Goal: Transaction & Acquisition: Purchase product/service

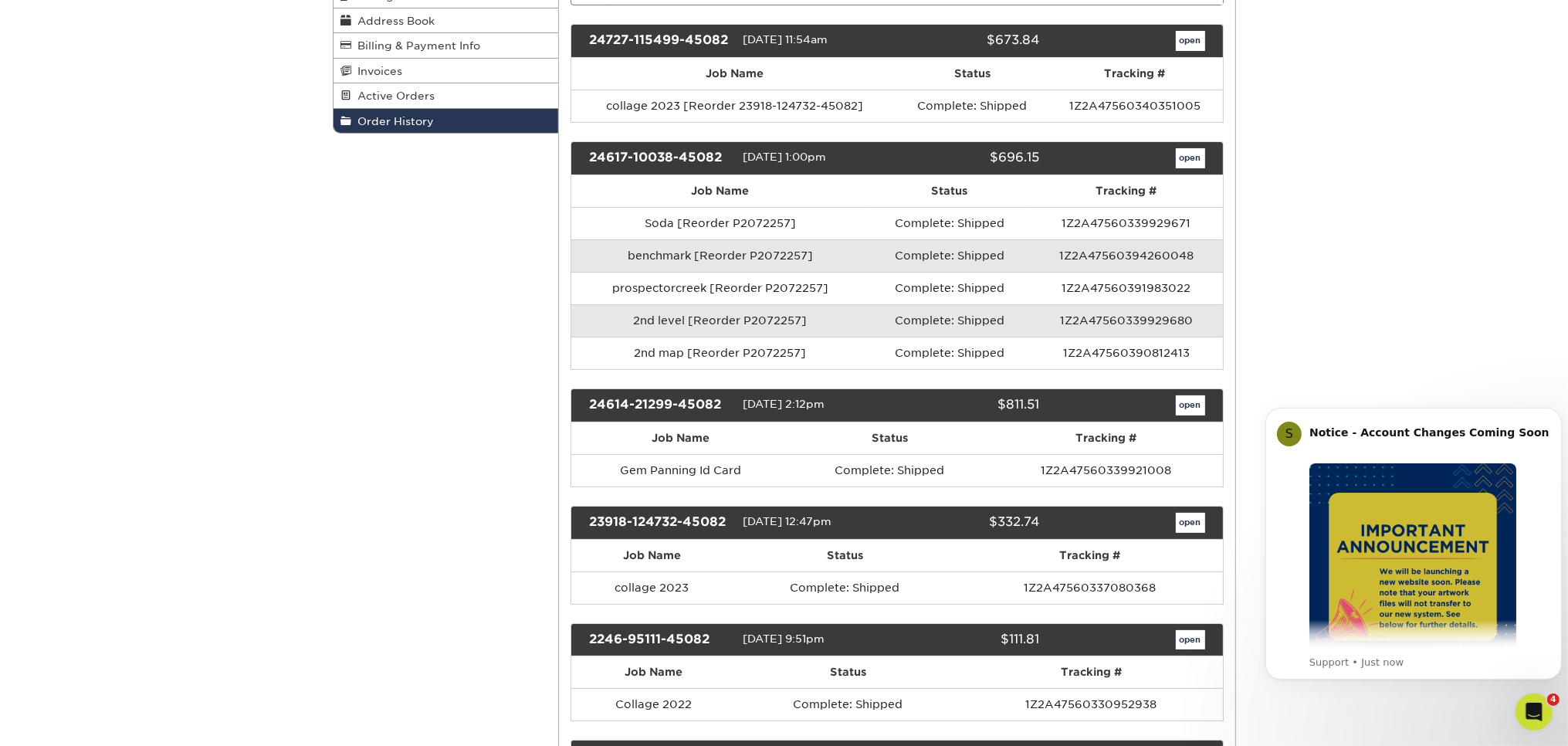
click at [1190, 403] on link "open" at bounding box center [1190, 405] width 29 height 21
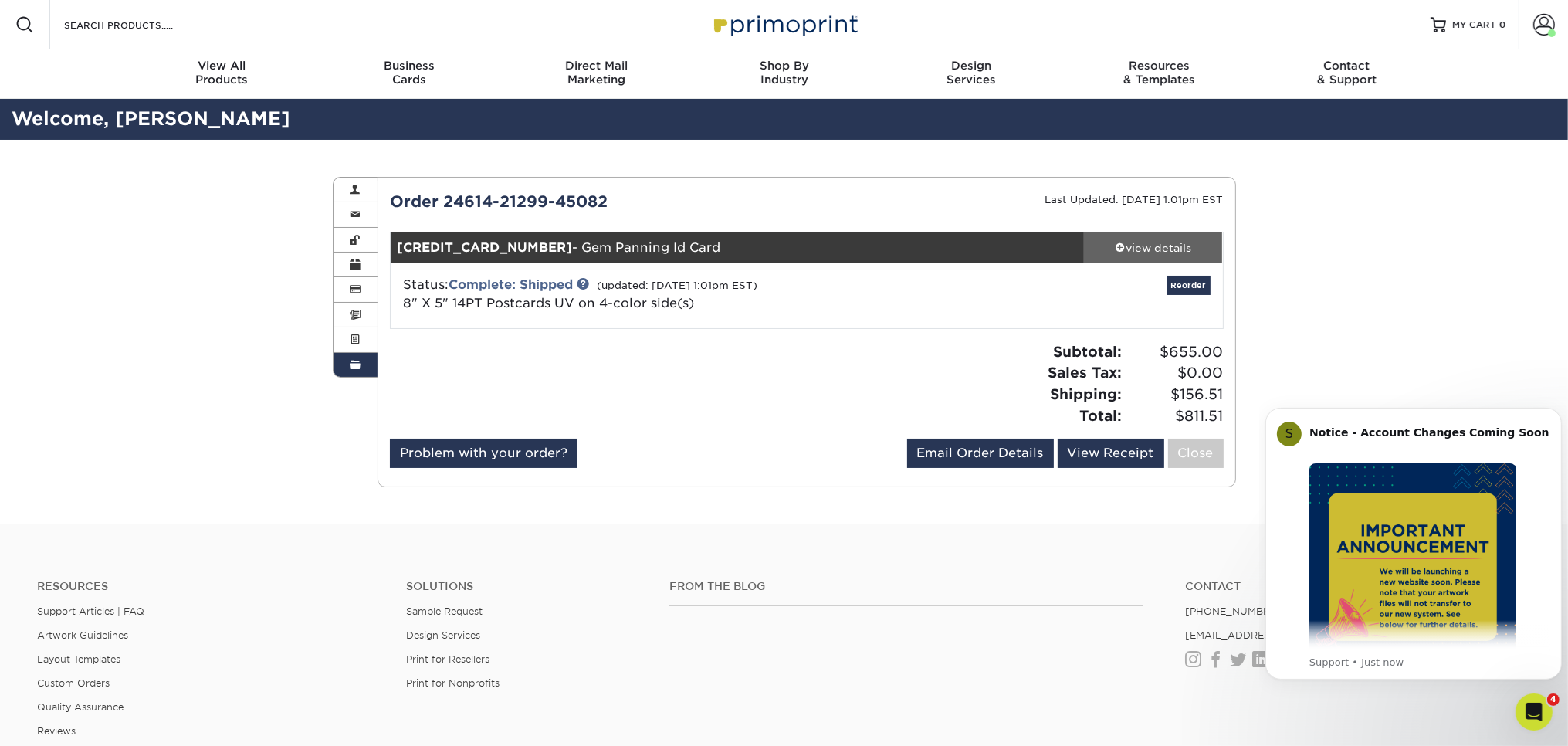
click at [1172, 251] on div "view details" at bounding box center [1153, 248] width 139 height 16
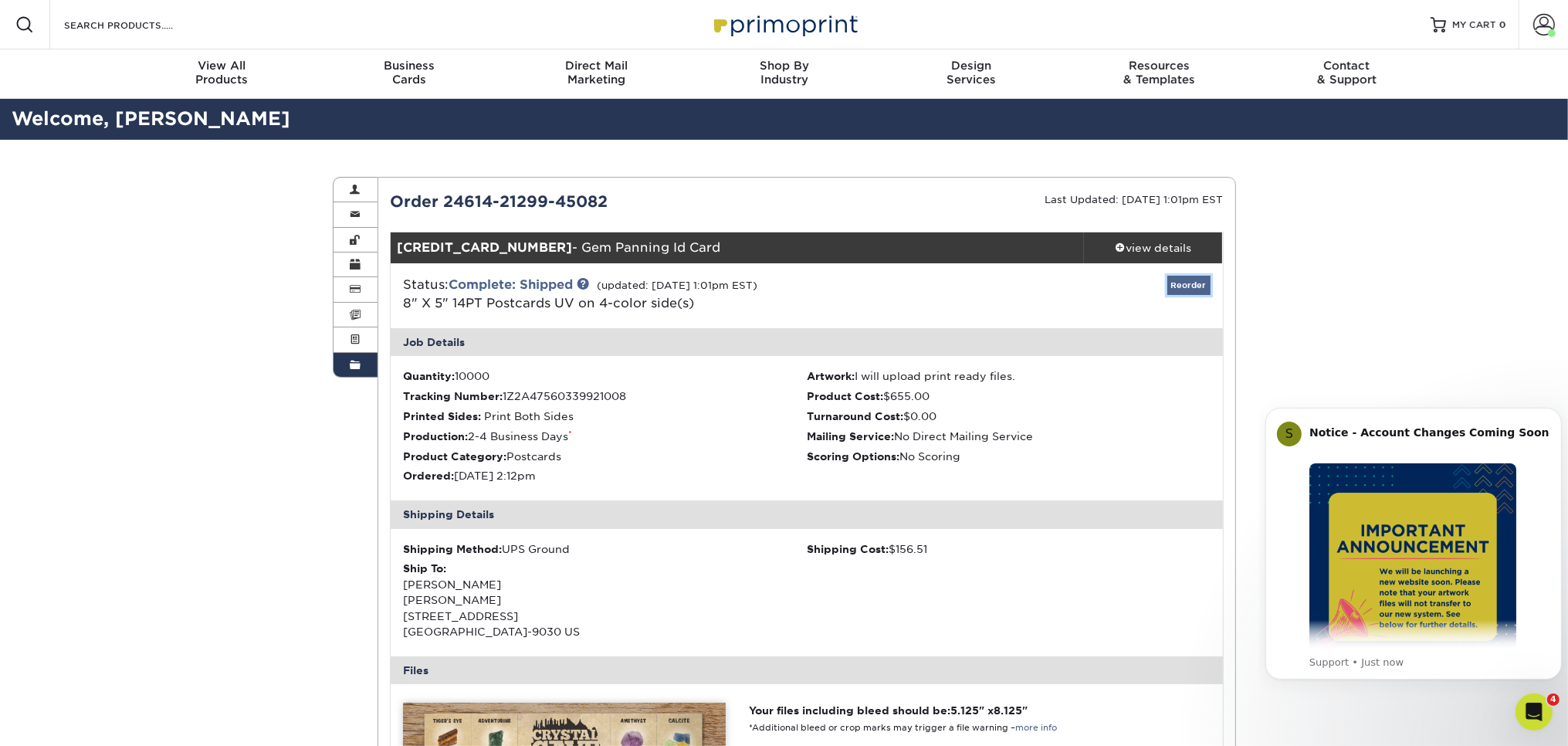
click at [1186, 285] on link "Reorder" at bounding box center [1189, 285] width 43 height 20
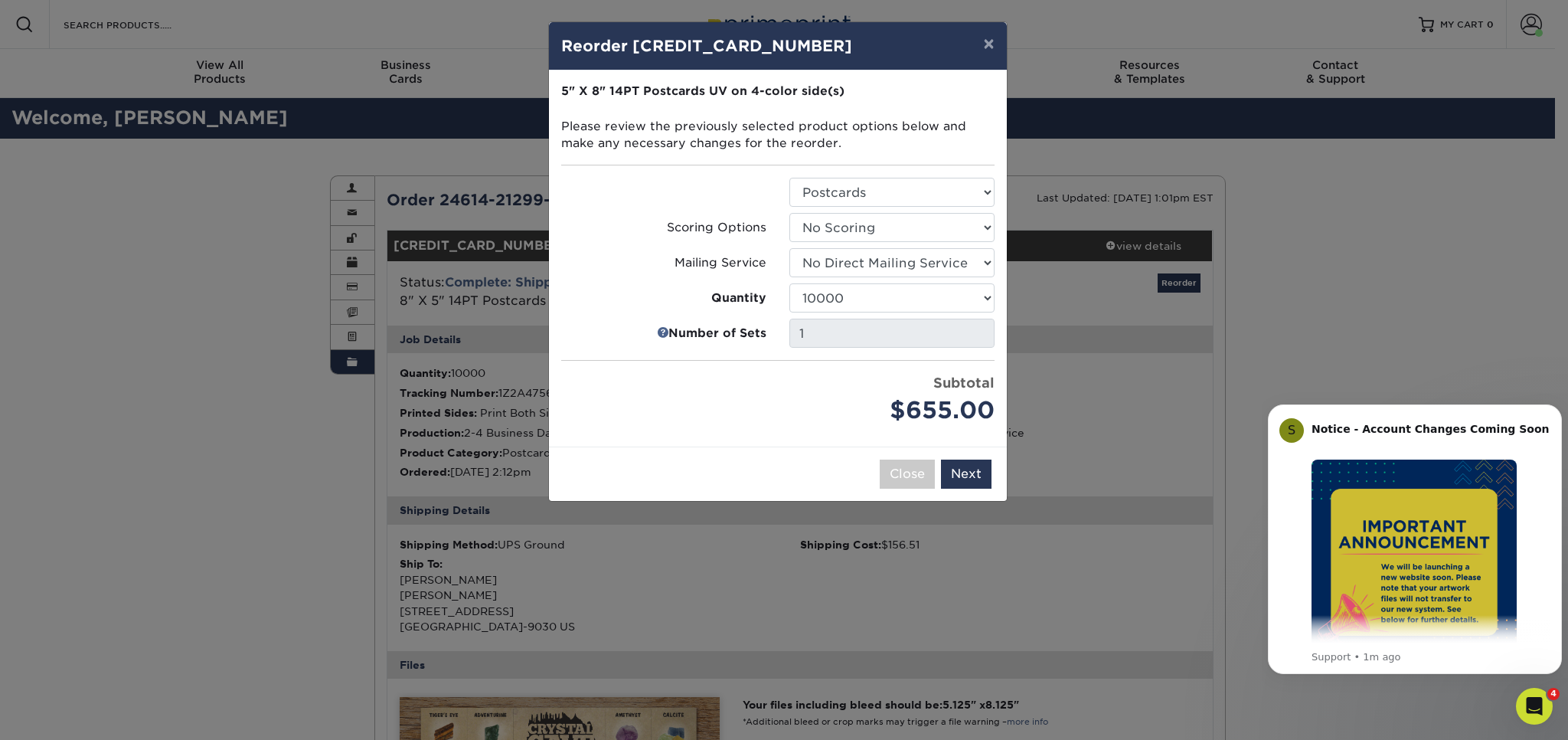
click at [732, 43] on h4 "Reorder 24614-21299-45082-1" at bounding box center [778, 47] width 433 height 23
drag, startPoint x: 735, startPoint y: 53, endPoint x: 762, endPoint y: 60, distance: 27.9
click at [762, 60] on div "× Reorder 24614-21299-45082-1" at bounding box center [778, 47] width 458 height 48
click at [672, 464] on div "Close Back Next Add to Cart" at bounding box center [778, 473] width 458 height 54
click at [953, 467] on button "Next" at bounding box center [966, 474] width 50 height 29
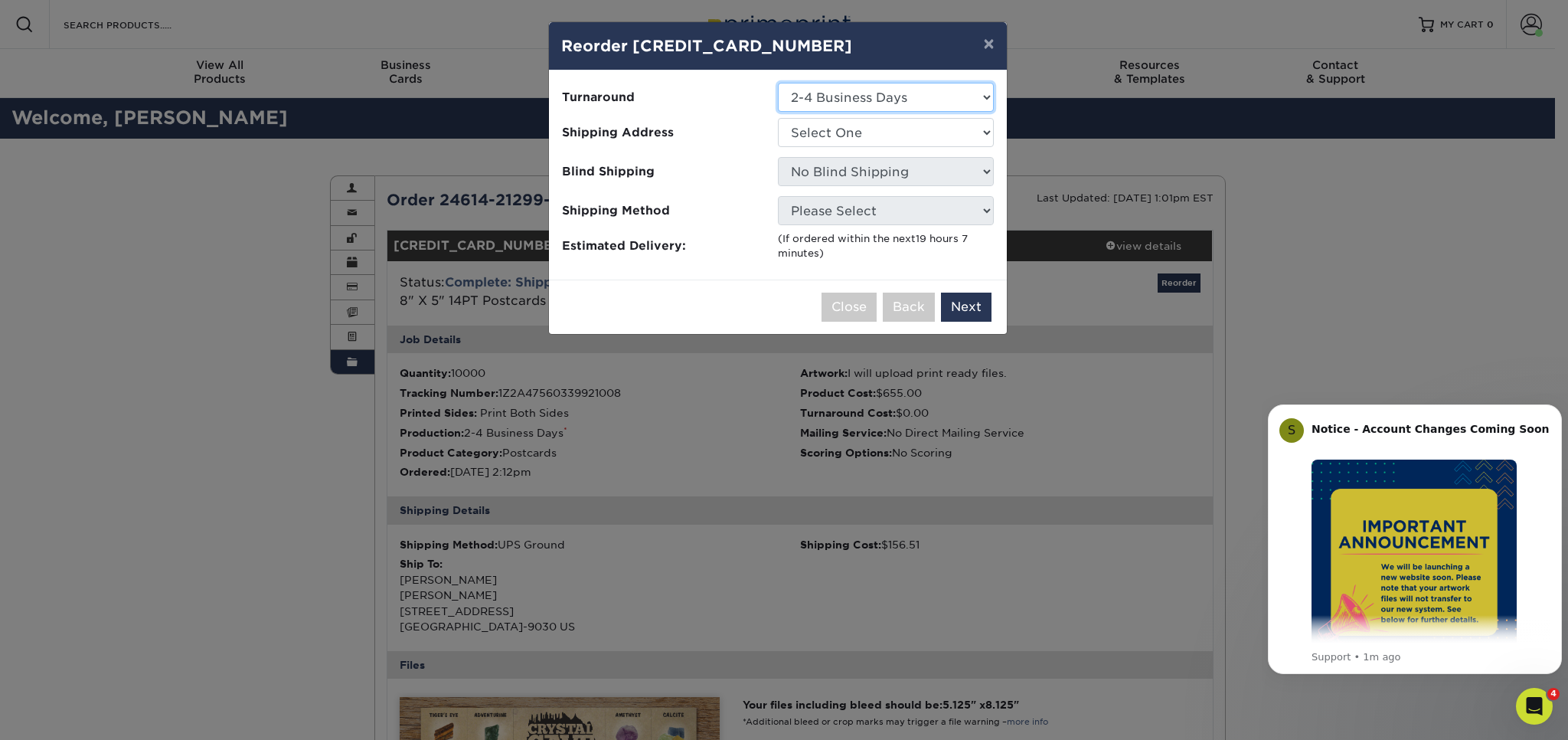
click at [778, 82] on select "Select One 2-4 Business Days 2 Day Next Business Day" at bounding box center [885, 97] width 216 height 29
click at [861, 87] on select "Select One 2-4 Business Days 2 Day Next Business Day" at bounding box center [885, 97] width 216 height 29
click at [778, 118] on select "Select One Cave" at bounding box center [885, 133] width 216 height 29
select select "68534"
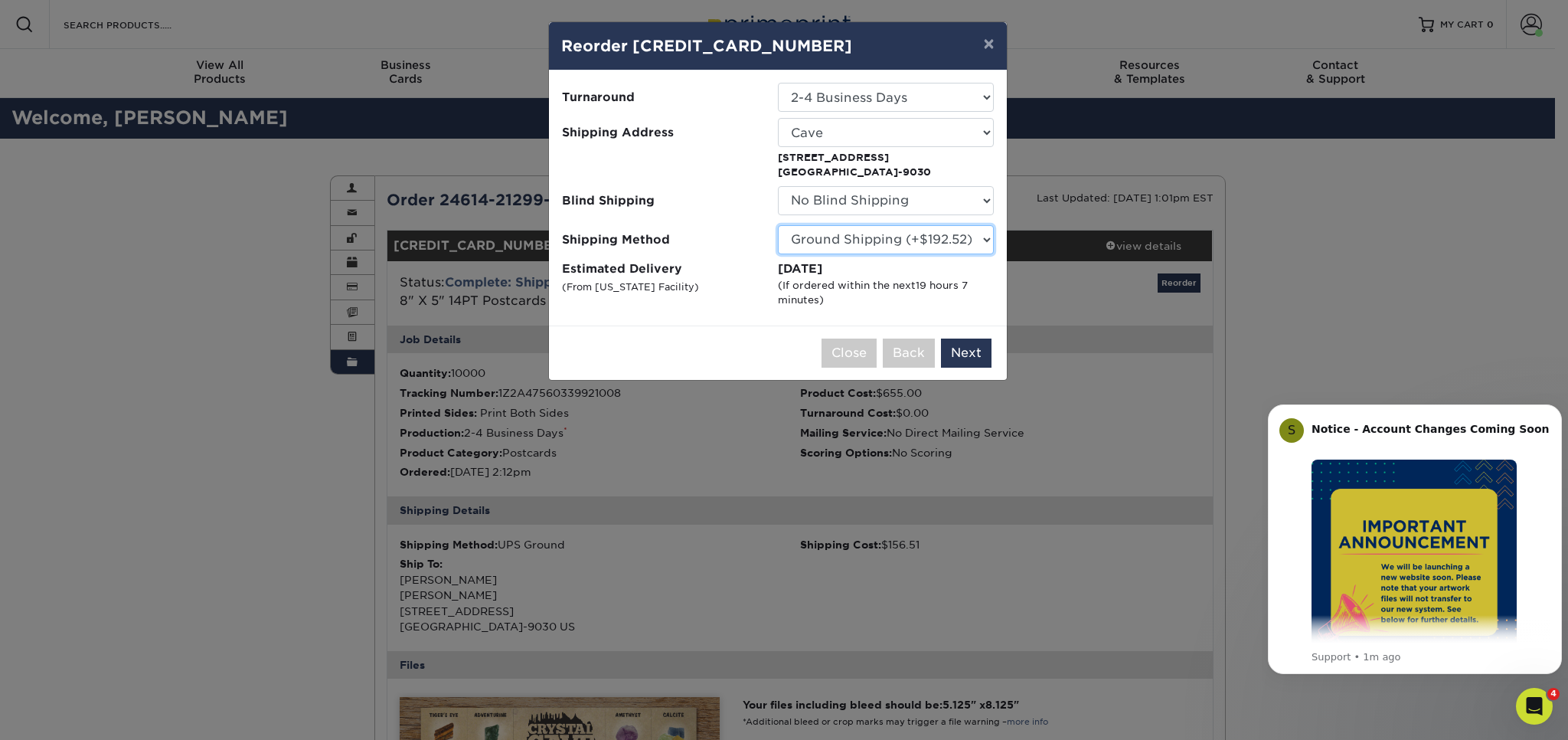
click at [778, 225] on select "Please Select Ground Shipping (+$192.52) 3 Day Shipping Service (+$302.21) 2 Da…" at bounding box center [885, 240] width 216 height 29
click at [892, 239] on select "Please Select Ground Shipping (+$192.52) 3 Day Shipping Service (+$302.21) 2 Da…" at bounding box center [885, 240] width 216 height 29
click at [960, 354] on button "Next" at bounding box center [966, 353] width 50 height 29
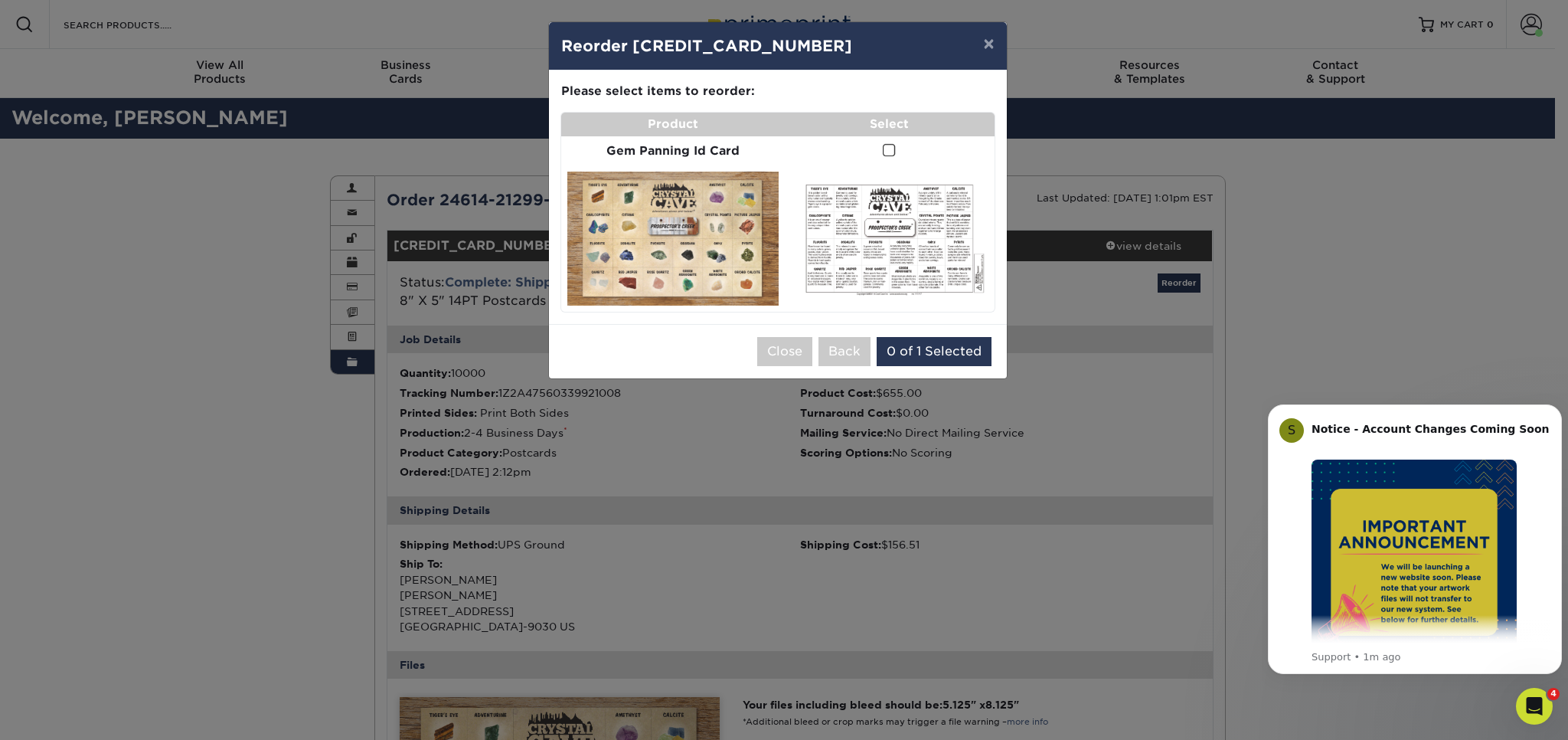
click at [889, 151] on span at bounding box center [888, 150] width 13 height 15
click at [0, 0] on input "checkbox" at bounding box center [0, 0] width 0 height 0
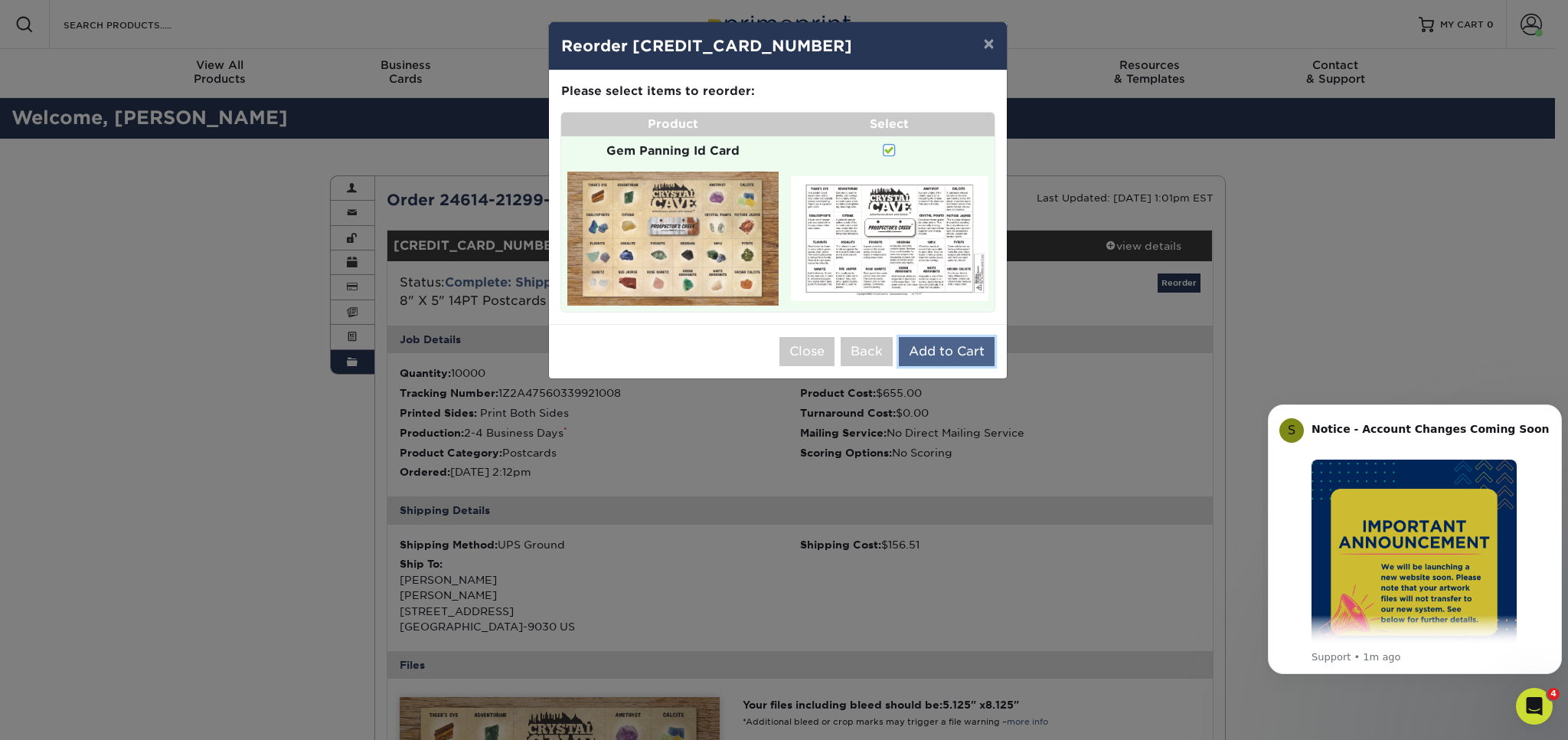
click at [944, 348] on button "Add to Cart" at bounding box center [946, 351] width 96 height 29
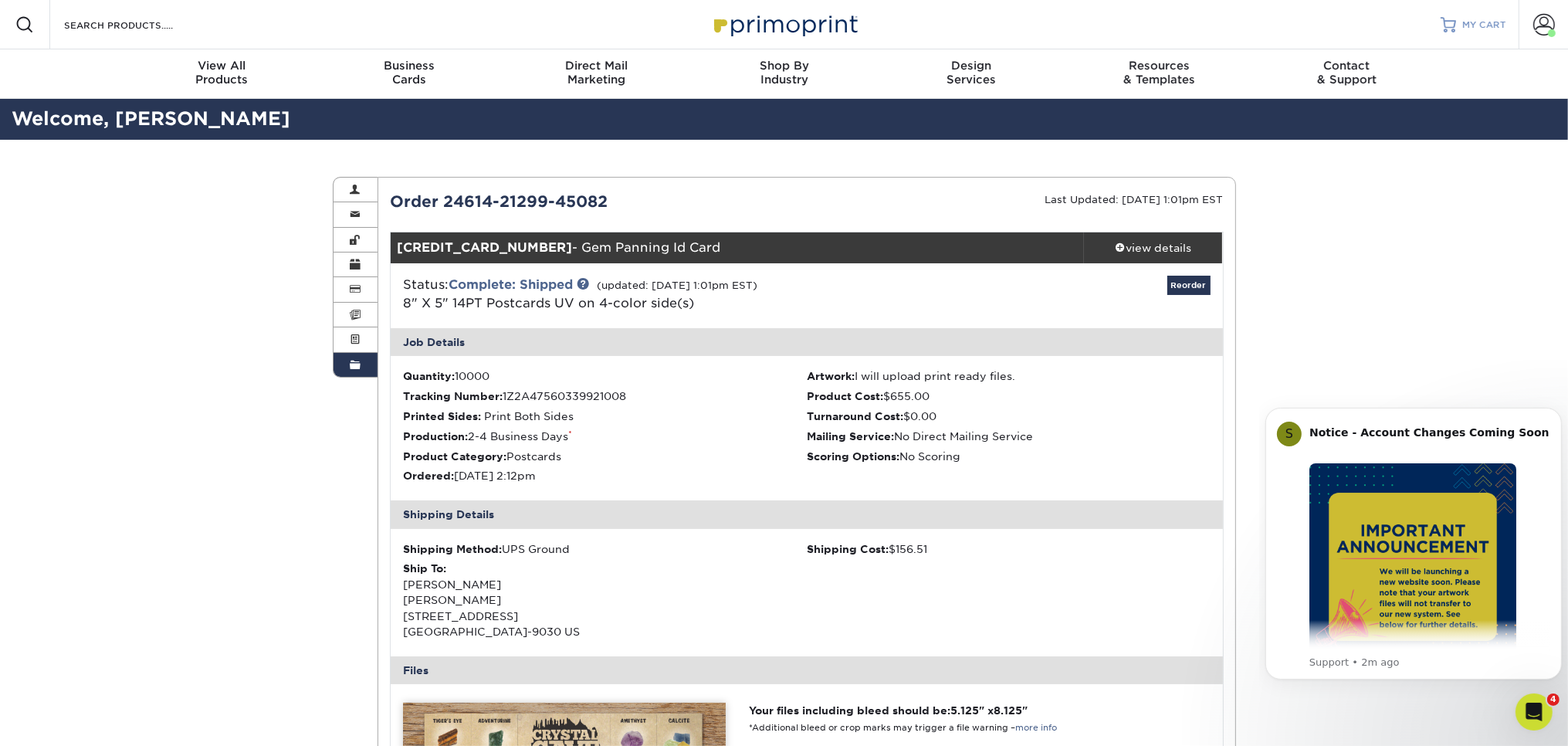
click at [1469, 27] on span "MY CART" at bounding box center [1484, 24] width 44 height 13
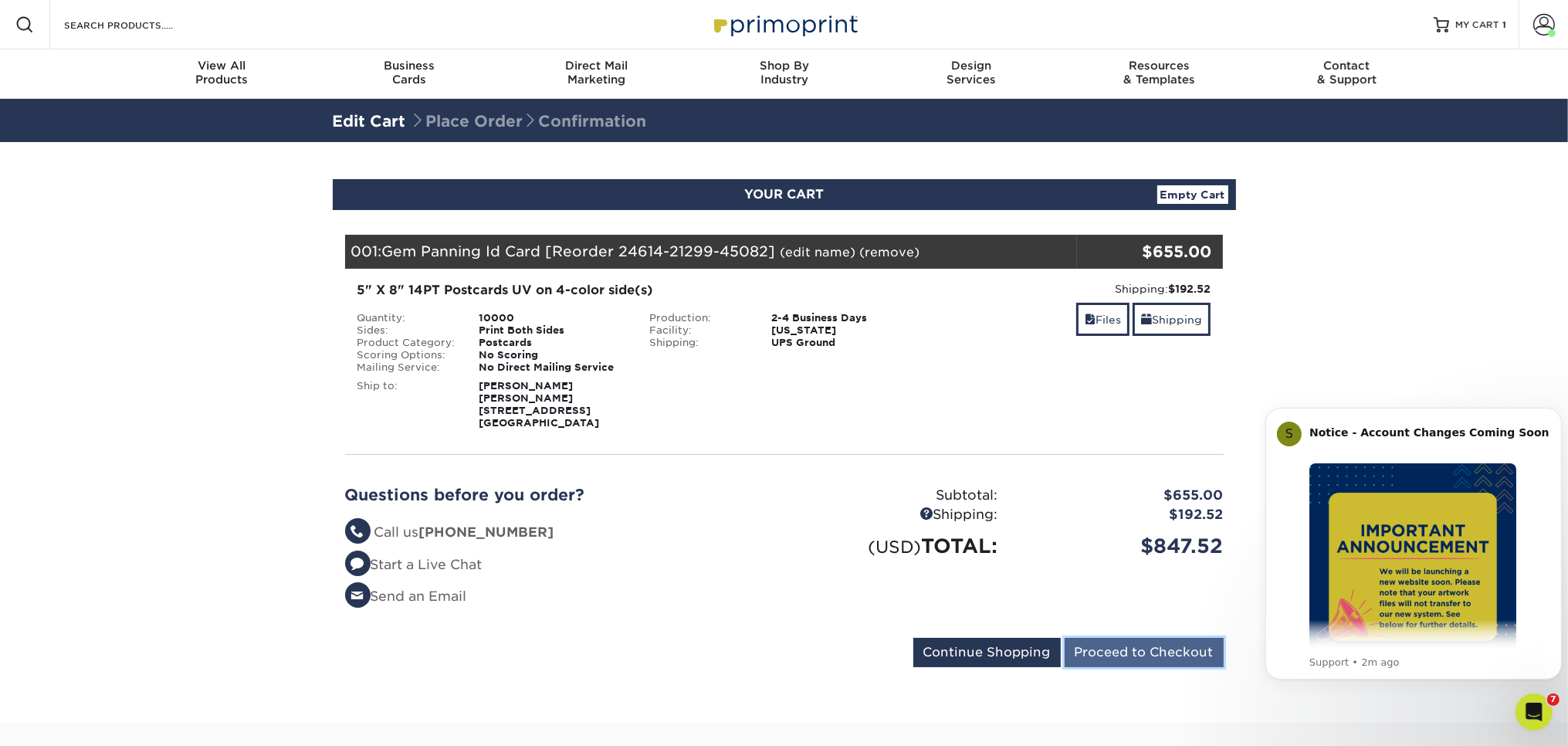
click at [1160, 641] on input "Proceed to Checkout" at bounding box center [1144, 652] width 159 height 29
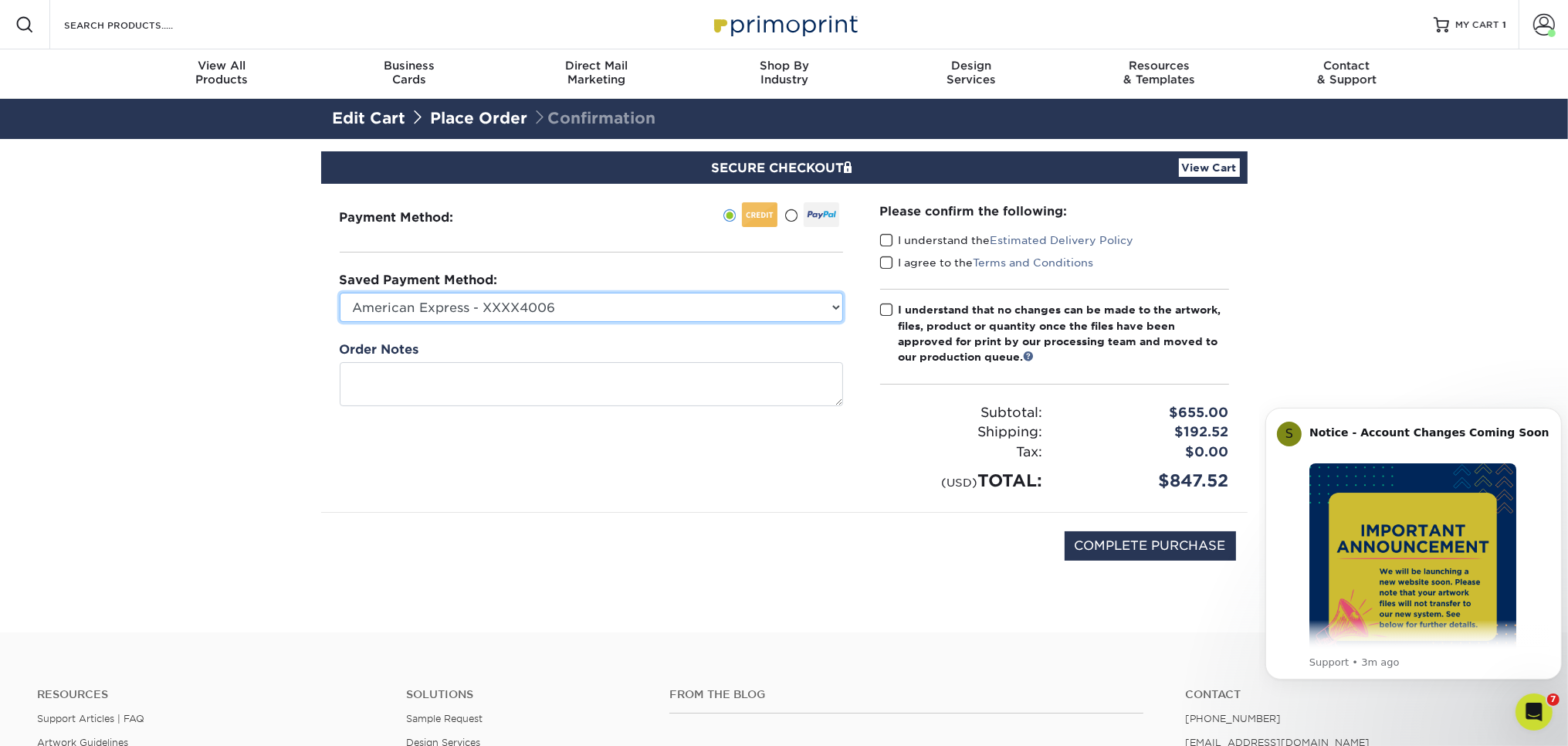
select select "69929"
click option "American Express - XXXX5003" at bounding box center [0, 0] width 0 height 0
click at [885, 241] on span at bounding box center [886, 240] width 13 height 15
click at [0, 0] on input "I understand the Estimated Delivery Policy" at bounding box center [0, 0] width 0 height 0
click at [886, 261] on span at bounding box center [886, 262] width 13 height 15
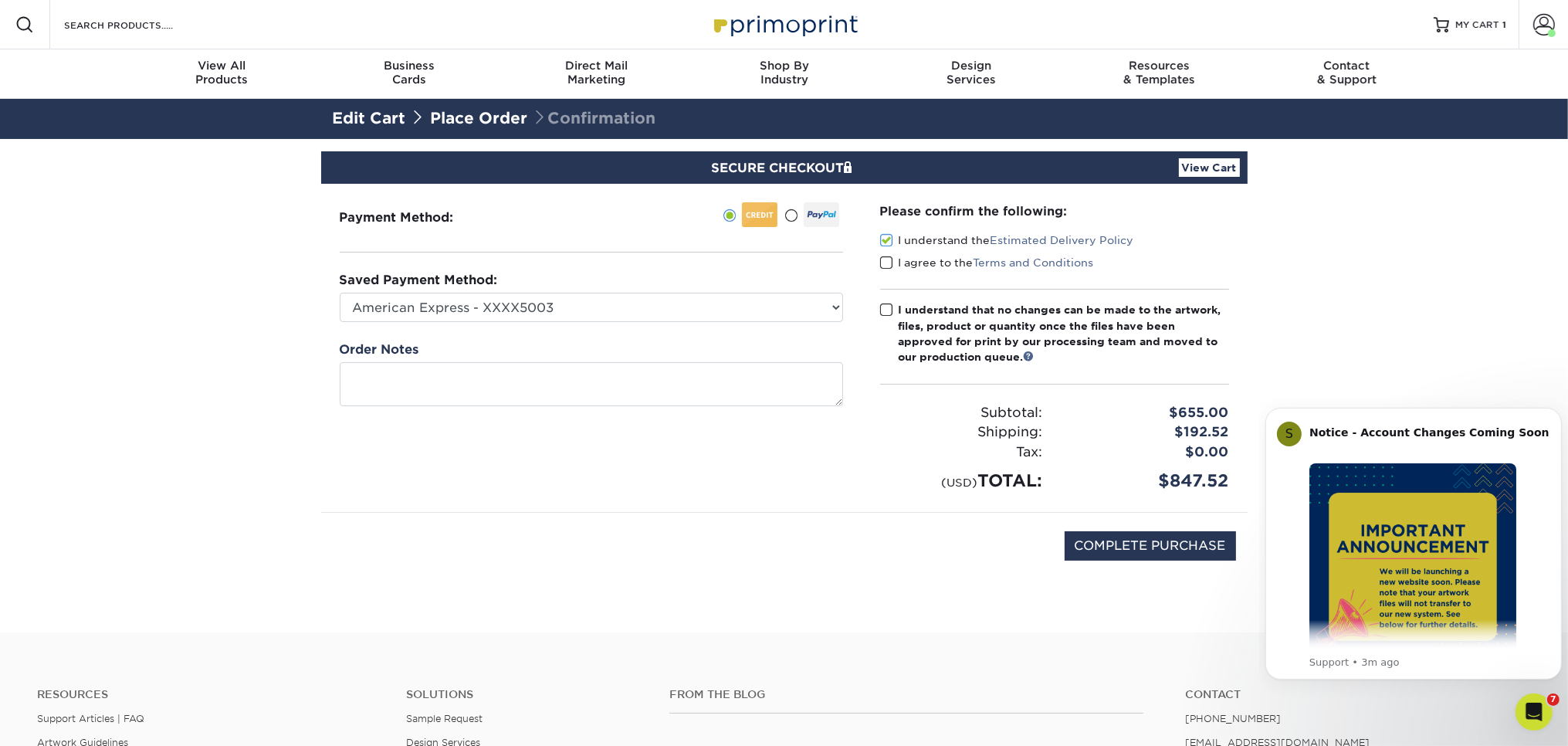
click at [0, 0] on input "I agree to the Terms and Conditions" at bounding box center [0, 0] width 0 height 0
click at [882, 299] on div "Please confirm the following: I understand the Estimated Delivery Policy I agre…" at bounding box center [1054, 348] width 349 height 291
click at [882, 310] on span at bounding box center [886, 309] width 13 height 15
click at [0, 0] on input "I understand that no changes can be made to the artwork, files, product or quan…" at bounding box center [0, 0] width 0 height 0
click at [1113, 545] on input "COMPLETE PURCHASE" at bounding box center [1150, 546] width 171 height 29
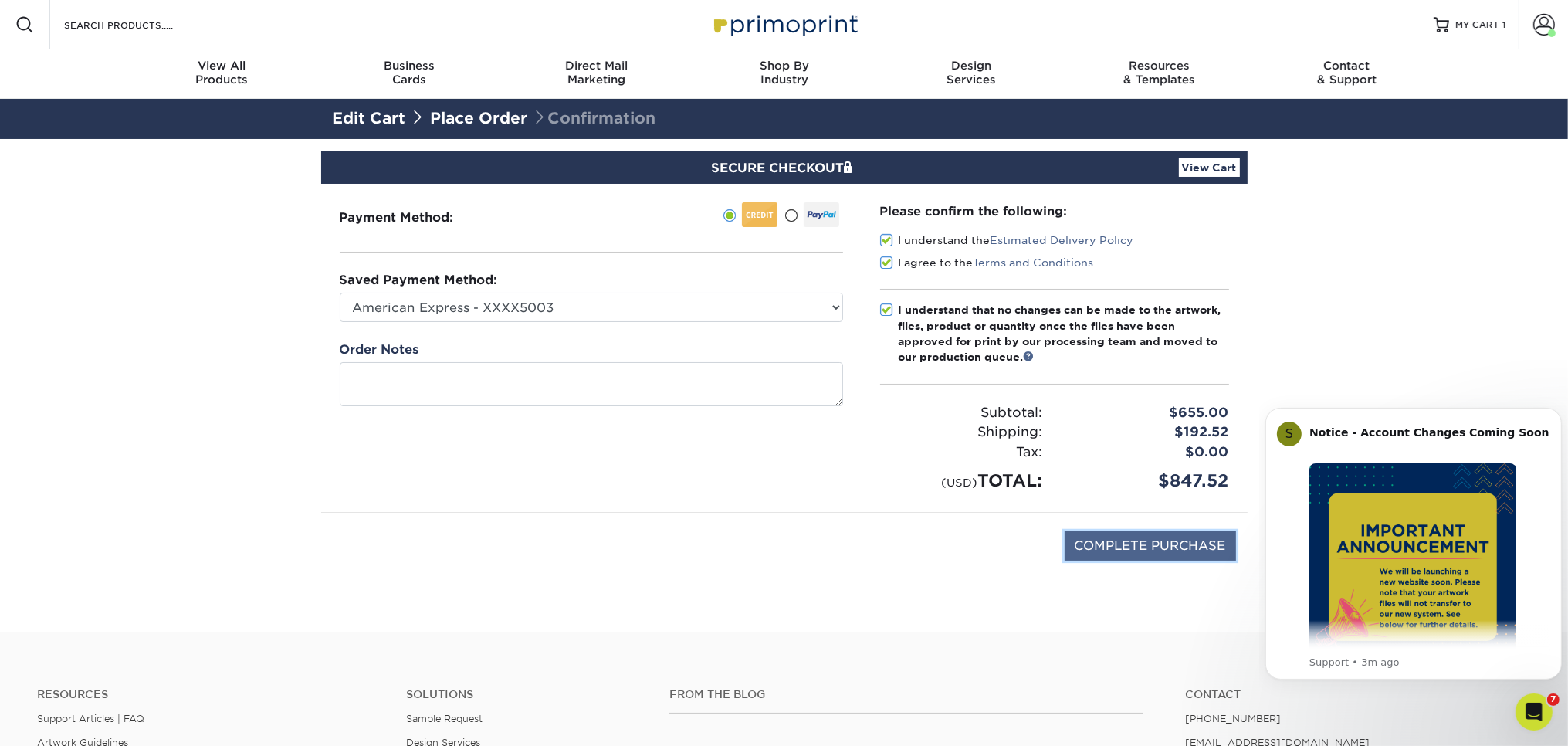
type input "PROCESSING, PLEASE WAIT..."
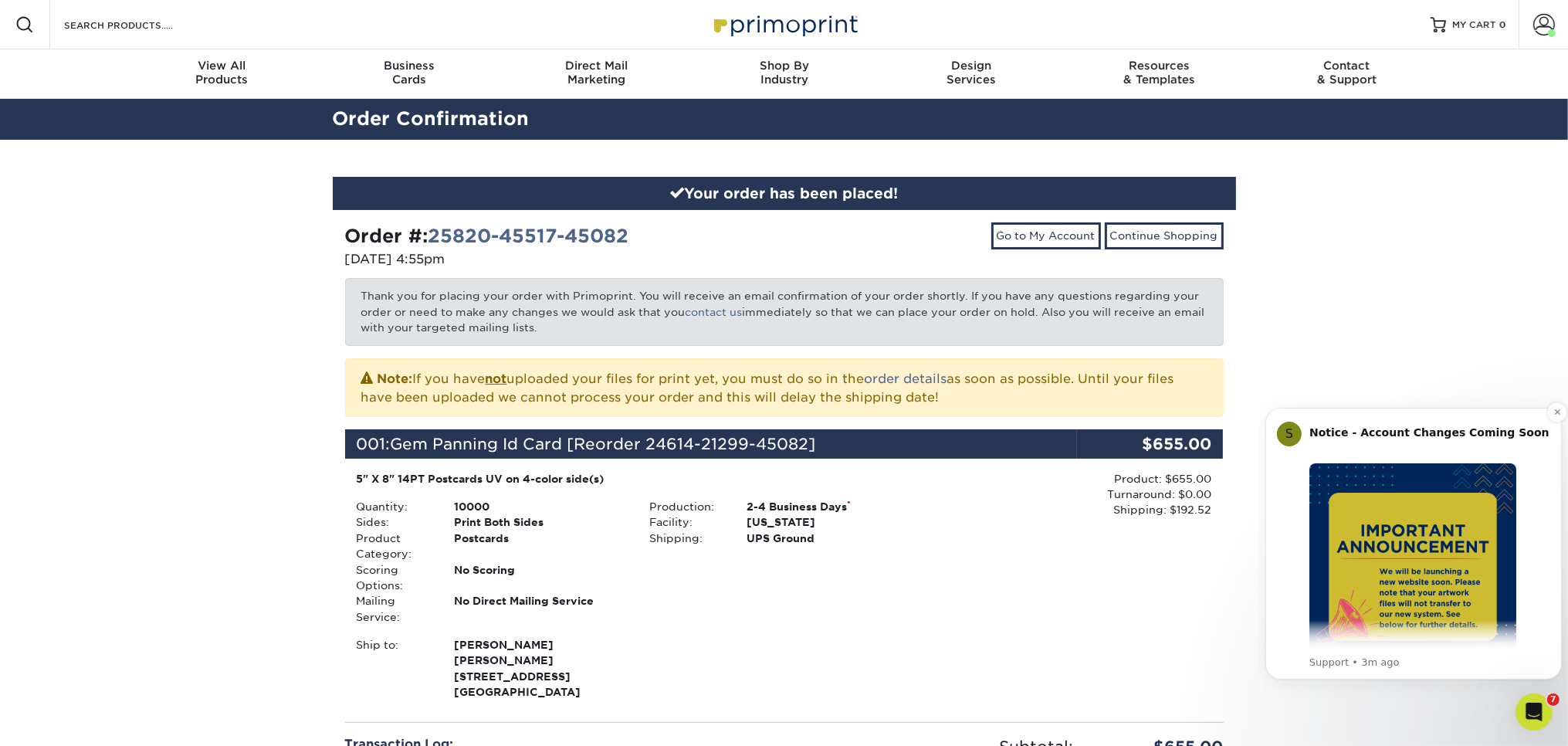
click at [1413, 537] on img "Message content" at bounding box center [1412, 566] width 207 height 207
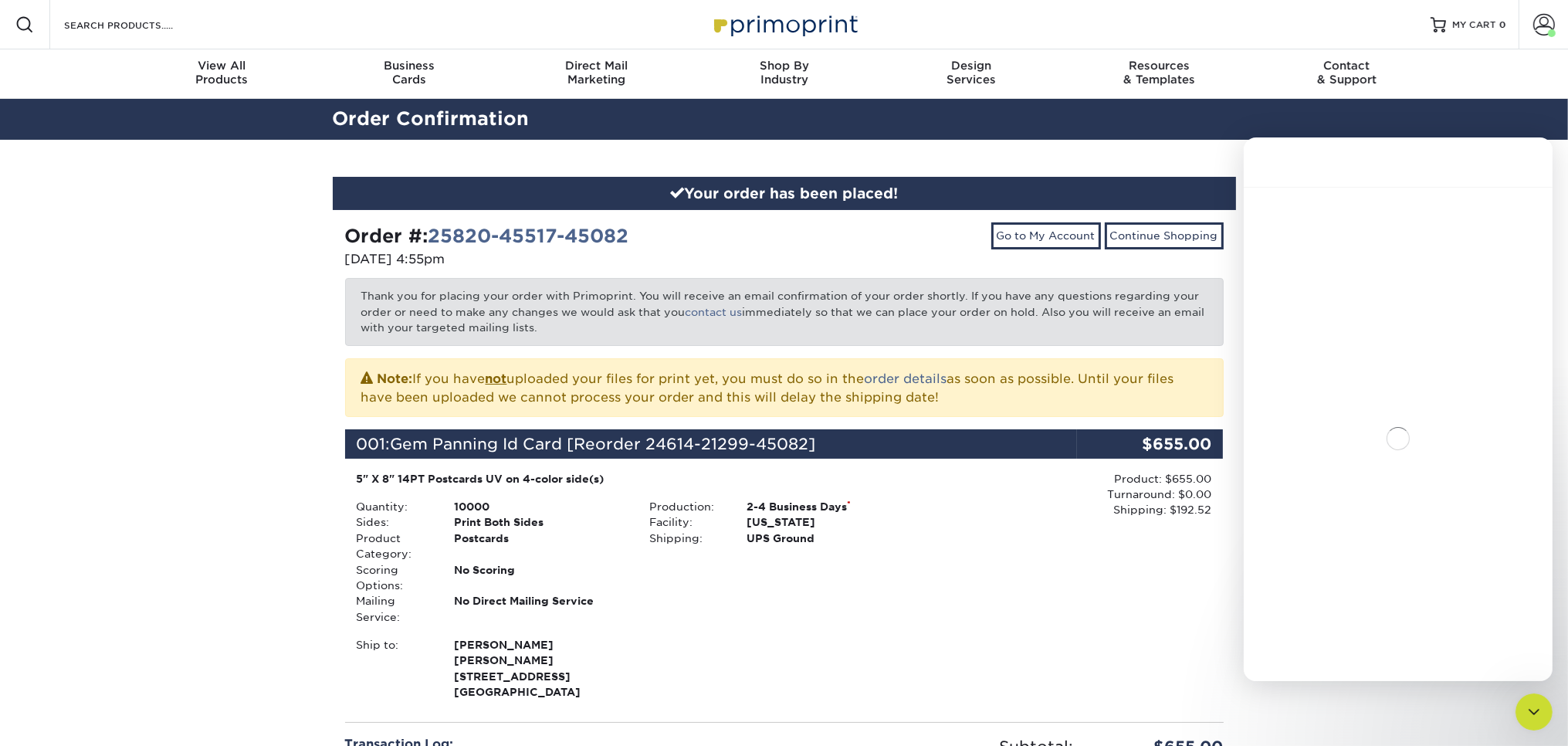
scroll to position [243, 0]
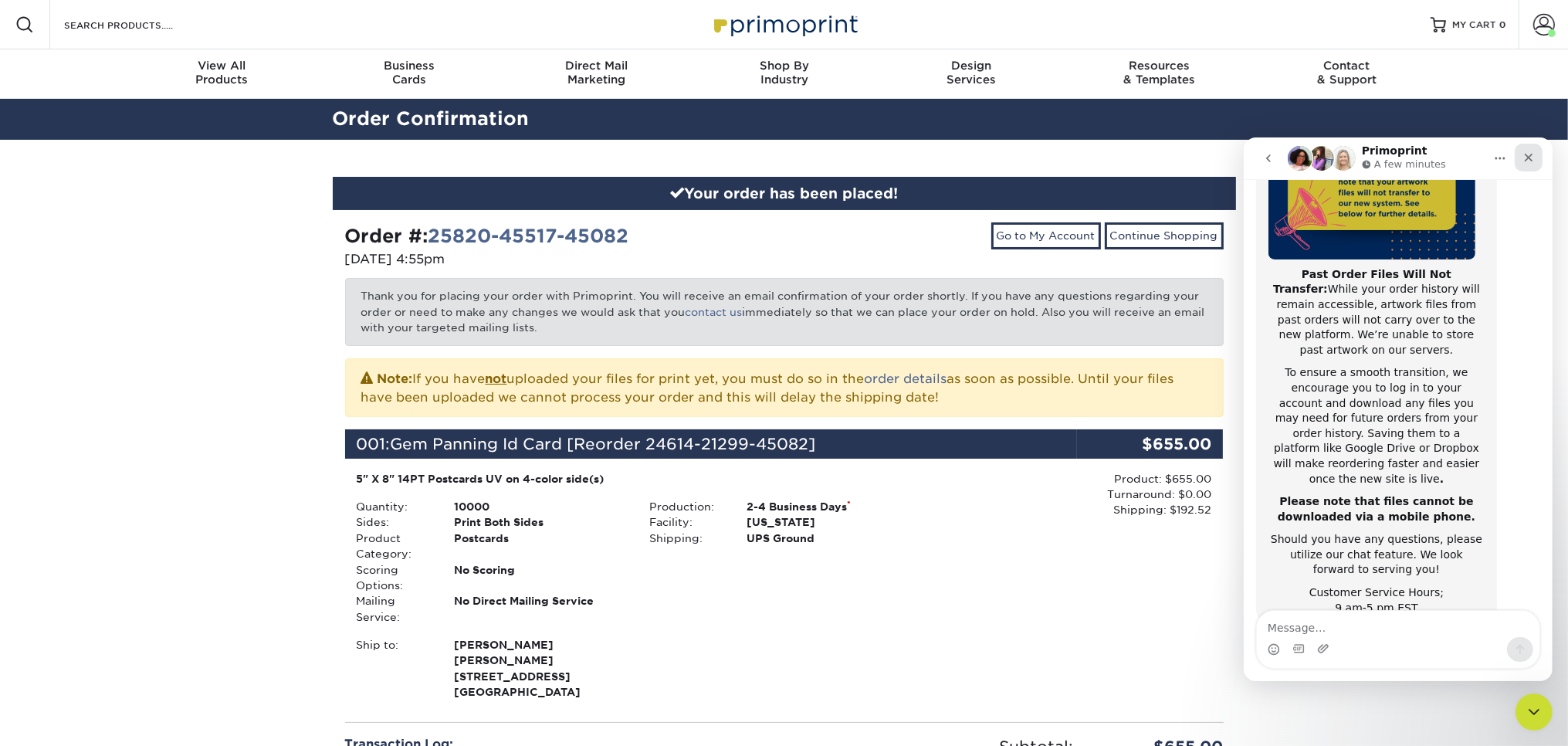
click at [1534, 154] on icon "Close" at bounding box center [1528, 156] width 13 height 13
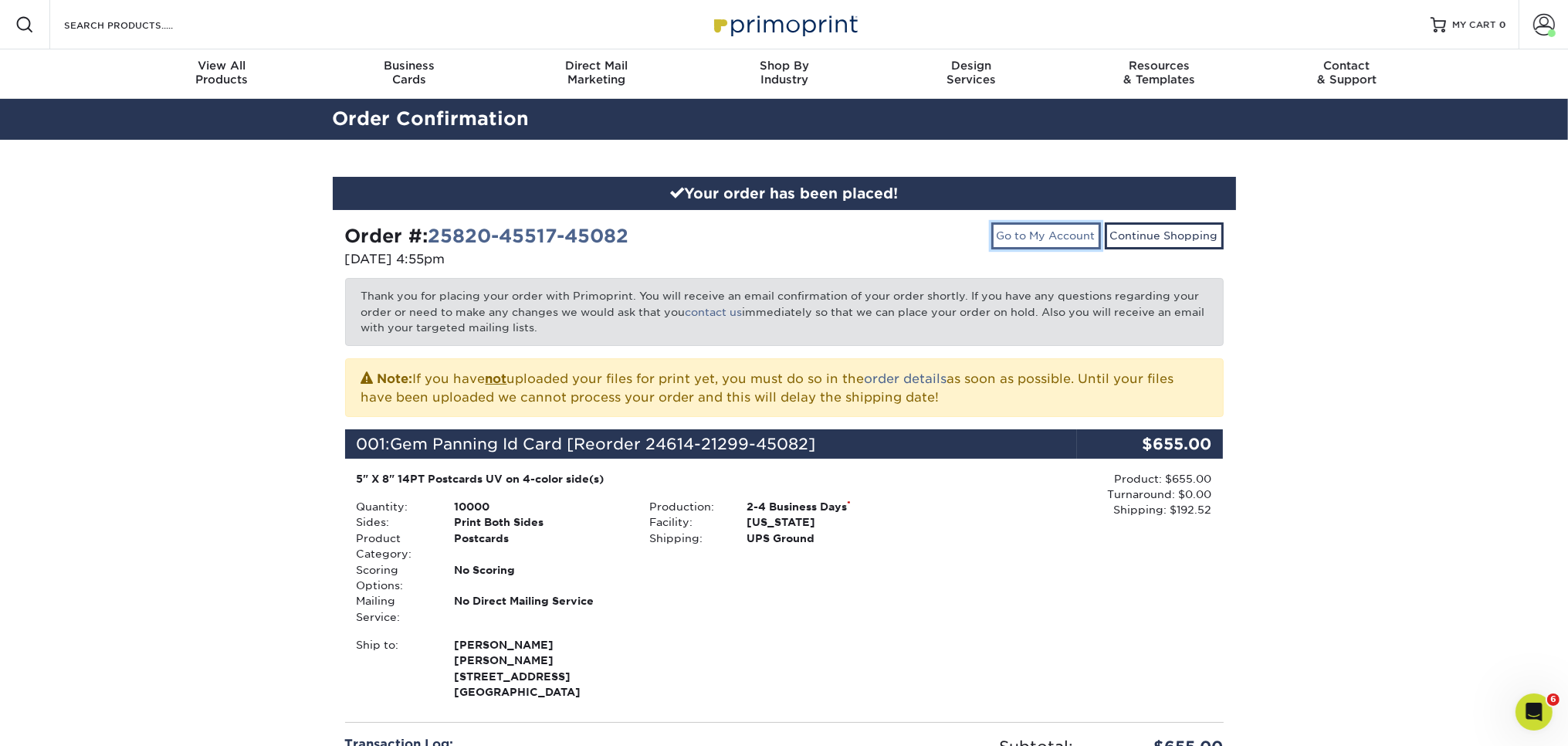
click at [1055, 241] on link "Go to My Account" at bounding box center [1047, 235] width 110 height 26
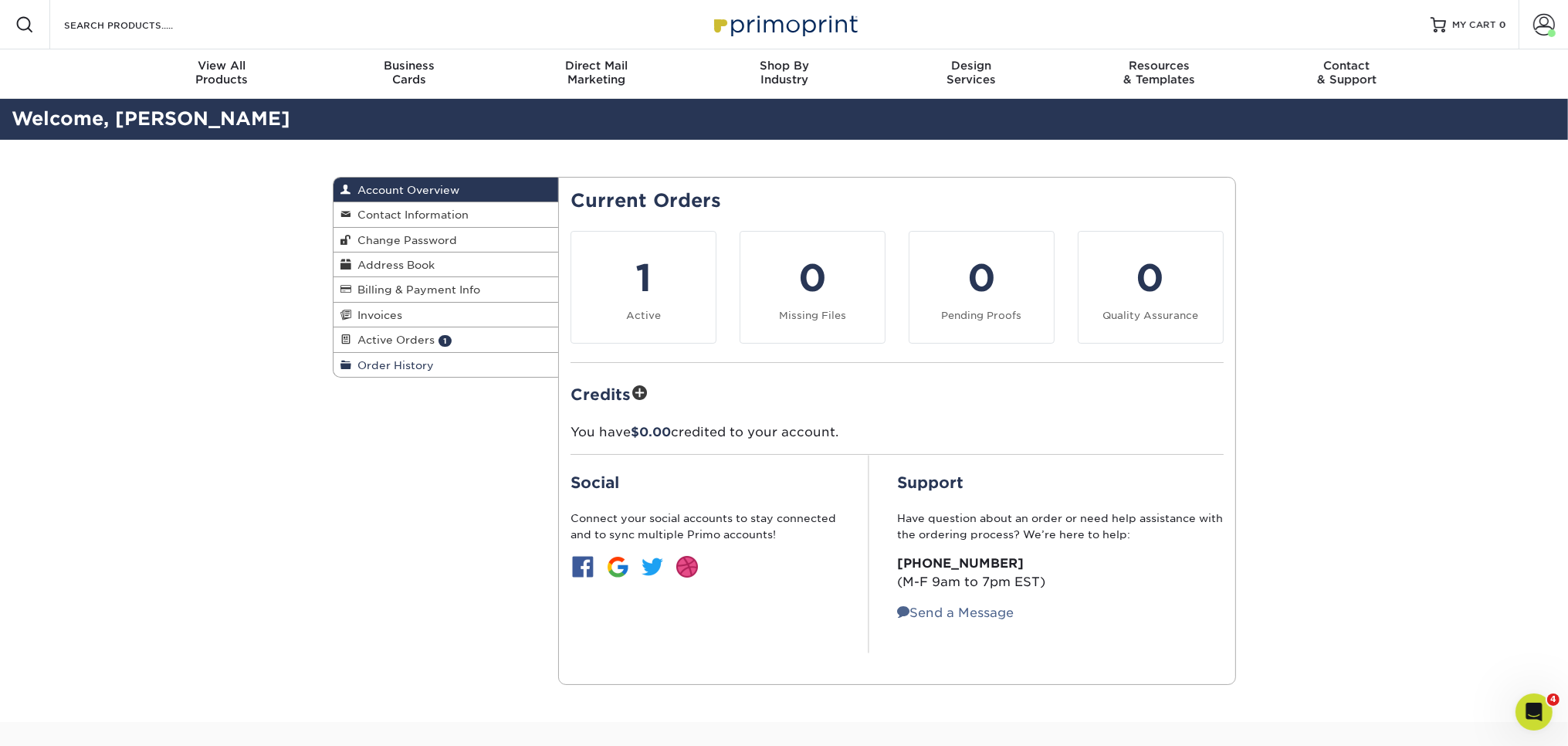
click at [401, 368] on span "Order History" at bounding box center [393, 365] width 82 height 13
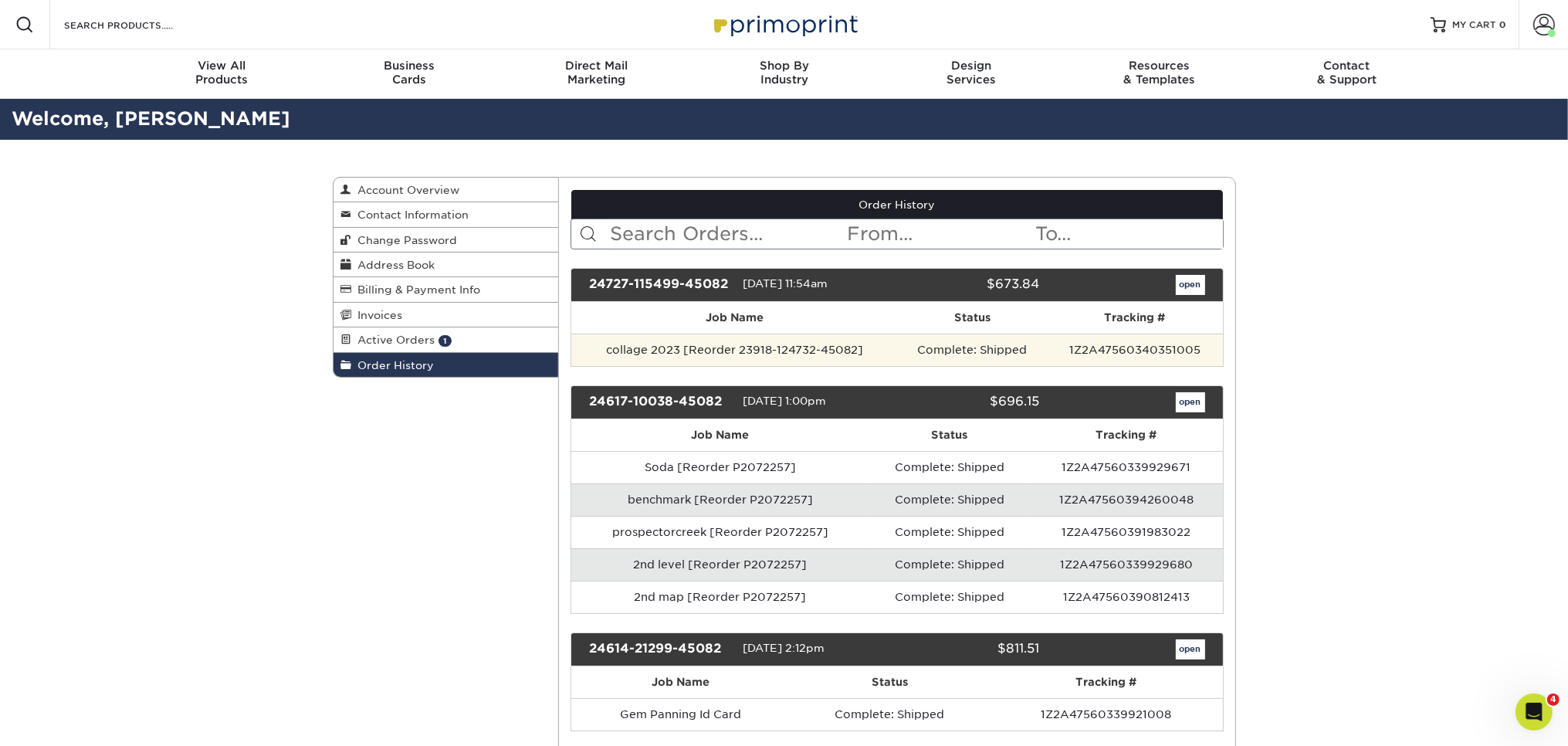
click at [770, 354] on td "collage 2023 [Reorder 23918-124732-45082]" at bounding box center [734, 349] width 326 height 32
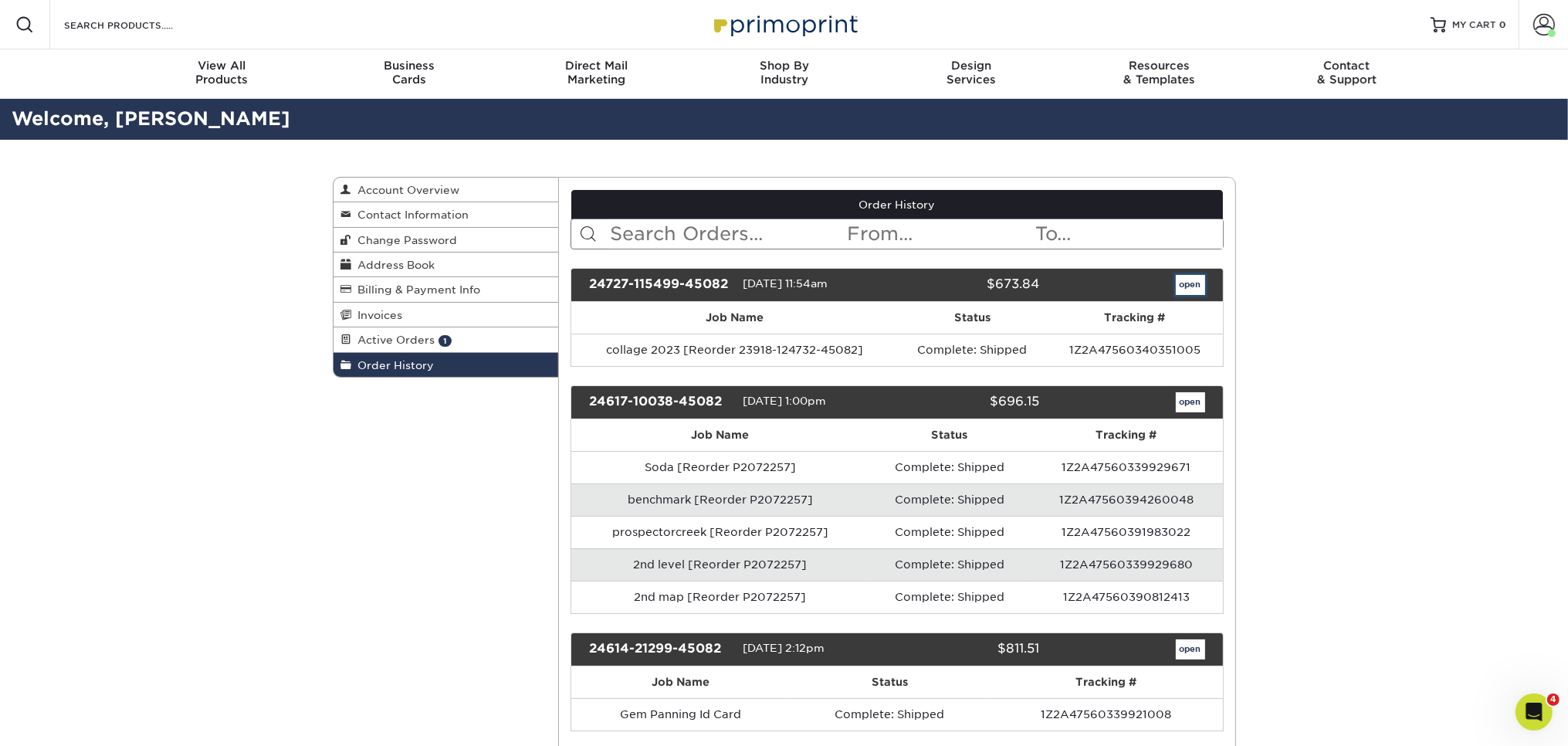
click at [1190, 281] on link "open" at bounding box center [1190, 285] width 29 height 21
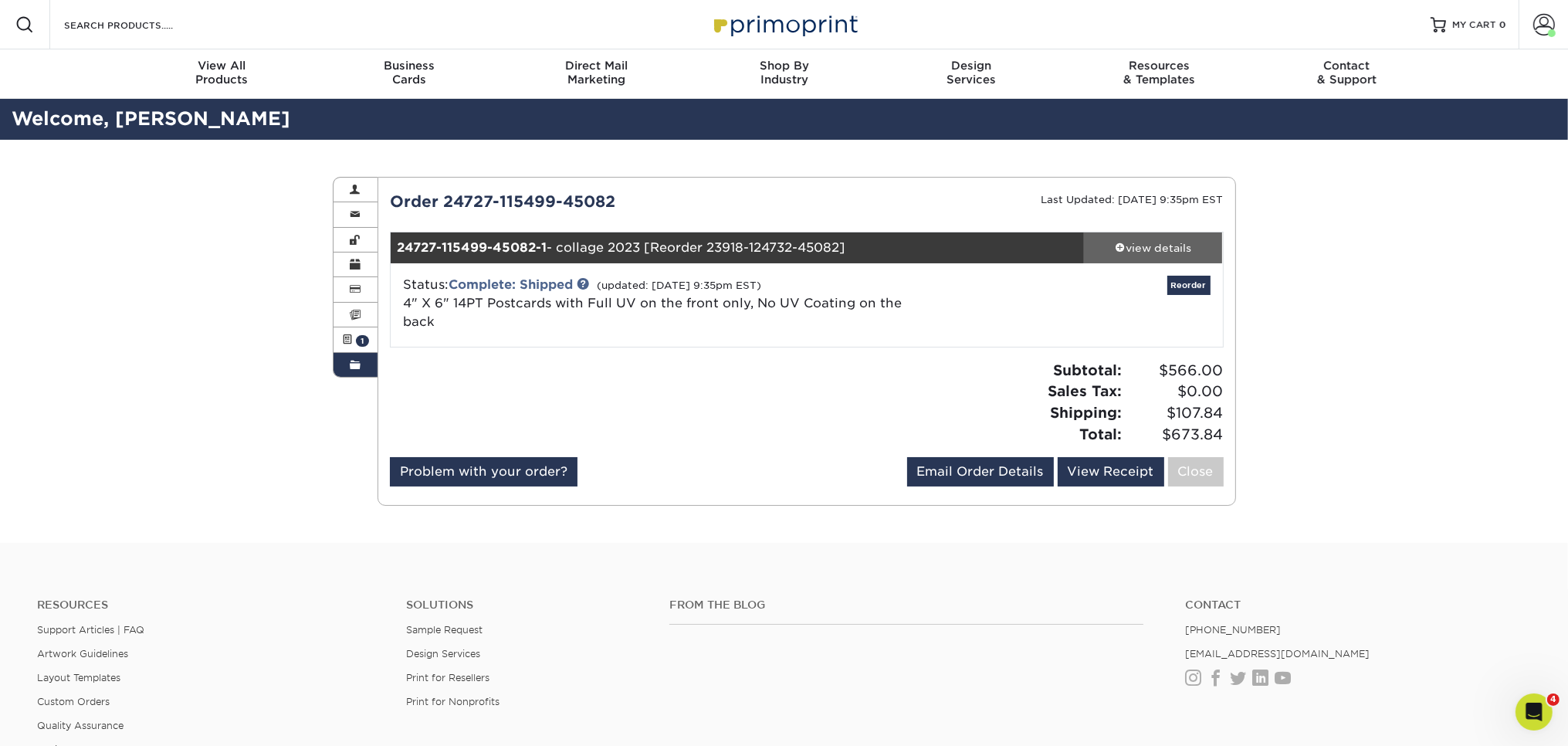
click at [1125, 251] on span at bounding box center [1120, 246] width 11 height 11
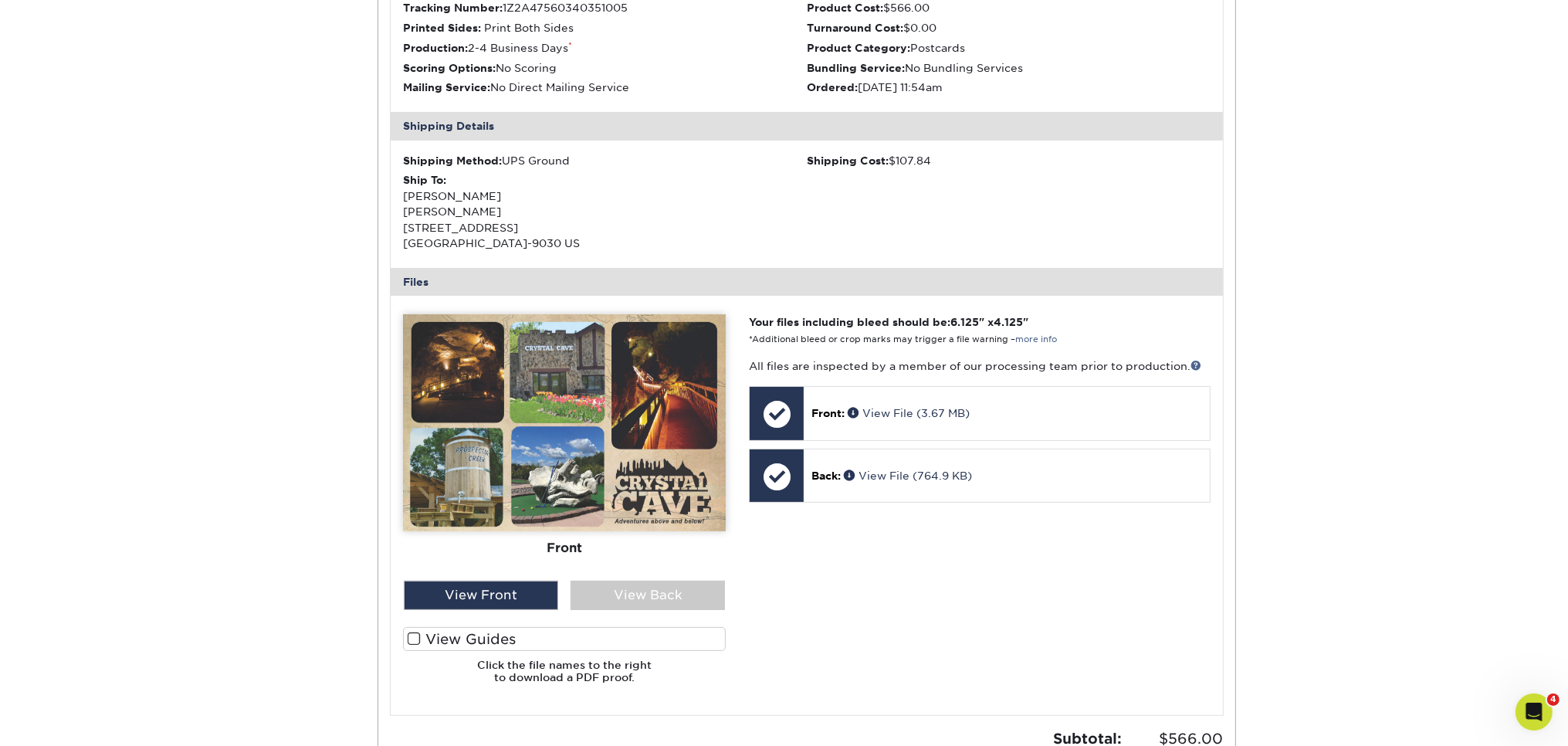
scroll to position [408, 0]
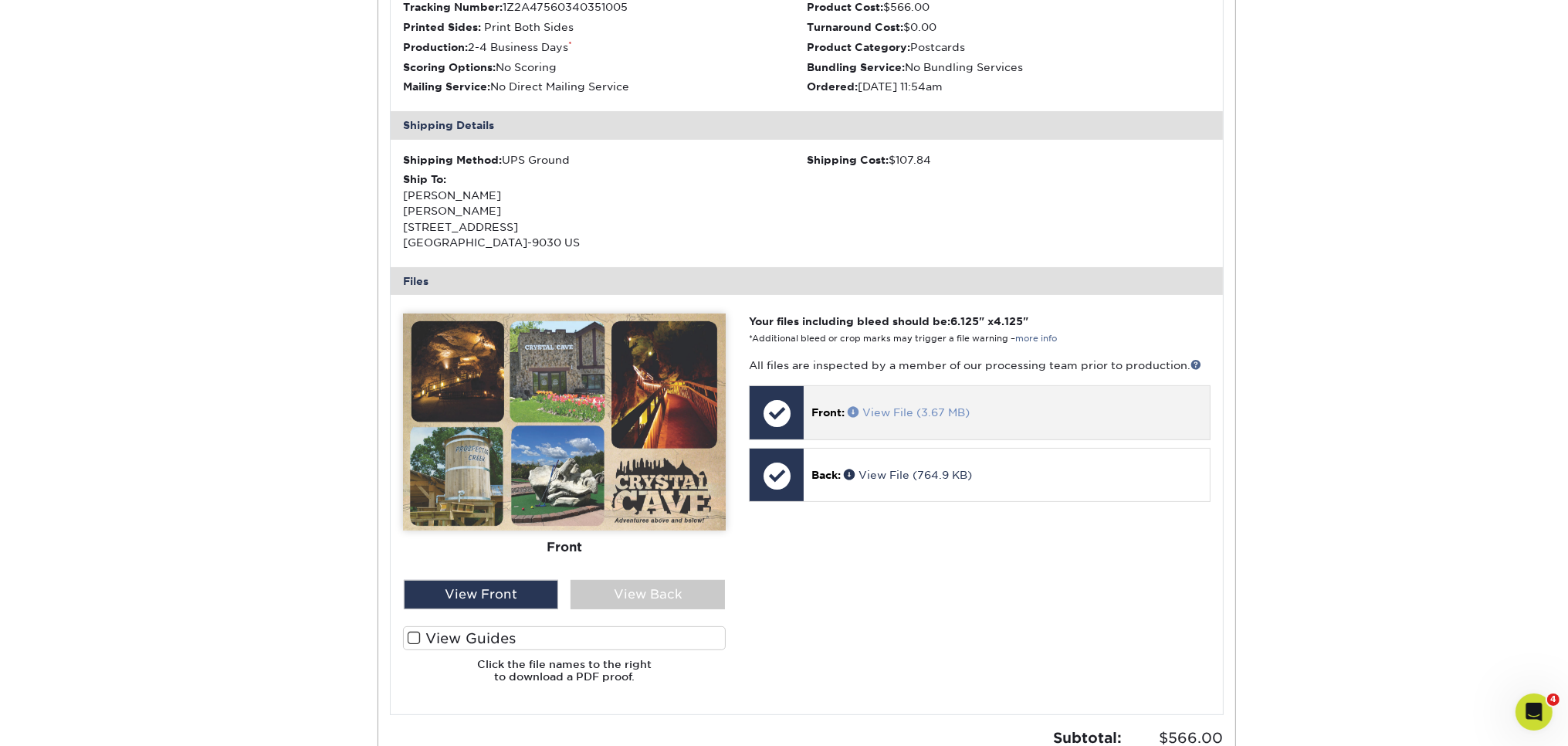
click at [944, 406] on link "View File (3.67 MB)" at bounding box center [909, 412] width 122 height 13
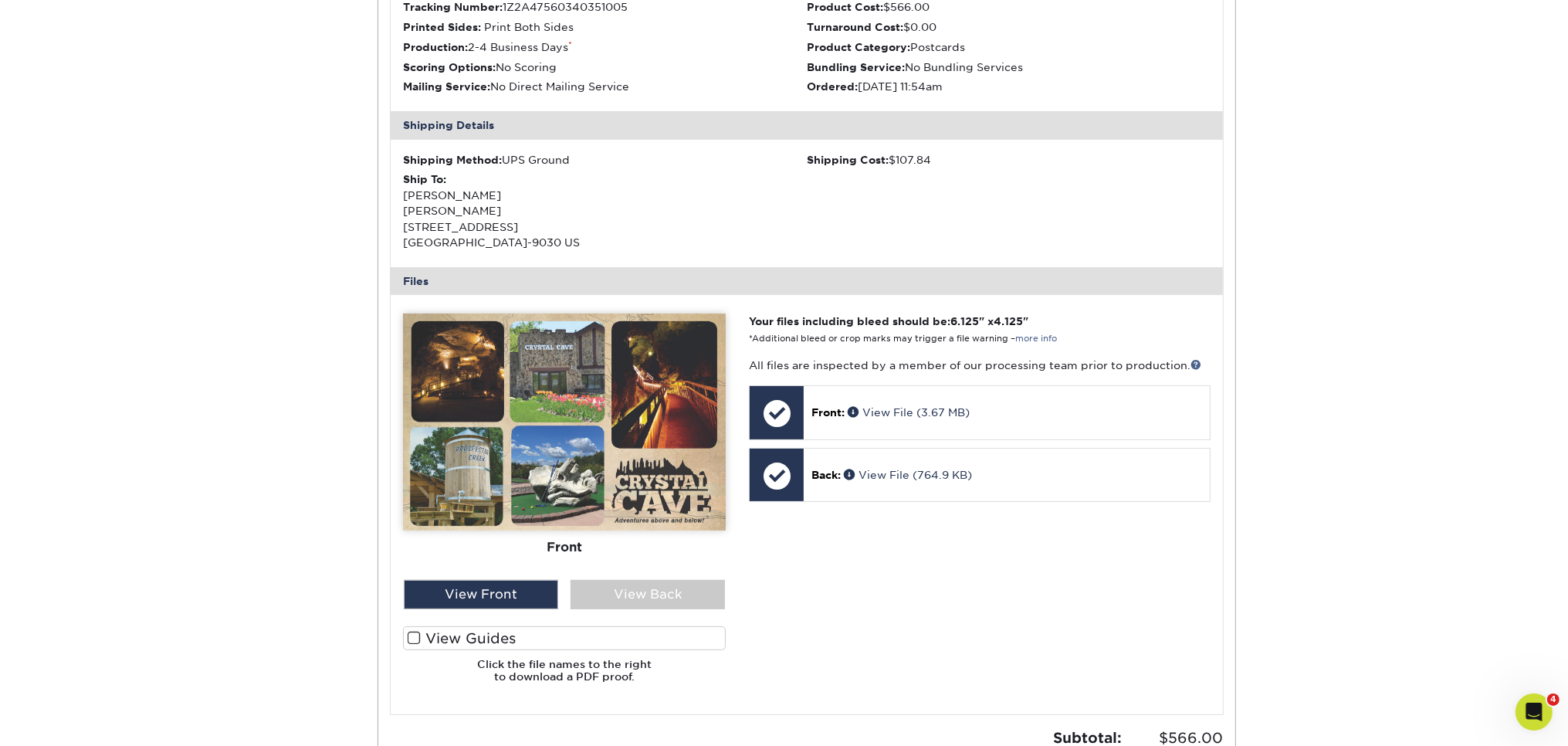
drag, startPoint x: 915, startPoint y: 526, endPoint x: 890, endPoint y: 490, distance: 43.8
click at [913, 526] on div "Your files including bleed should be: 6.125 " x 4.125 " *Additional bleed or cr…" at bounding box center [979, 505] width 484 height 382
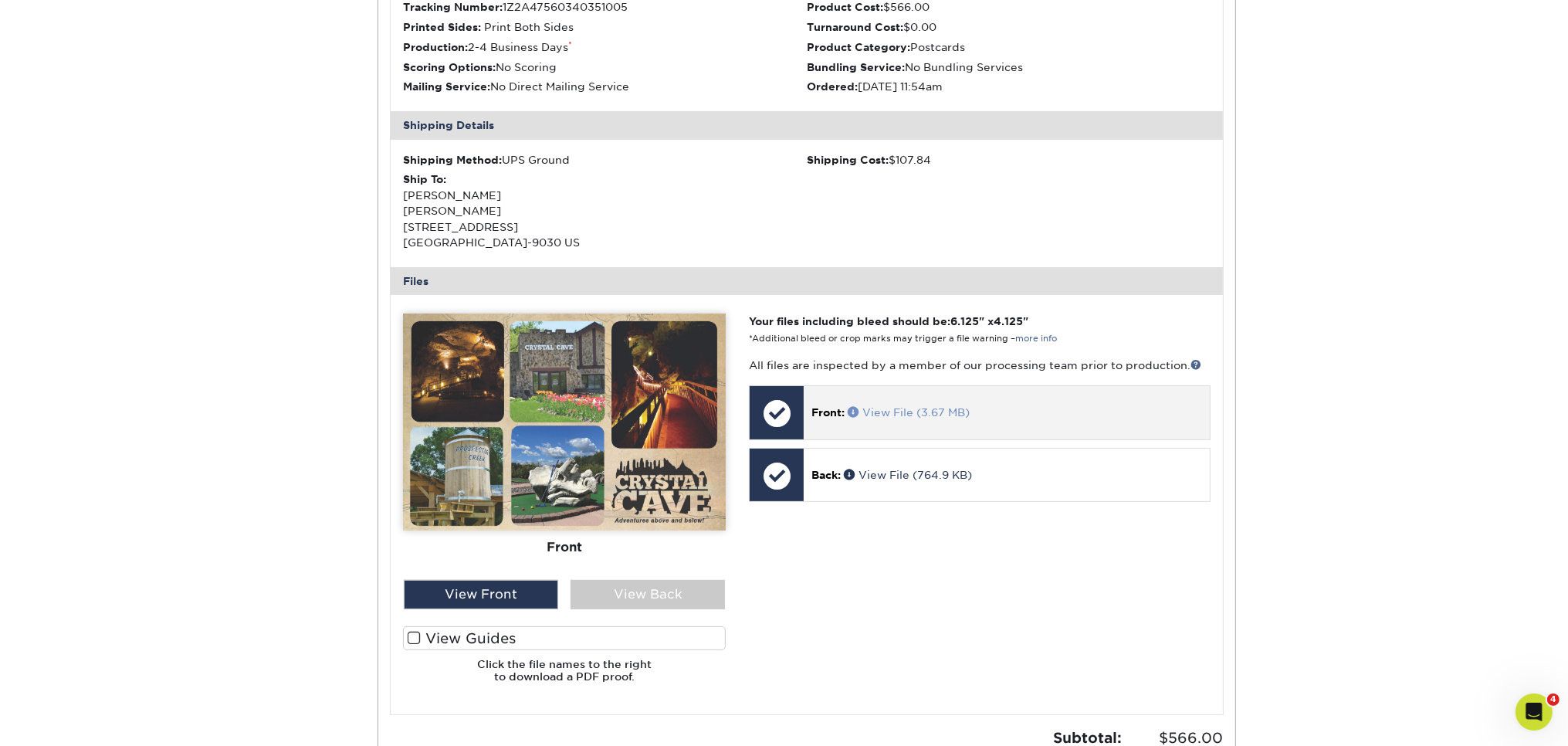
click at [922, 406] on link "View File (3.67 MB)" at bounding box center [909, 412] width 122 height 13
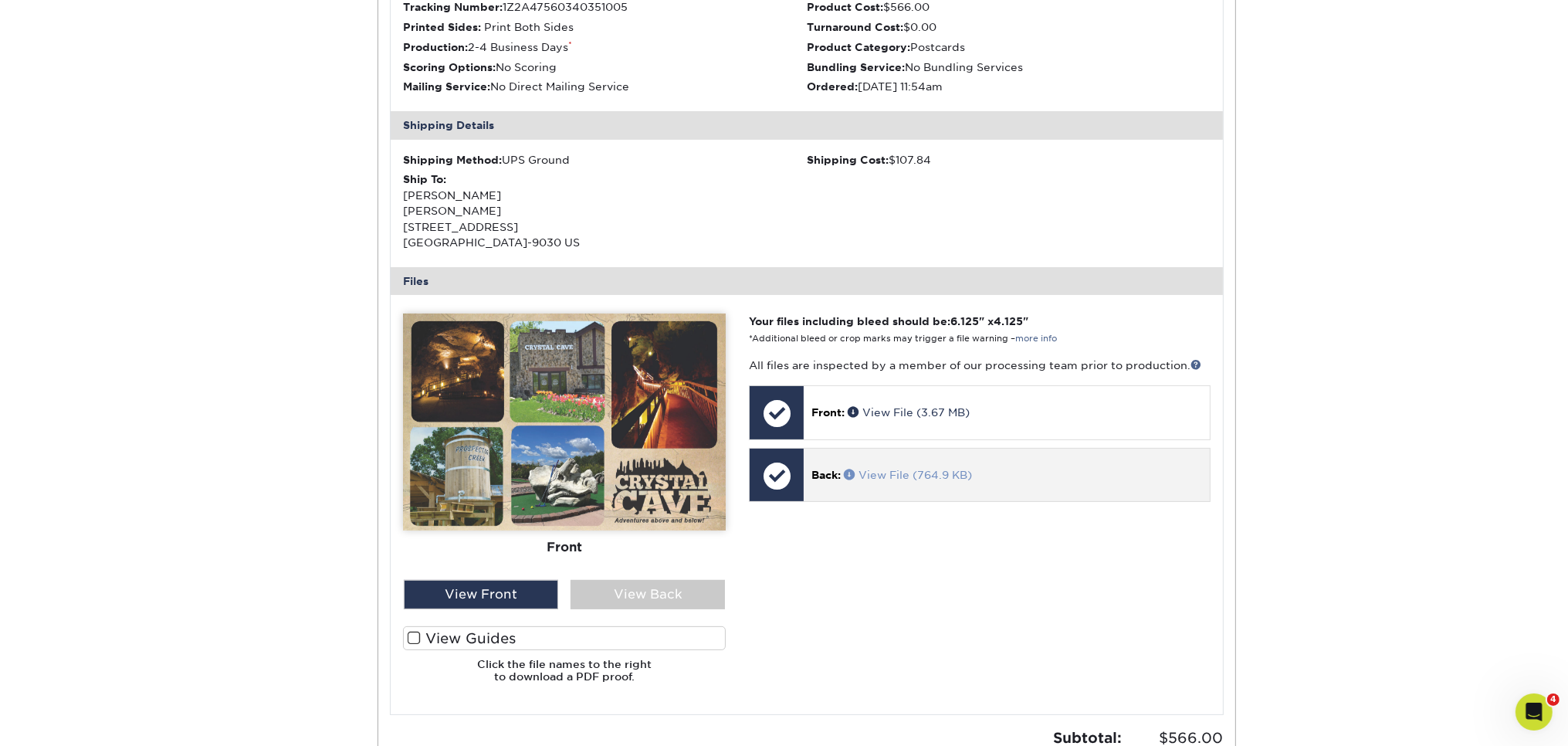
click at [918, 468] on link "View File (764.9 KB)" at bounding box center [908, 474] width 128 height 13
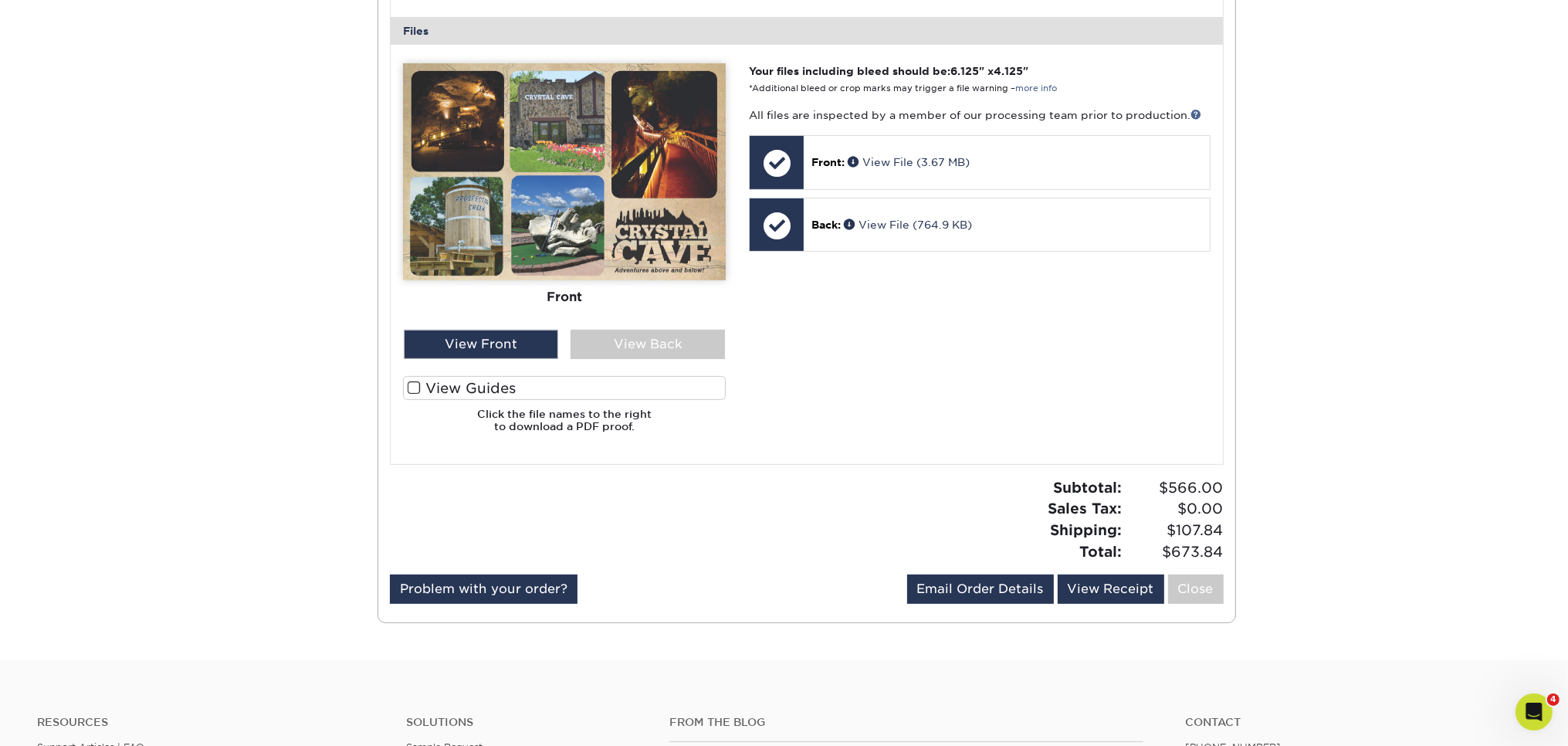
scroll to position [897, 0]
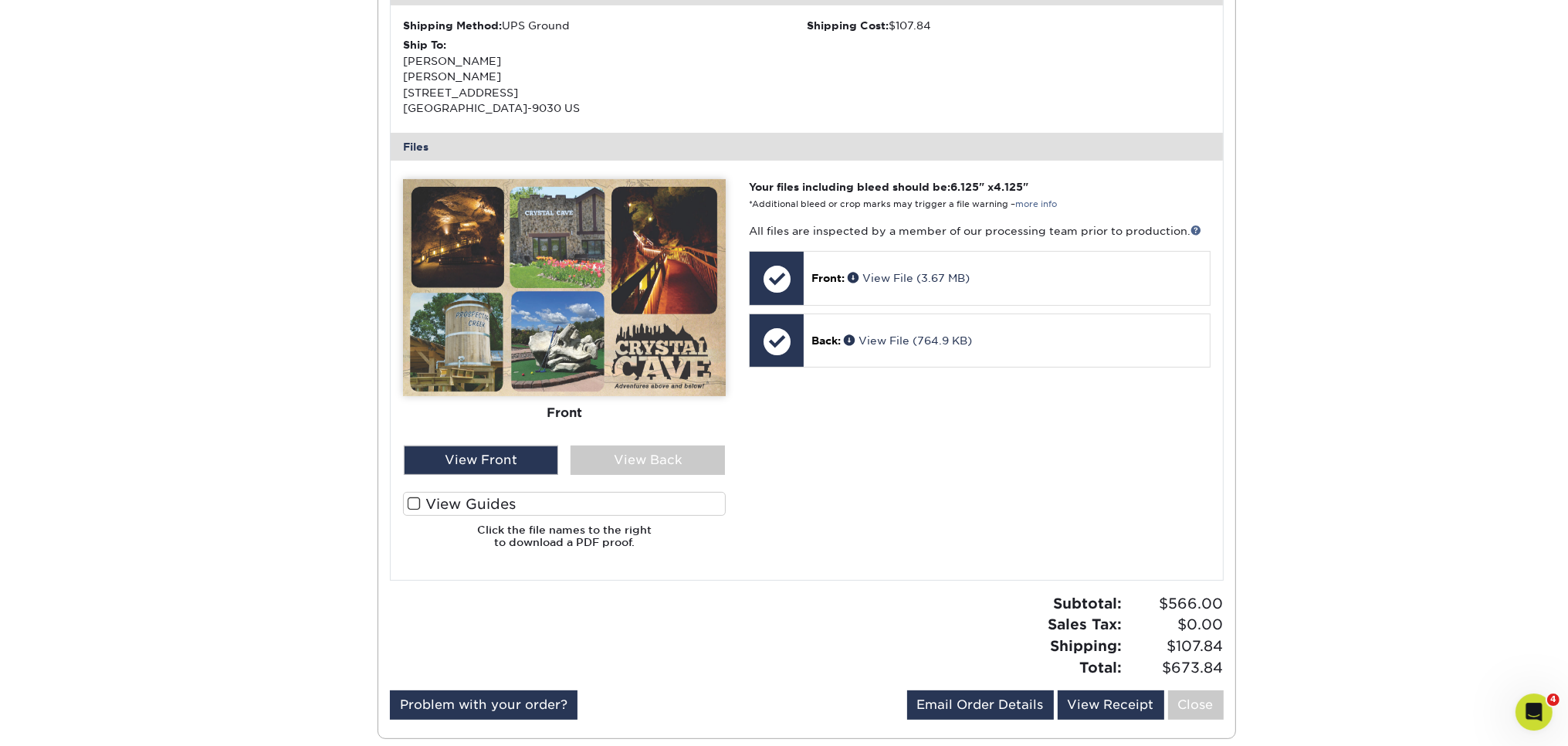
scroll to position [651, 0]
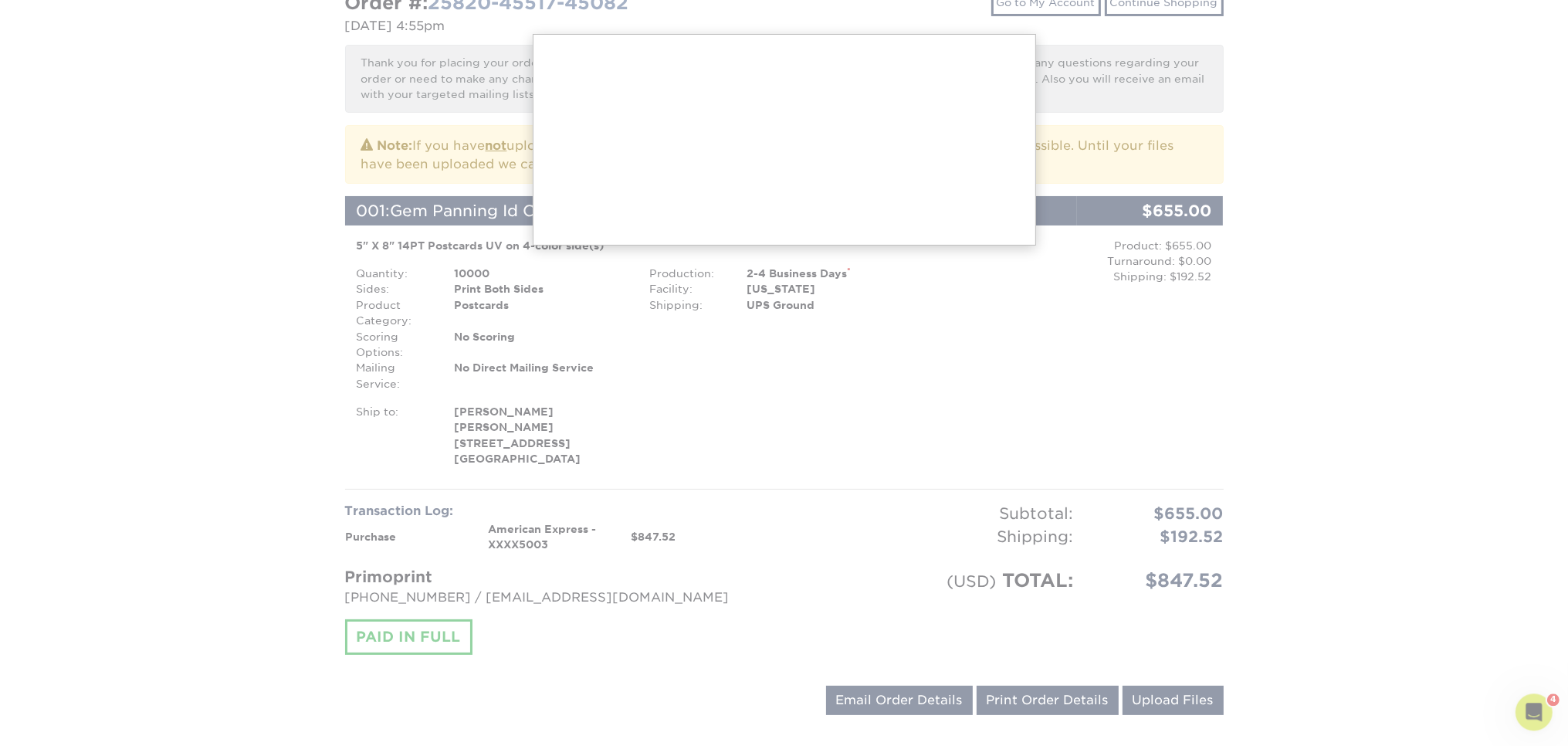
scroll to position [326, 0]
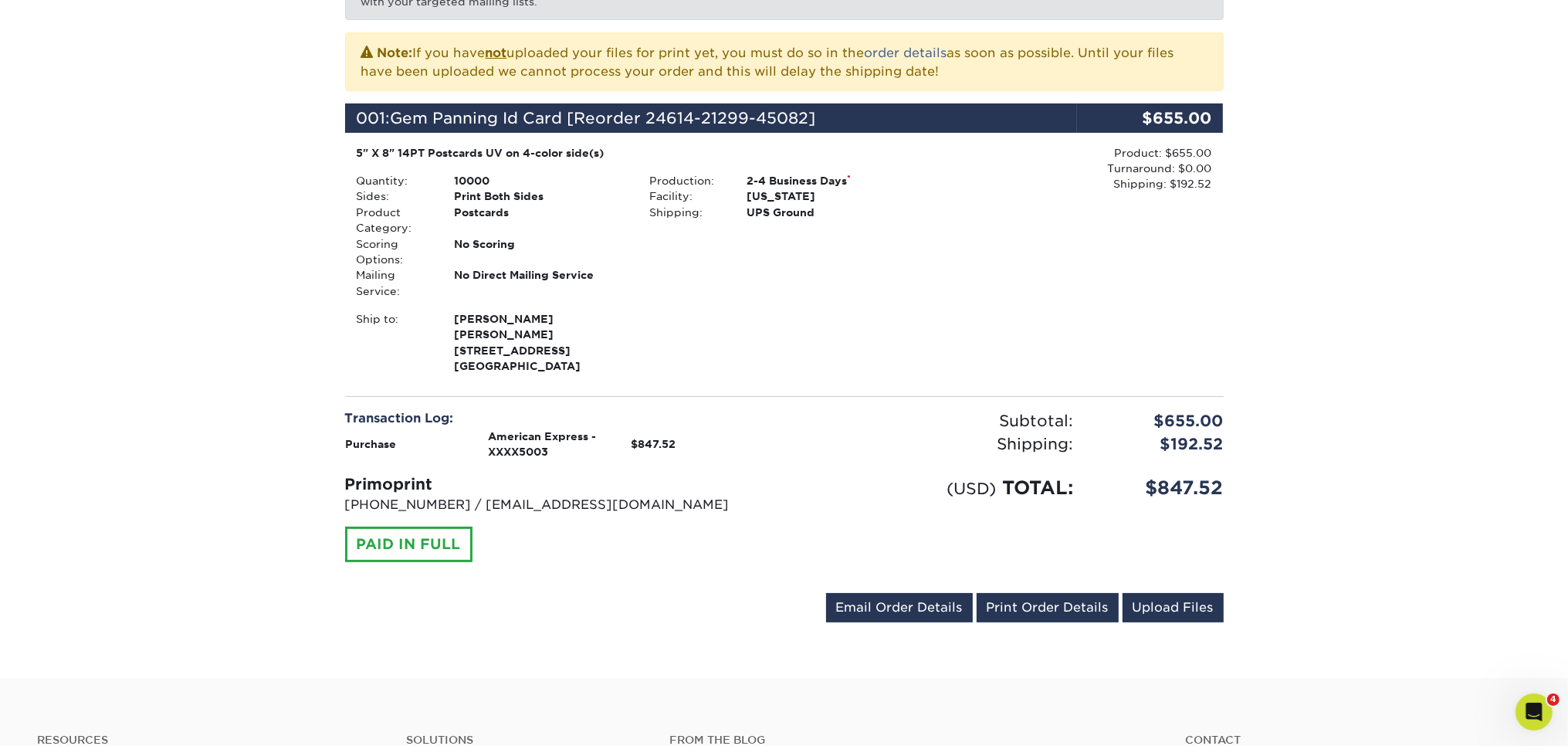
click at [145, 58] on div "Your order has been placed! Order #: 25820-45517-45082 08/20/2025 4:55pm Go to …" at bounding box center [784, 245] width 1568 height 863
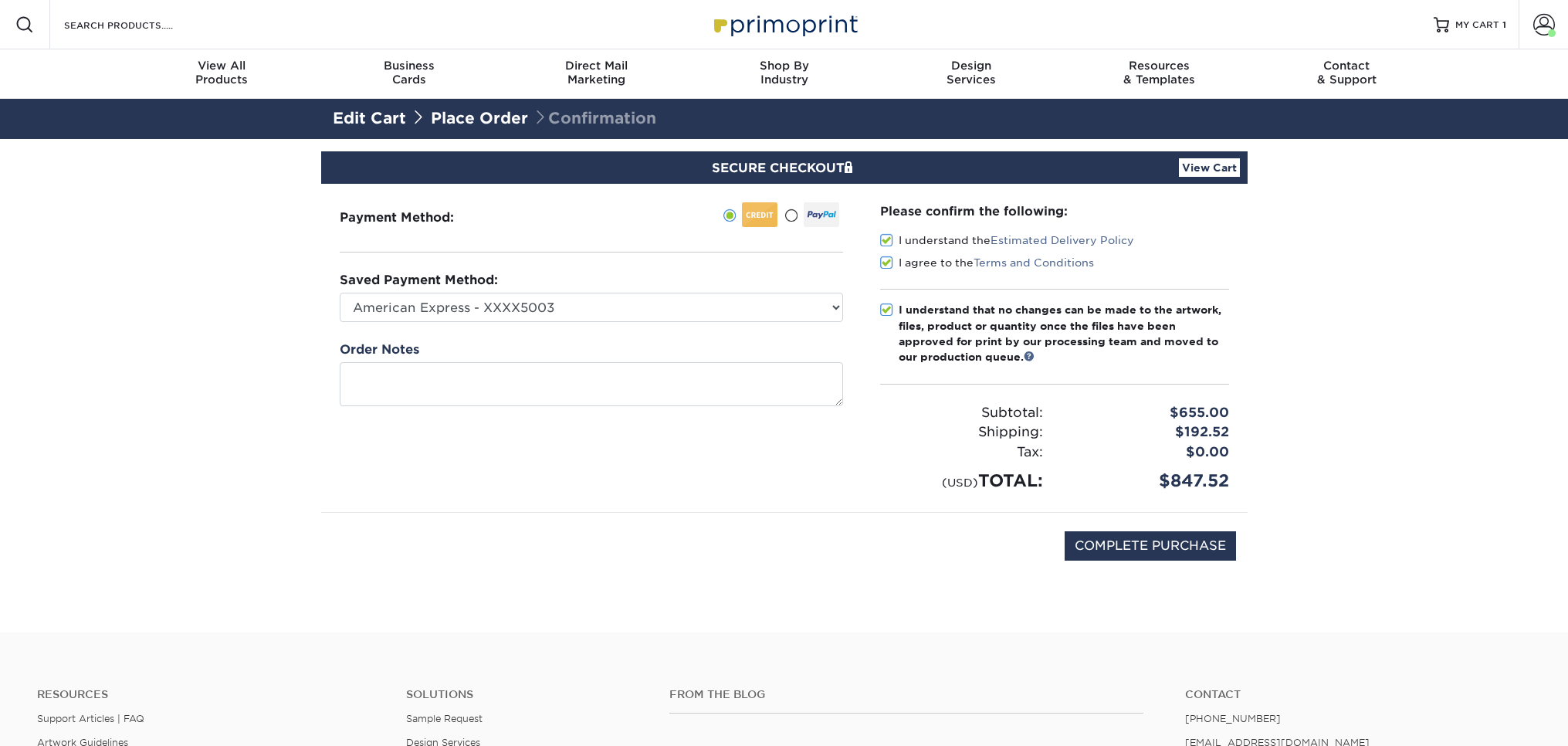
select select "69929"
click at [1553, 21] on span at bounding box center [1545, 24] width 22 height 22
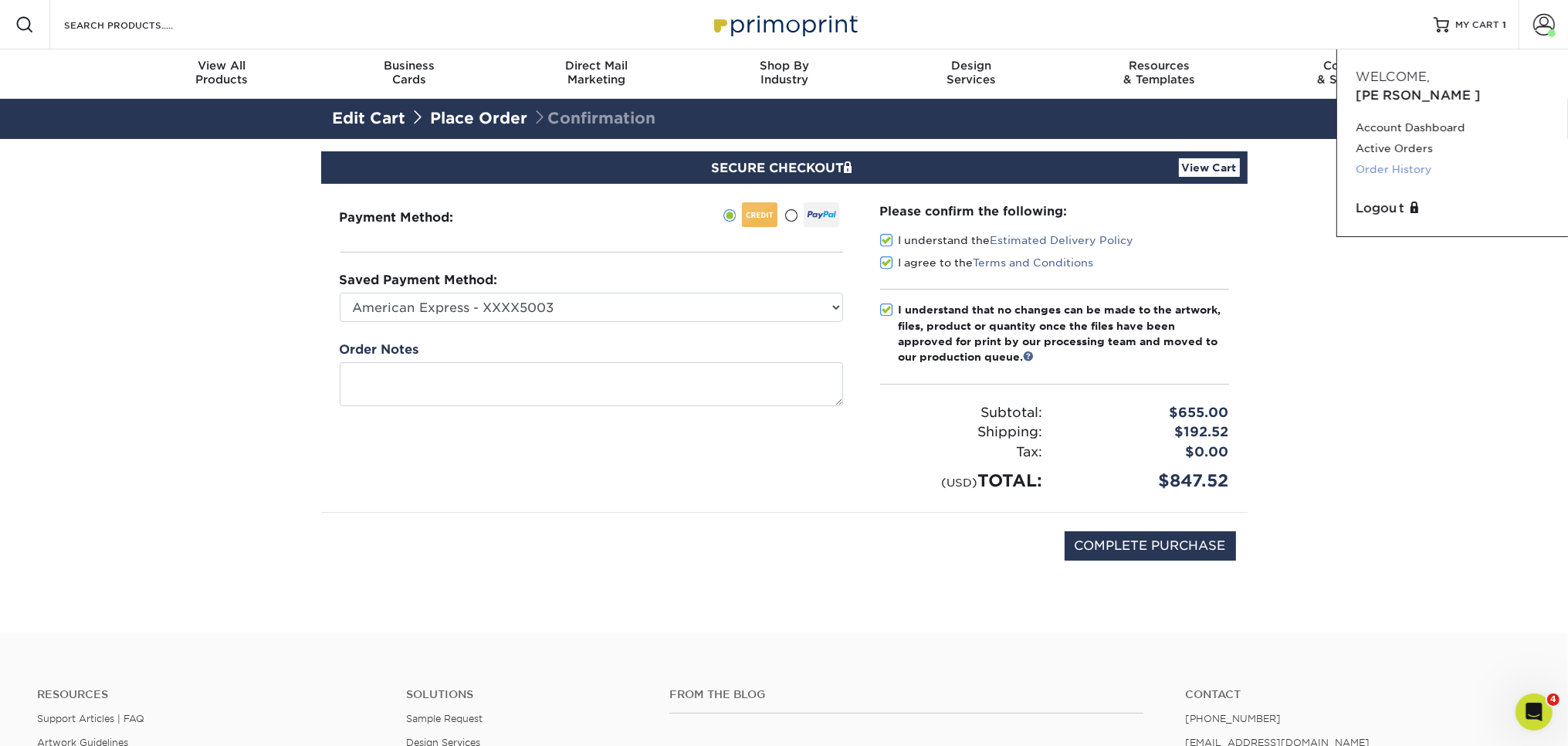
click at [1376, 159] on link "Order History" at bounding box center [1453, 169] width 194 height 21
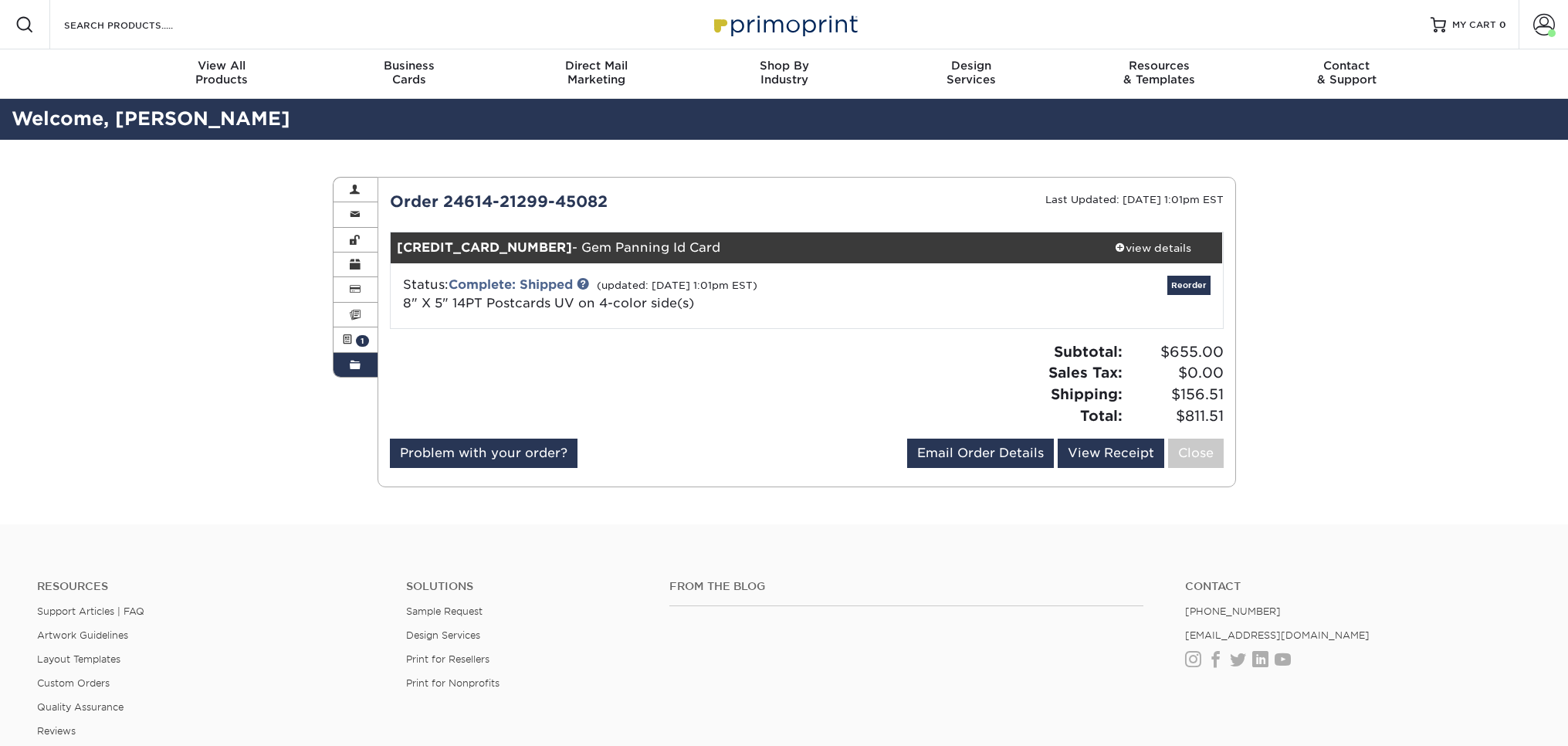
click at [1155, 235] on link "view details" at bounding box center [1153, 248] width 139 height 31
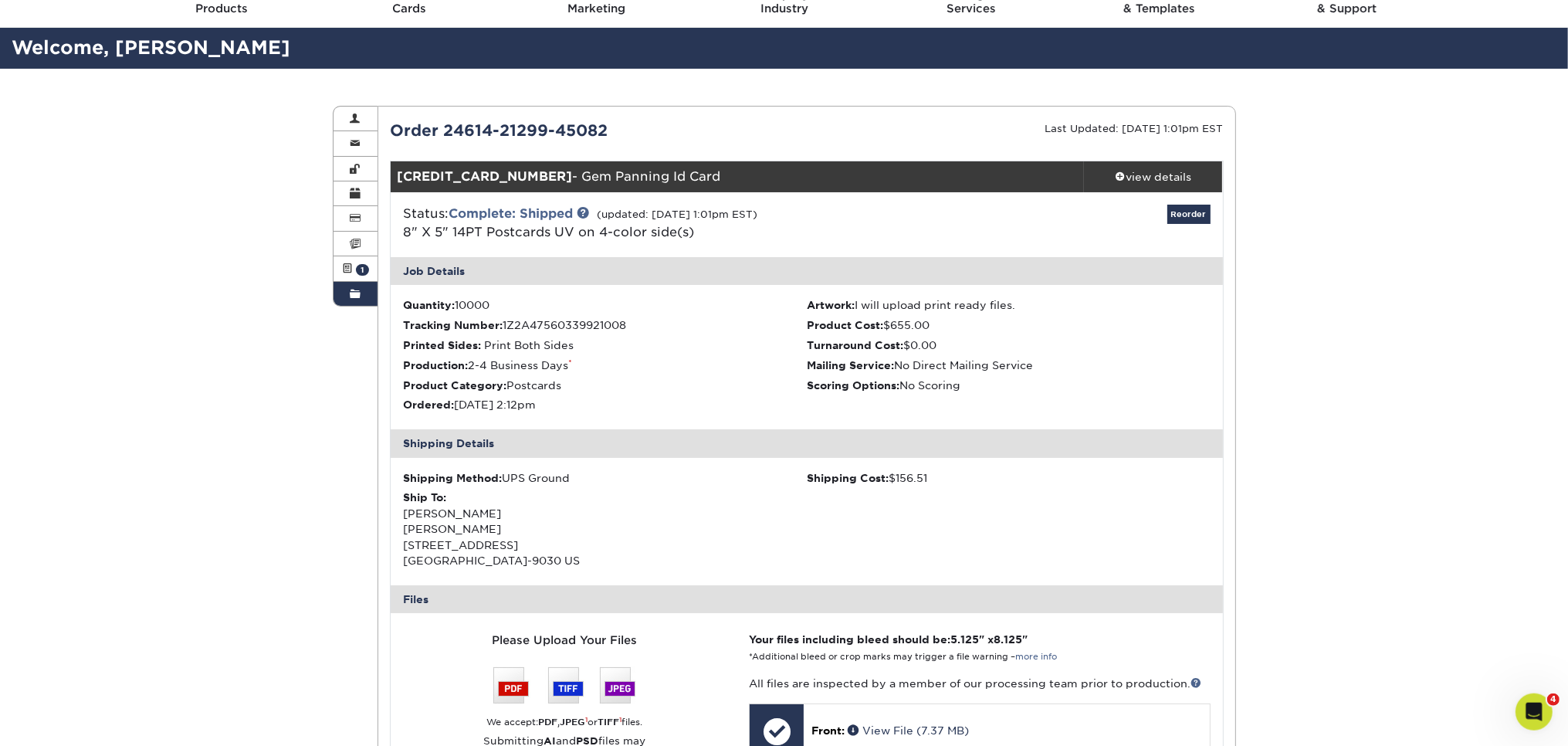
scroll to position [326, 0]
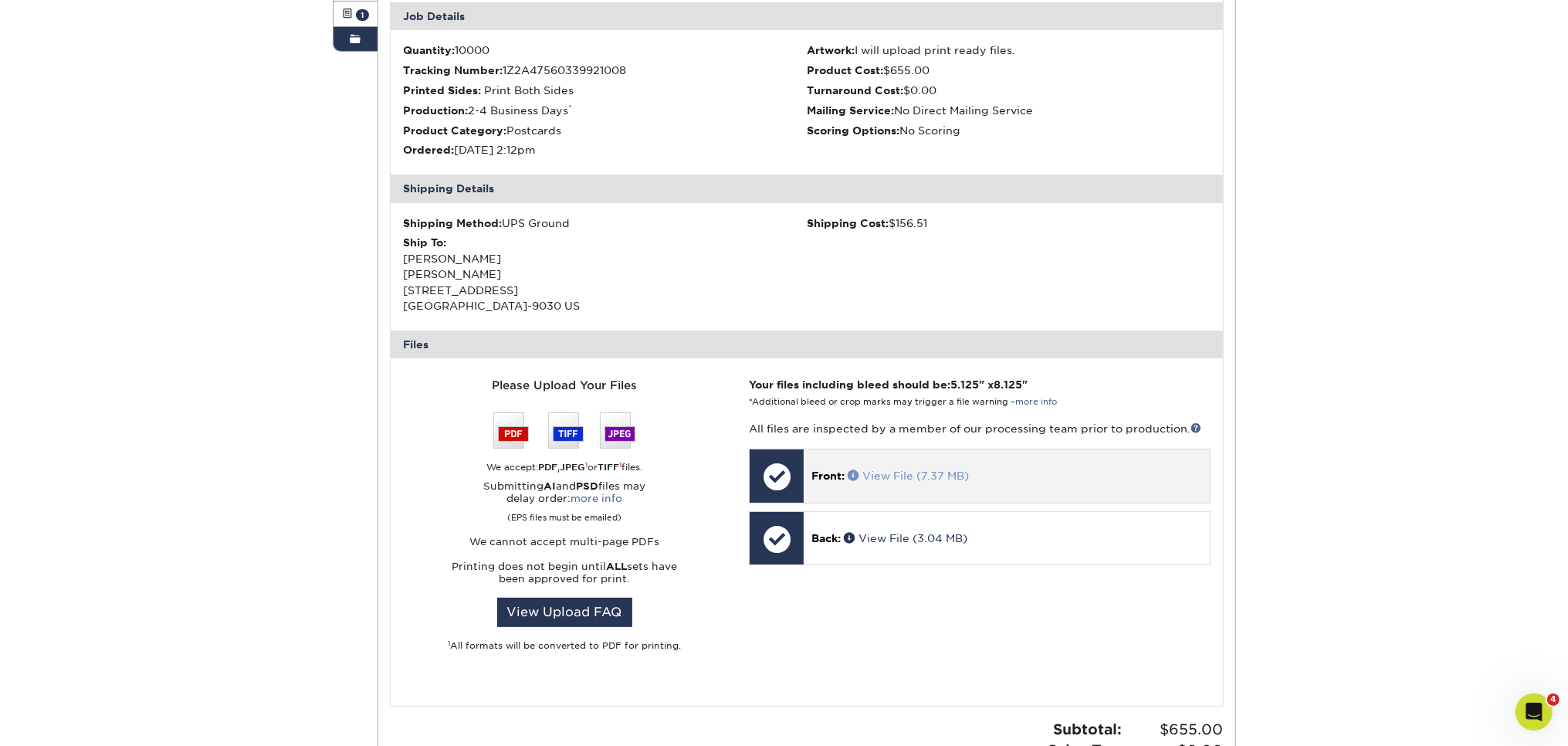
click at [956, 475] on link "View File (7.37 MB)" at bounding box center [909, 475] width 121 height 13
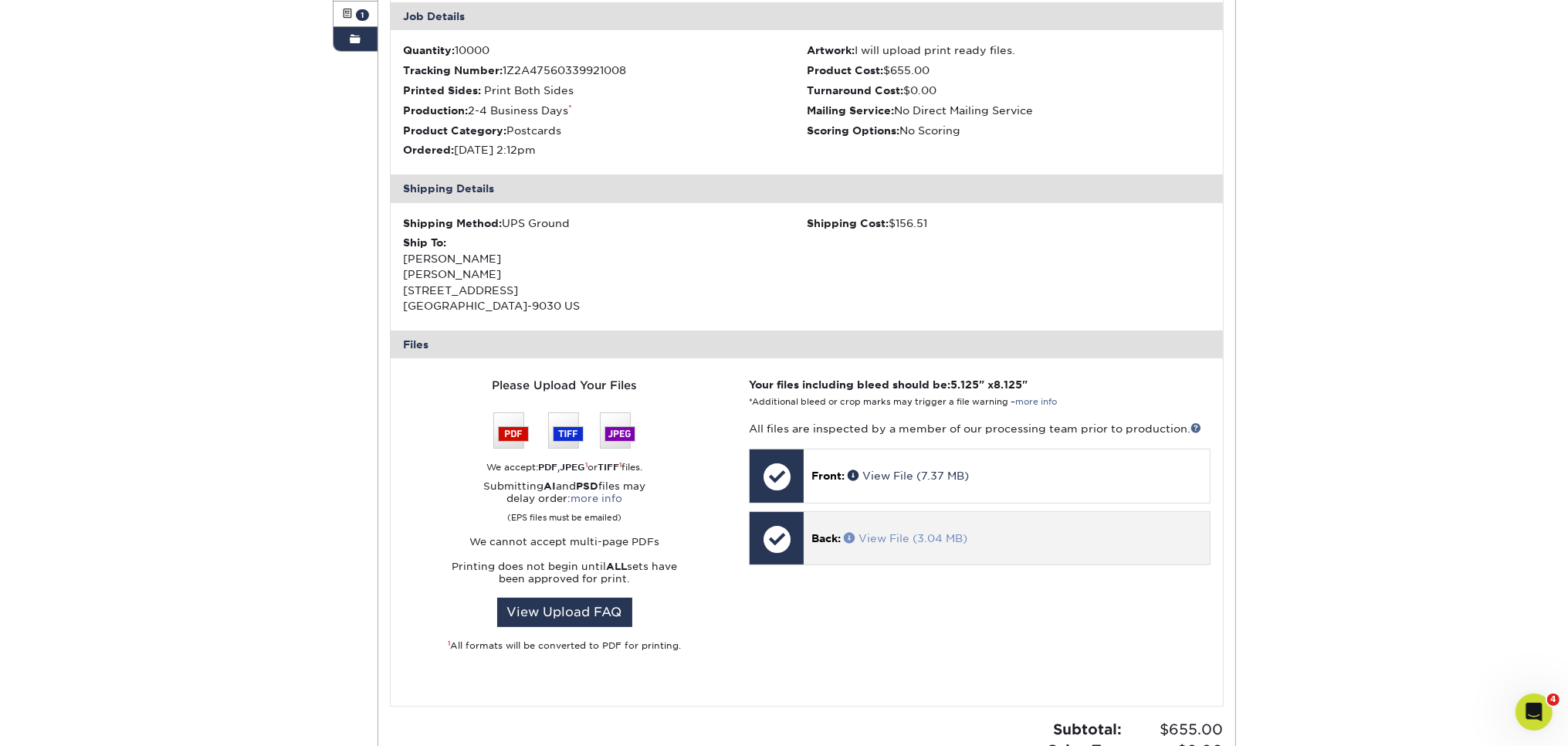
click at [942, 537] on link "View File (3.04 MB)" at bounding box center [906, 538] width 123 height 13
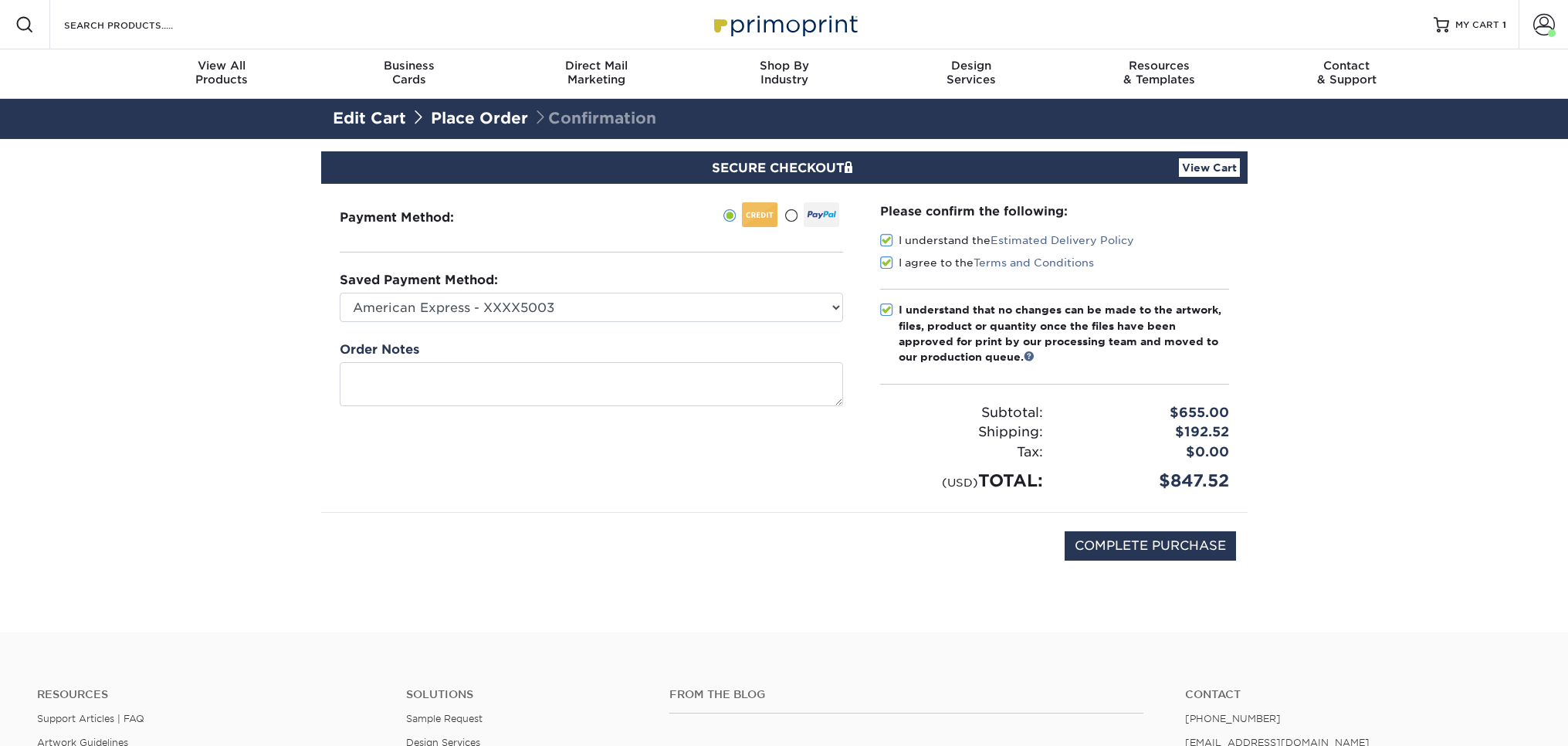
select select "69929"
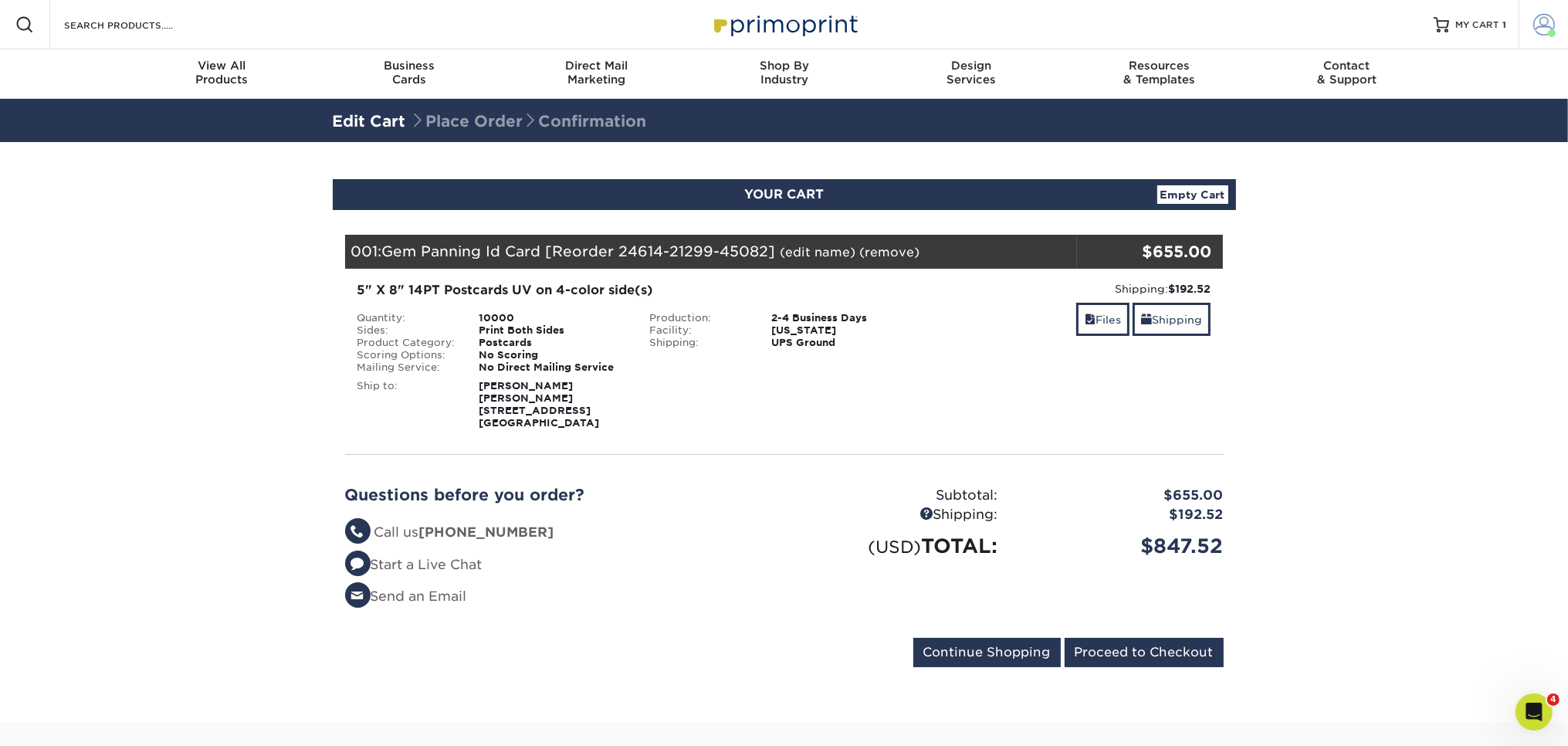
click at [1549, 23] on span at bounding box center [1545, 24] width 22 height 22
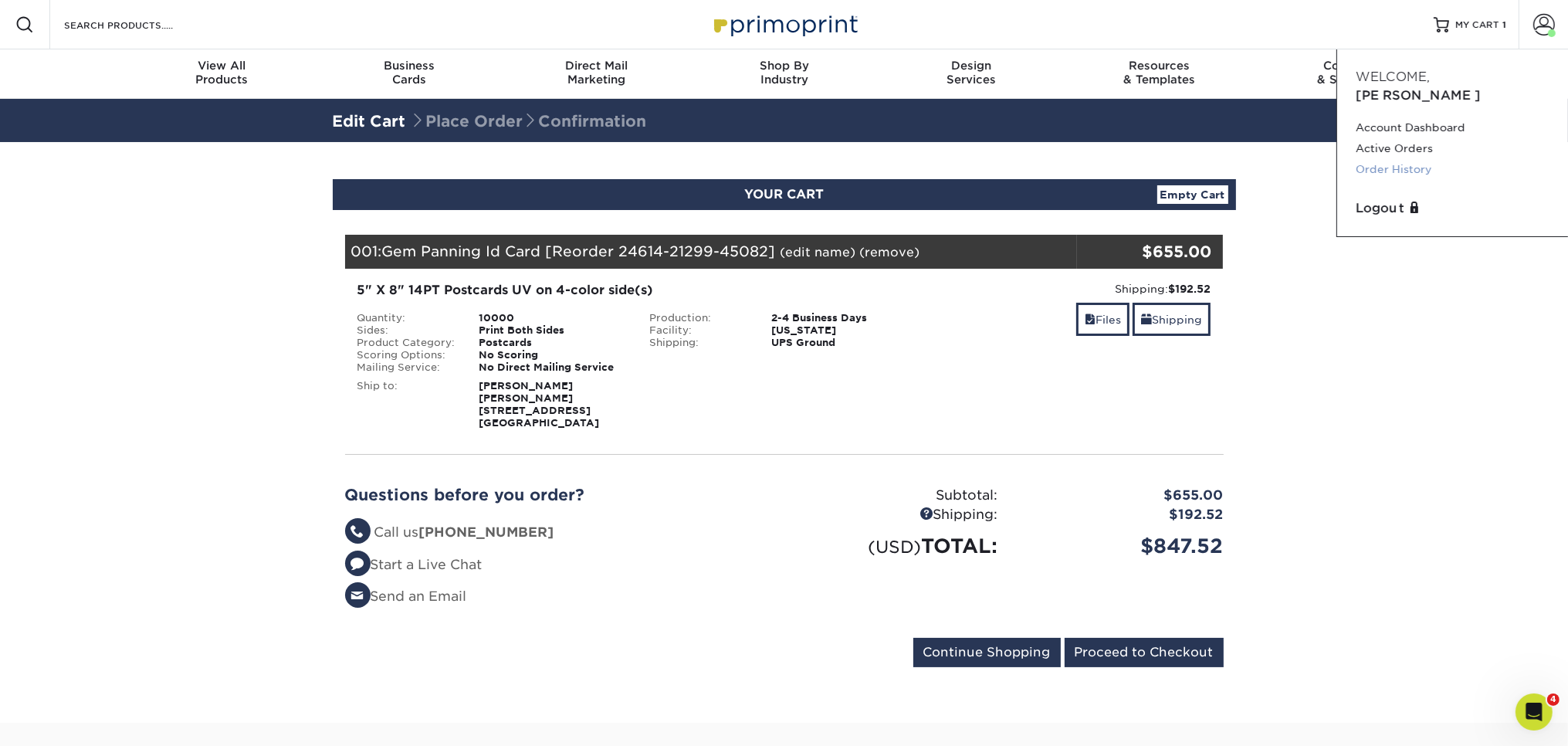
click at [1401, 159] on link "Order History" at bounding box center [1453, 169] width 194 height 21
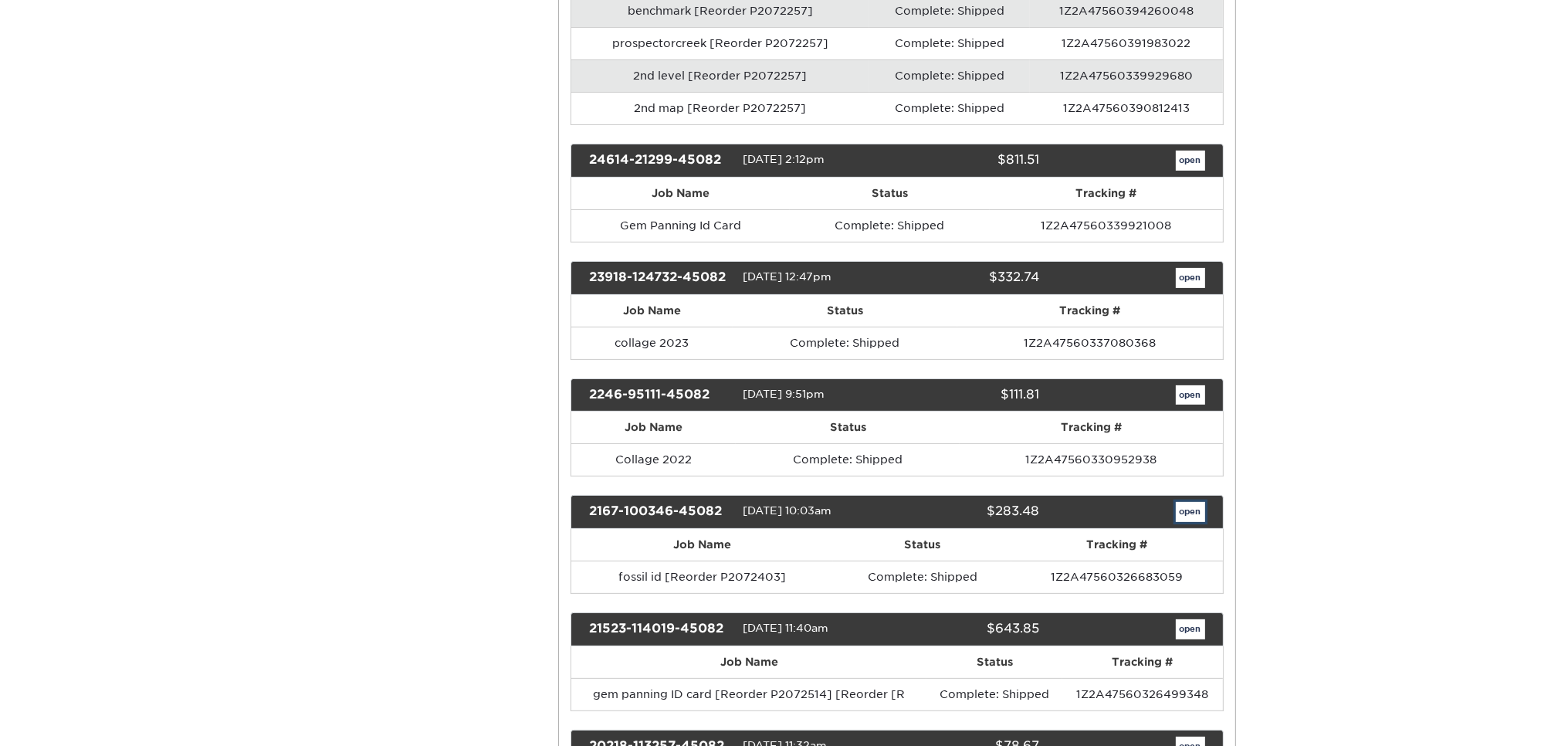
scroll to position [163, 0]
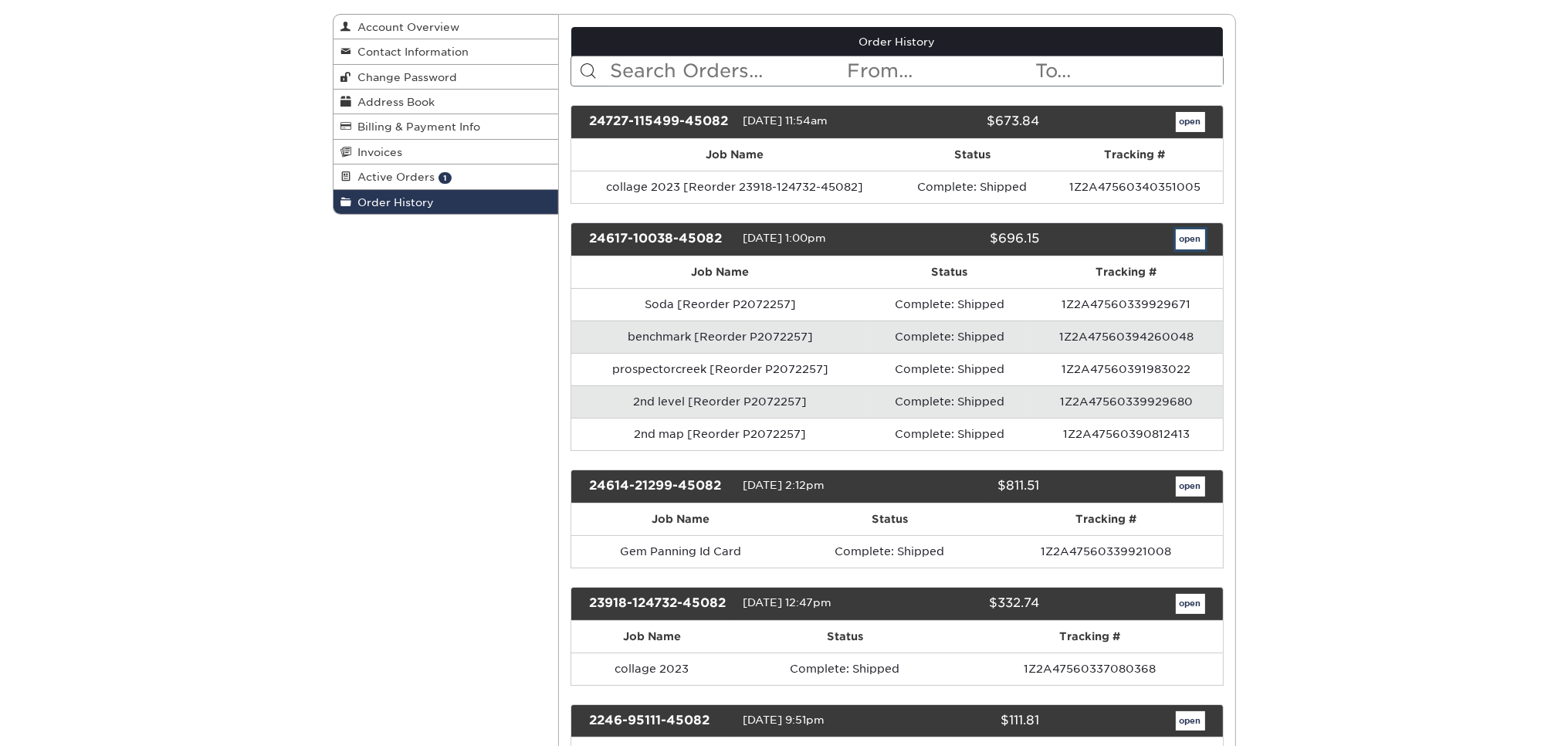
click at [1188, 237] on link "open" at bounding box center [1190, 239] width 29 height 21
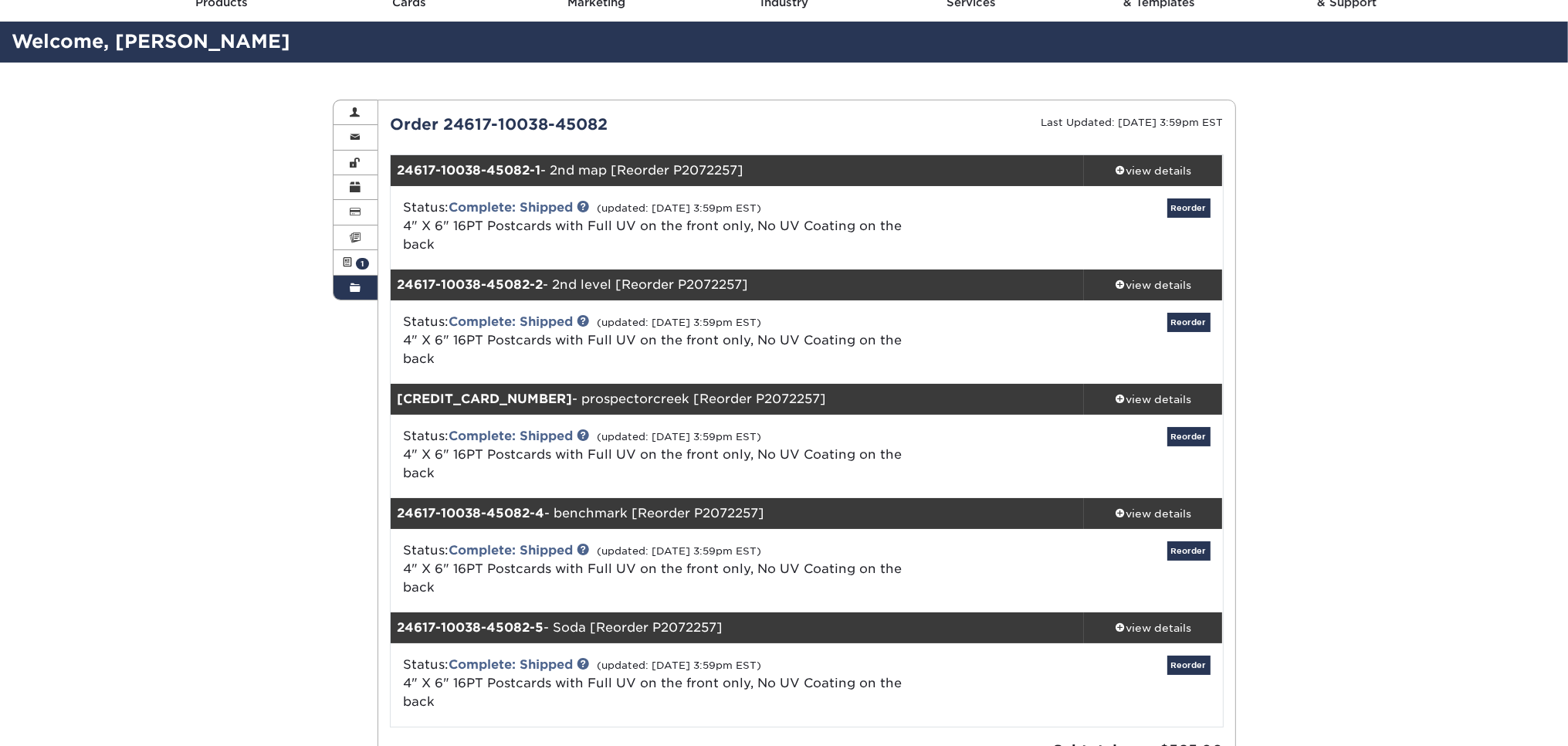
scroll to position [81, 0]
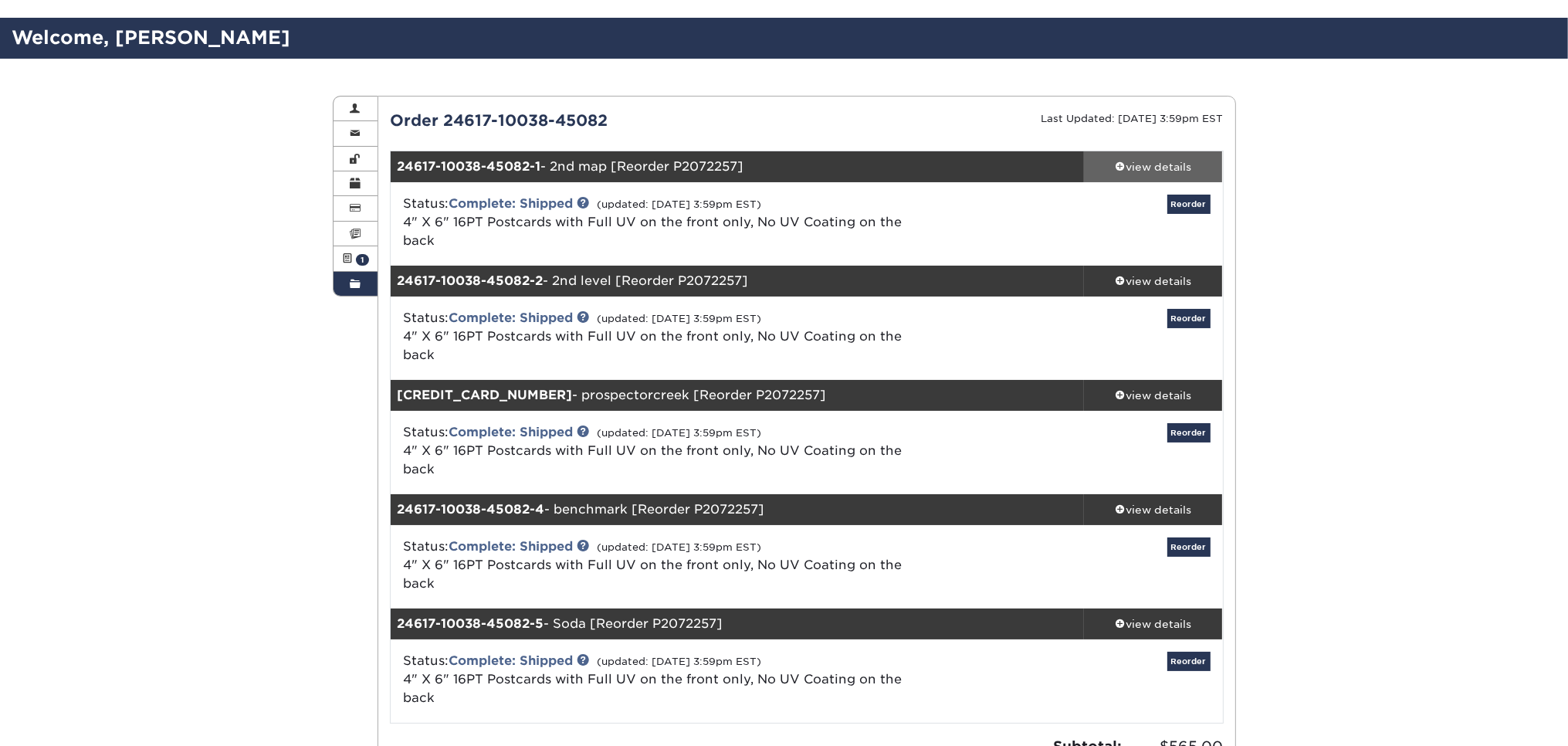
click at [1160, 161] on div "view details" at bounding box center [1153, 167] width 139 height 16
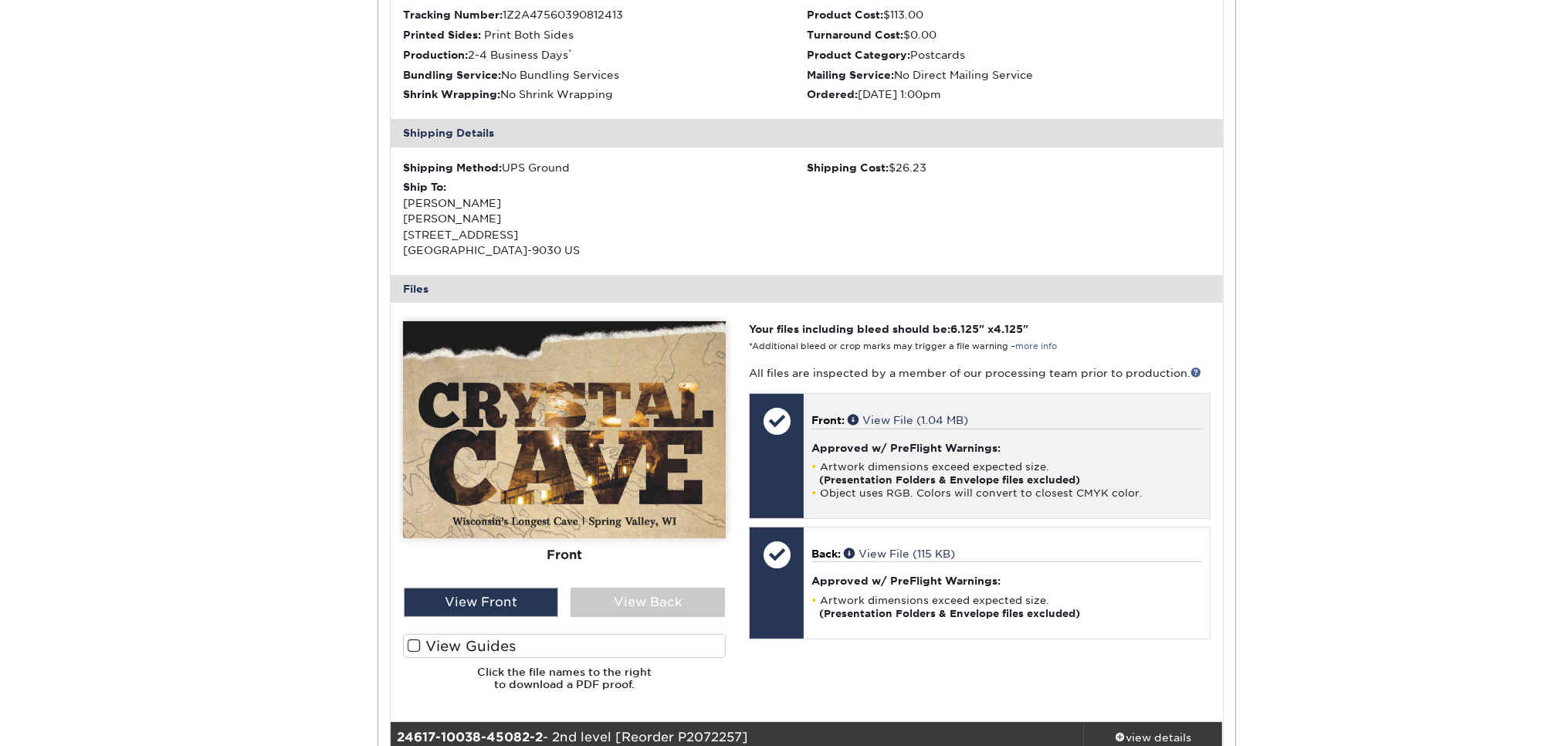
scroll to position [489, 0]
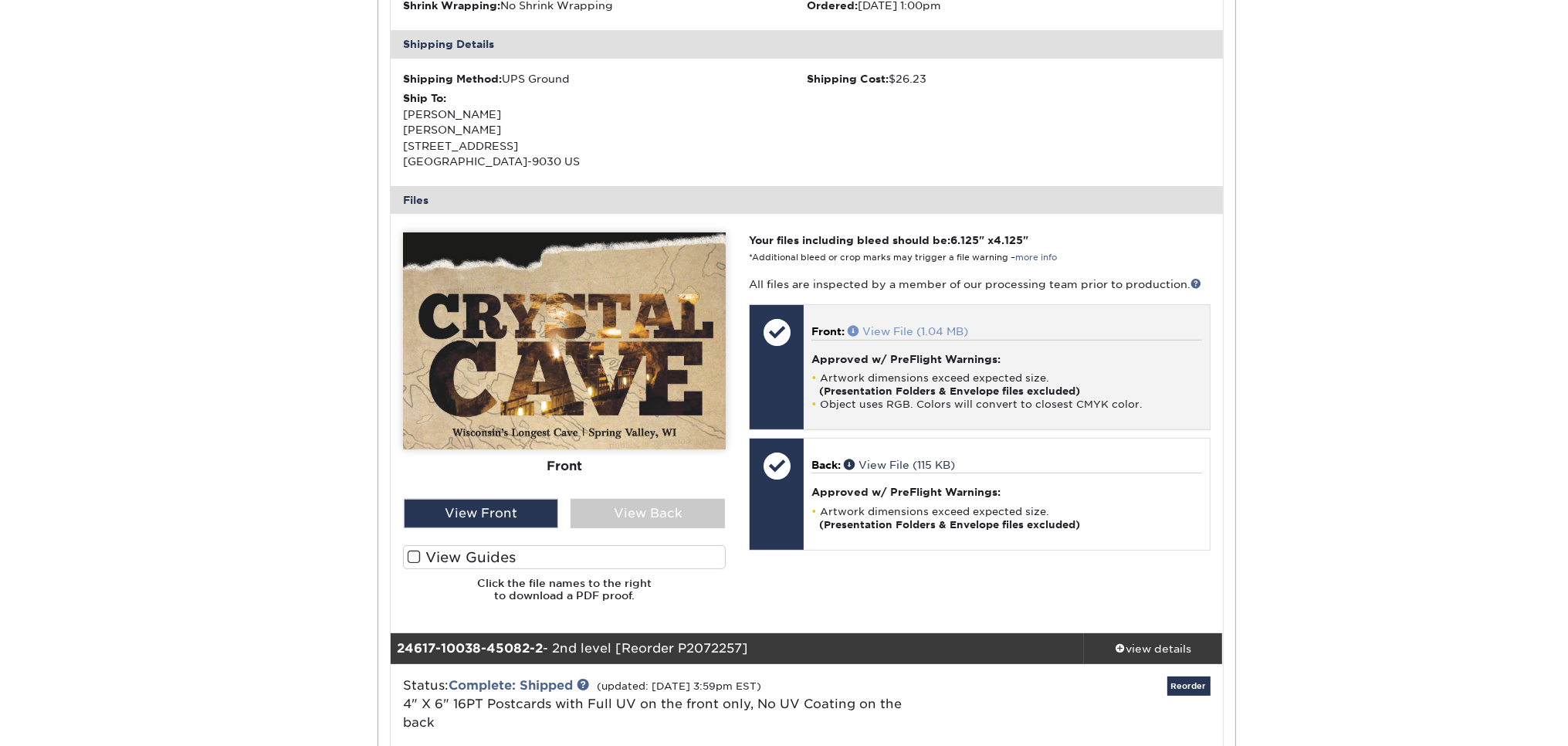
click at [934, 325] on link "View File (1.04 MB)" at bounding box center [908, 330] width 120 height 13
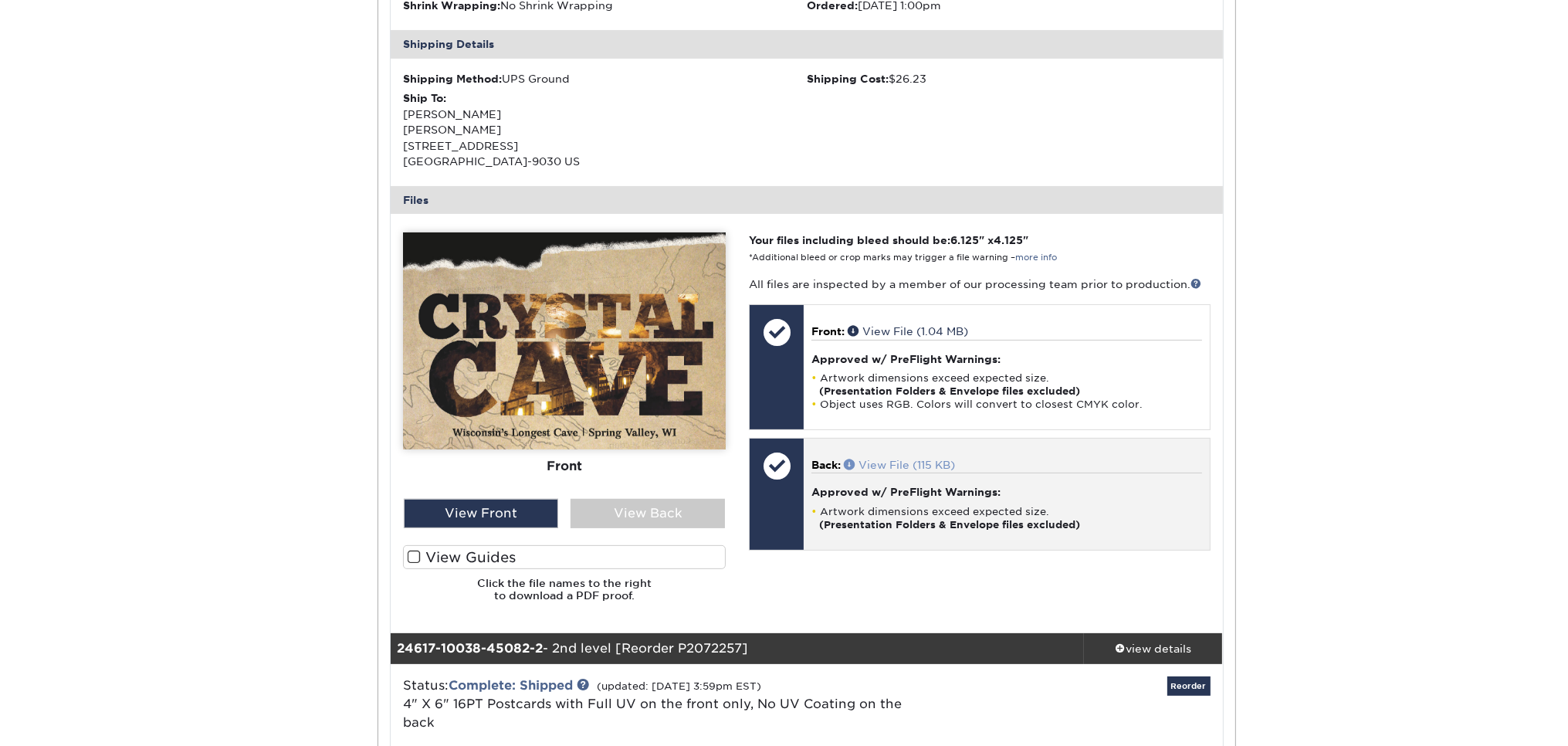
click at [930, 459] on link "View File (115 KB)" at bounding box center [900, 464] width 112 height 13
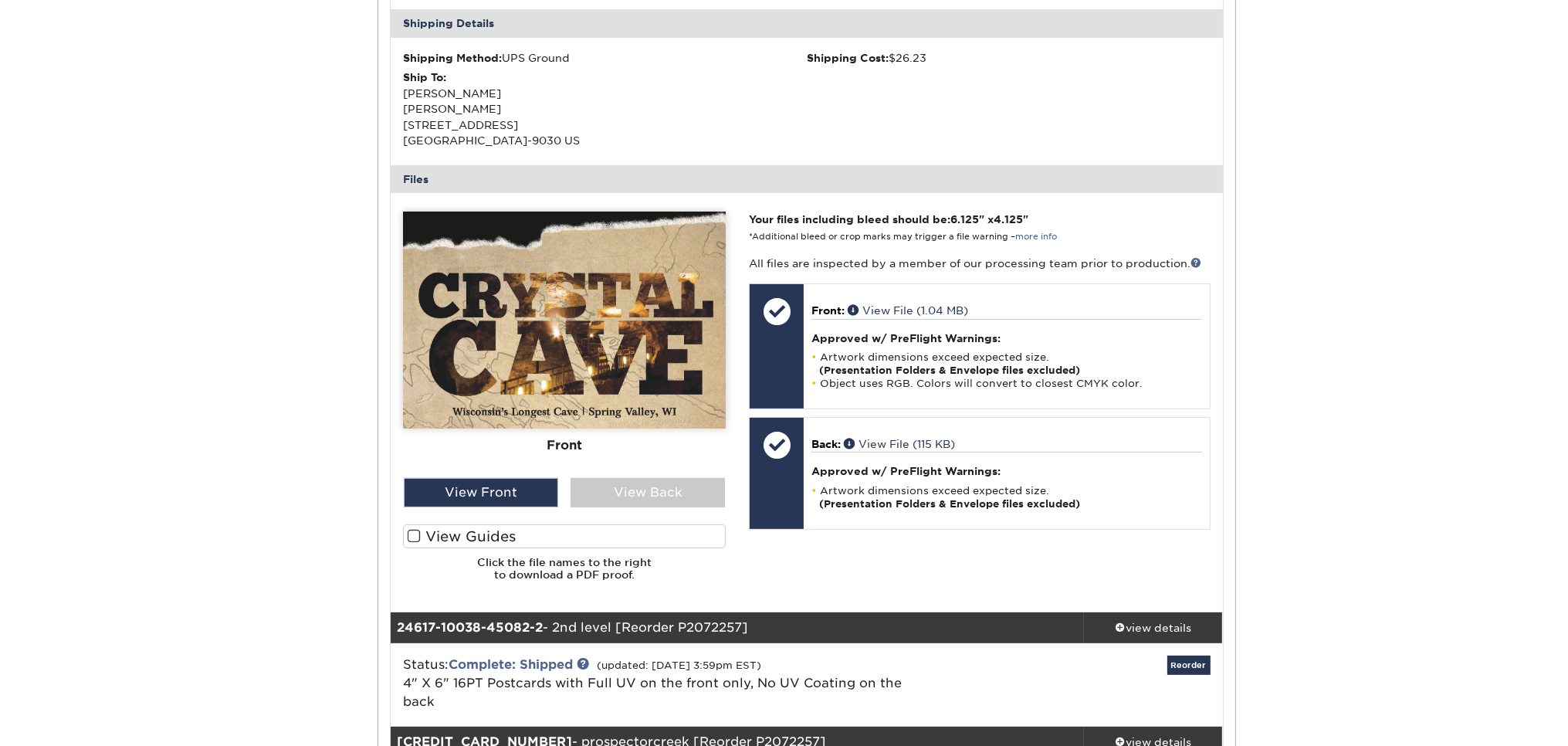
scroll to position [733, 0]
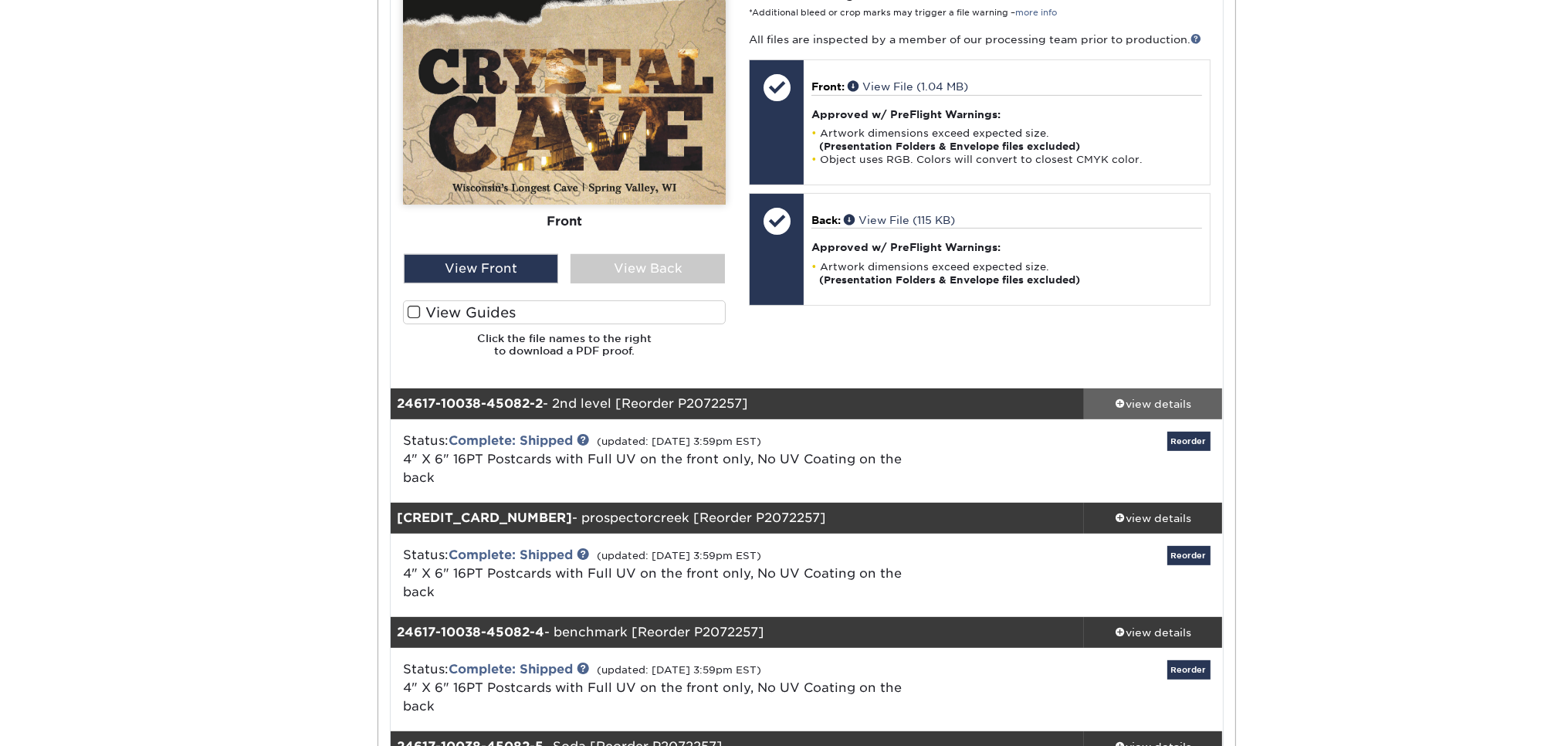
click at [1142, 396] on div "view details" at bounding box center [1153, 404] width 139 height 16
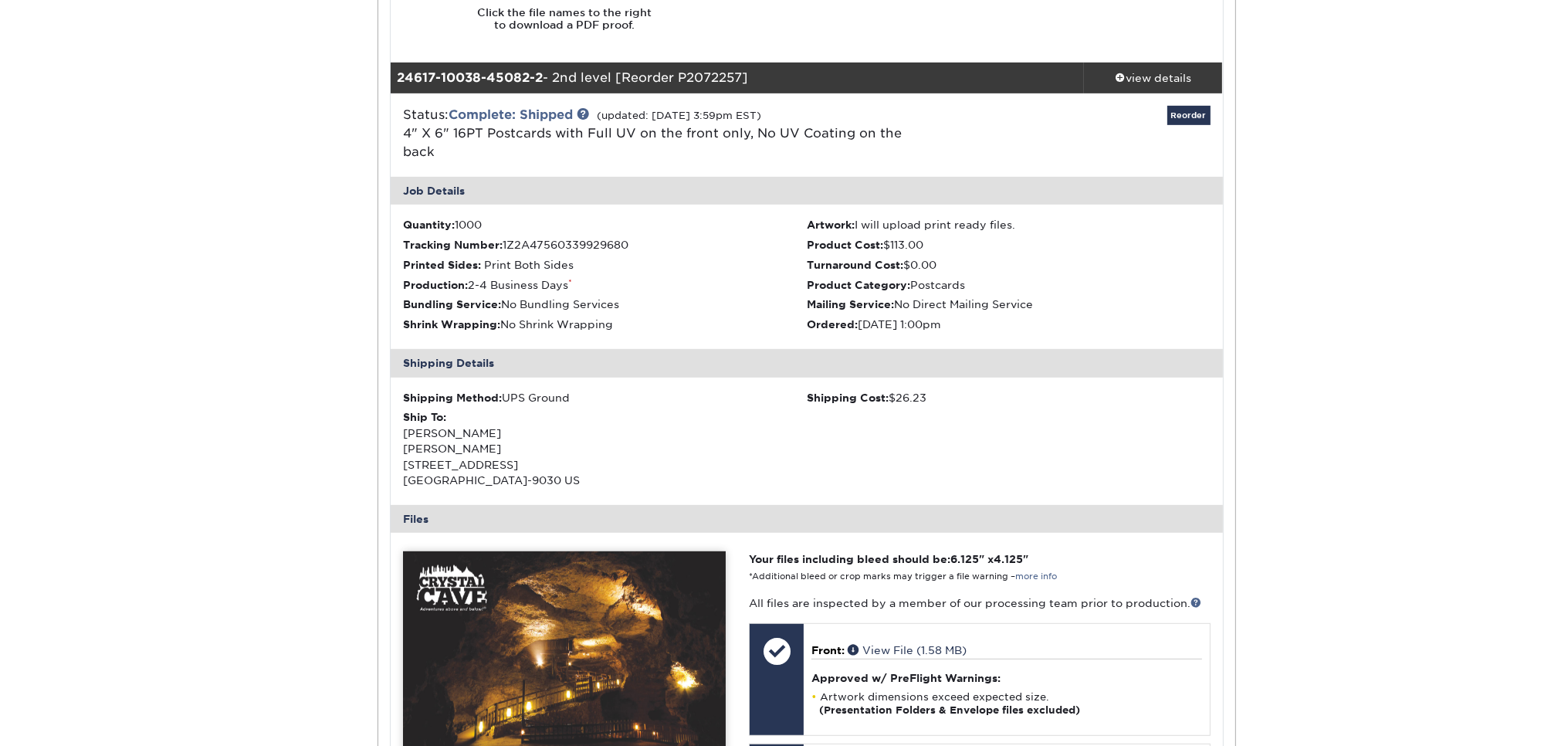
scroll to position [1303, 0]
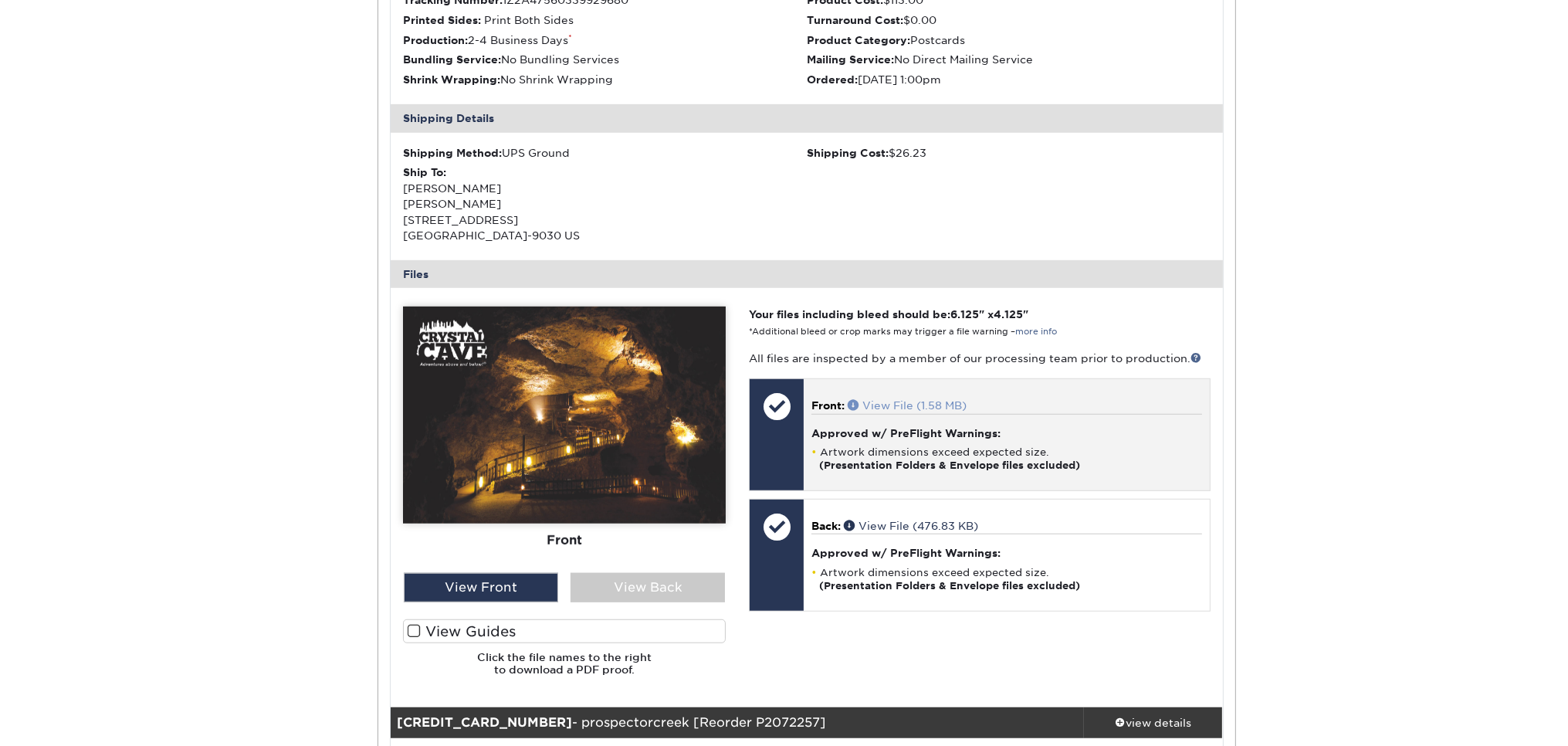
click at [934, 399] on link "View File (1.58 MB)" at bounding box center [908, 405] width 119 height 13
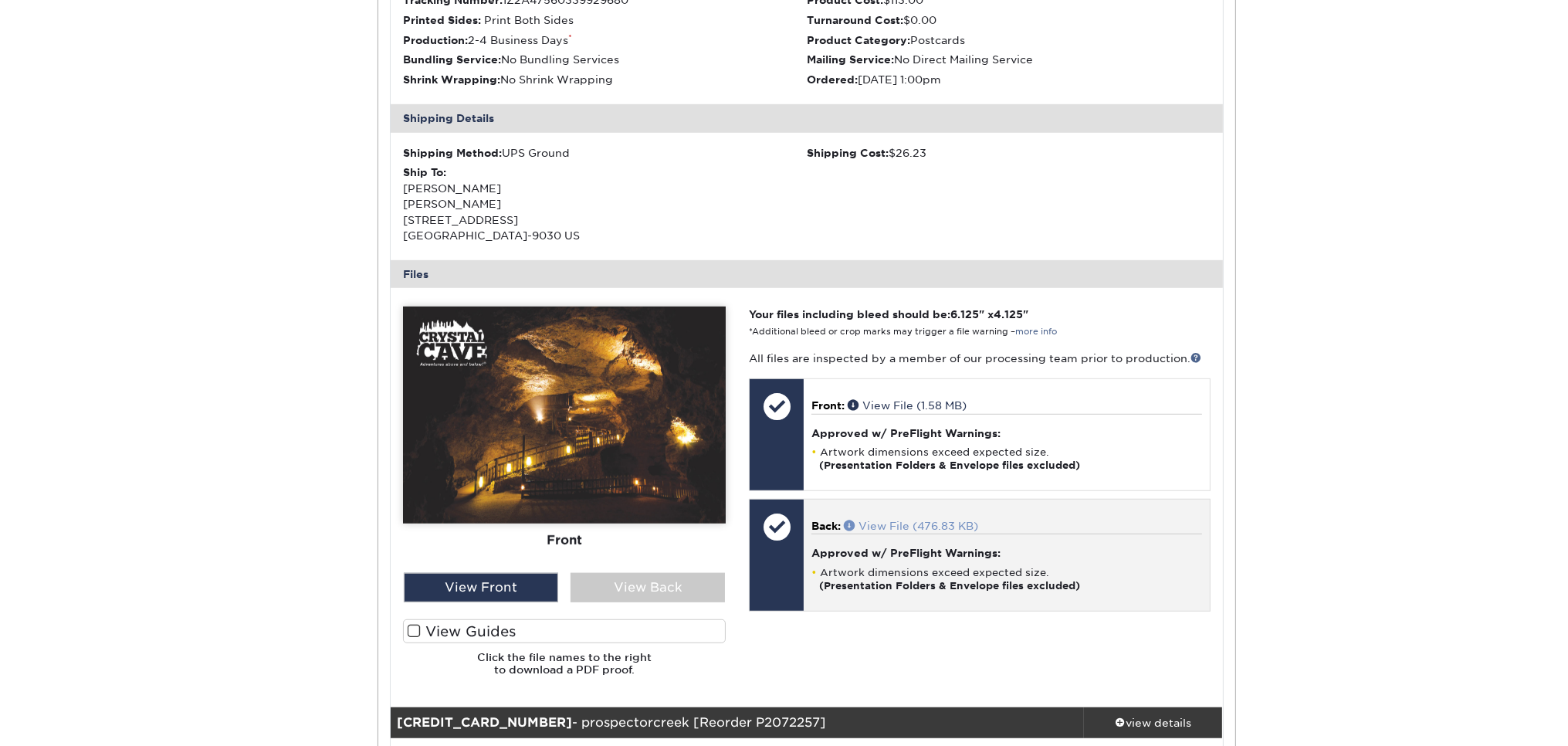
click at [910, 519] on link "View File (476.83 KB)" at bounding box center [911, 525] width 134 height 13
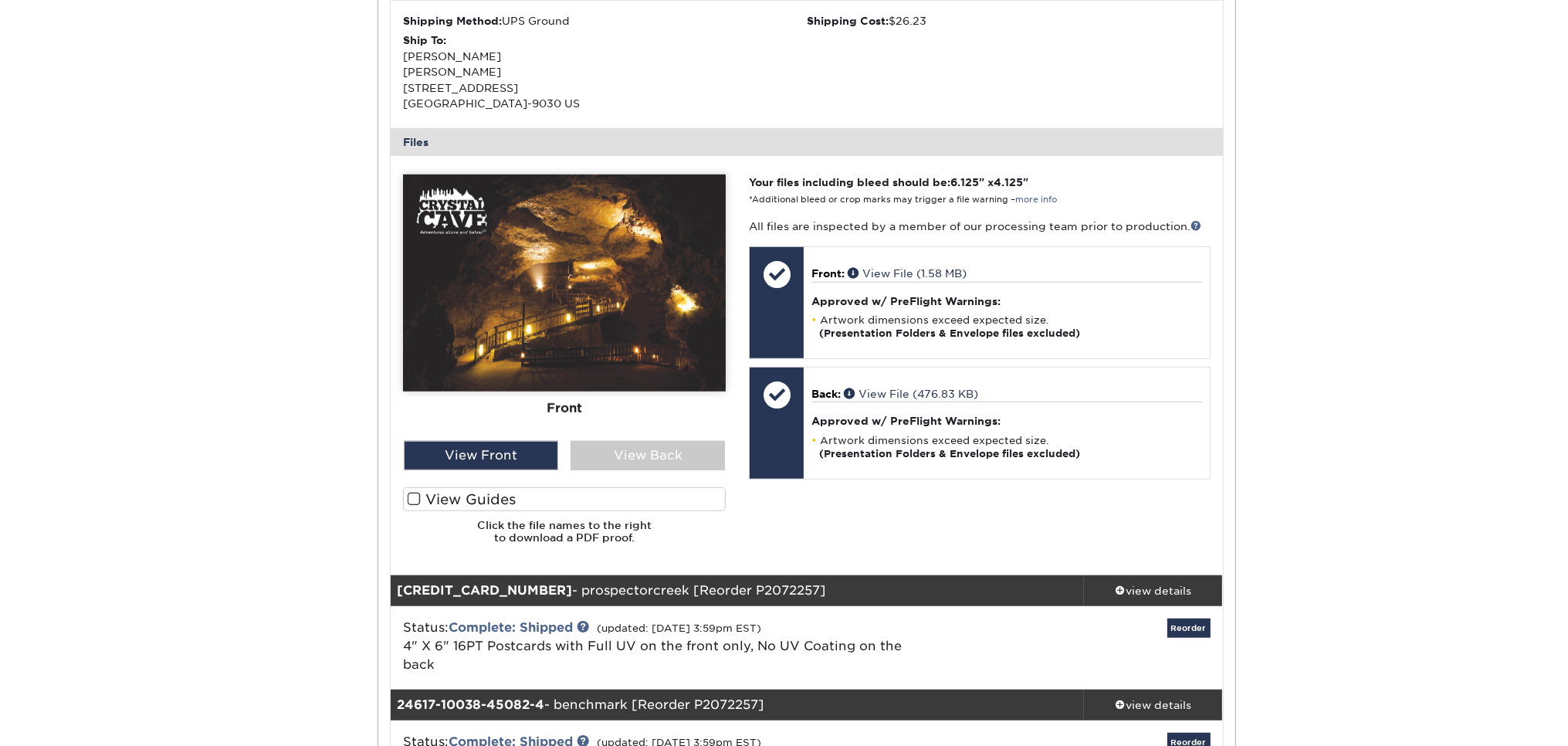
scroll to position [1711, 0]
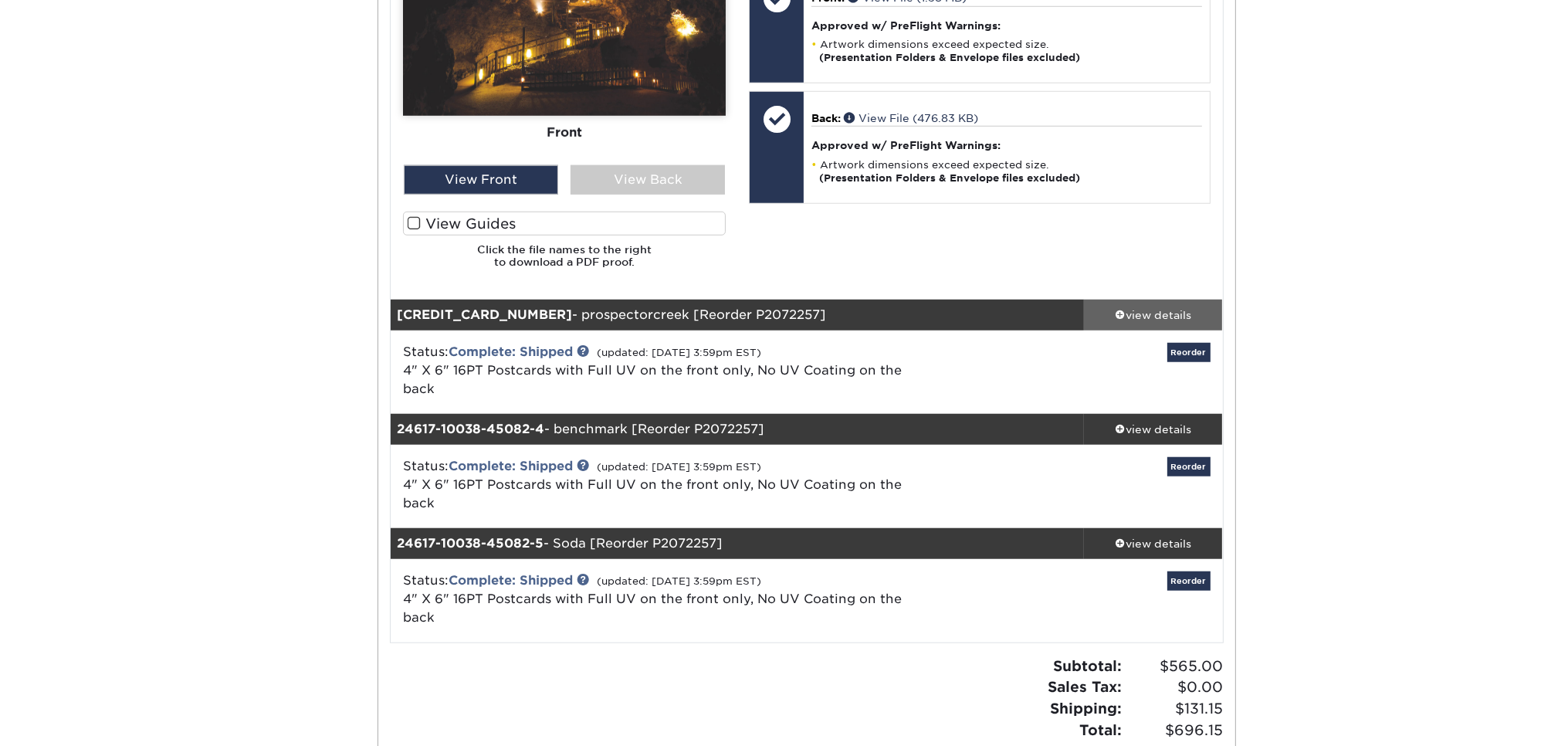
click at [1157, 307] on div "view details" at bounding box center [1153, 315] width 139 height 16
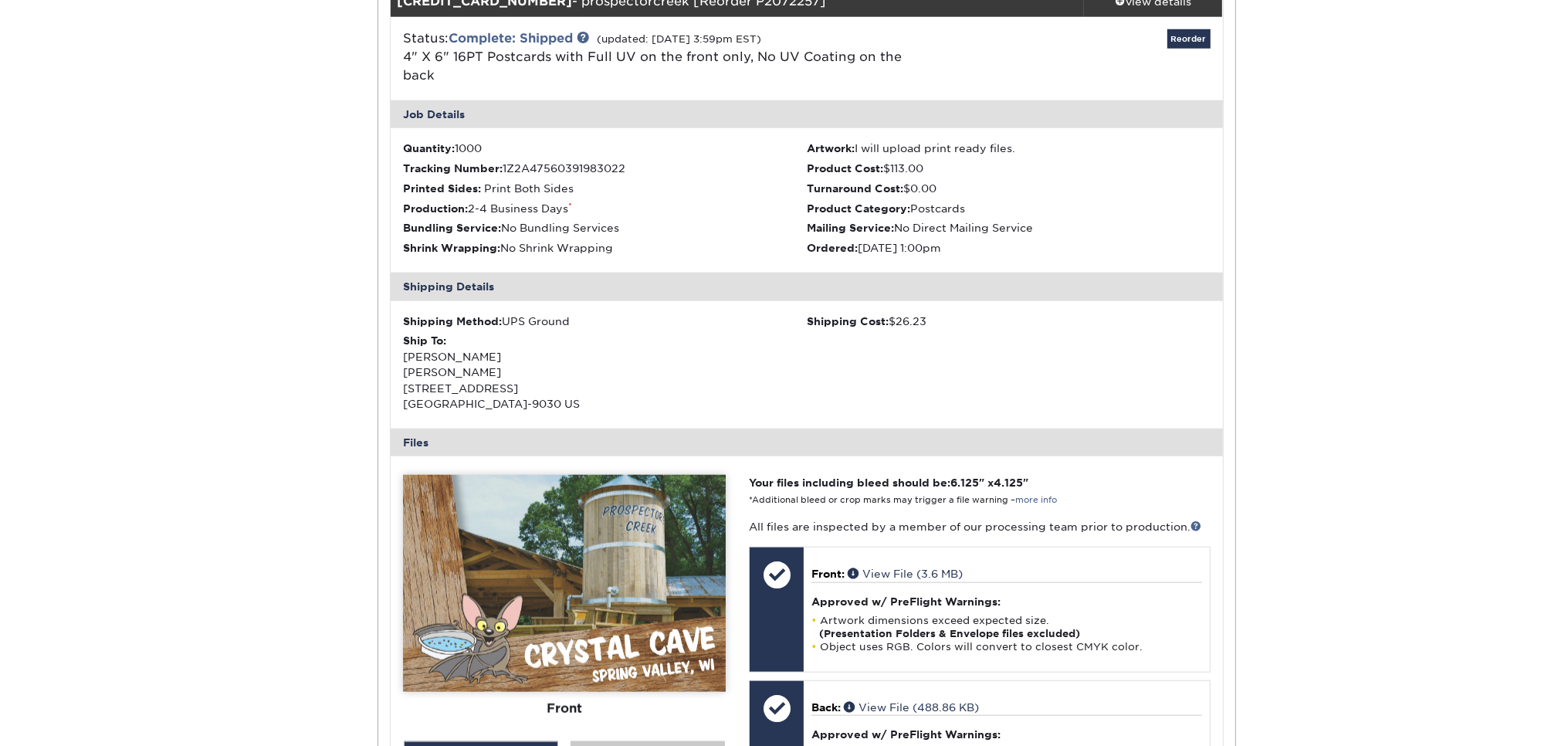
scroll to position [2038, 0]
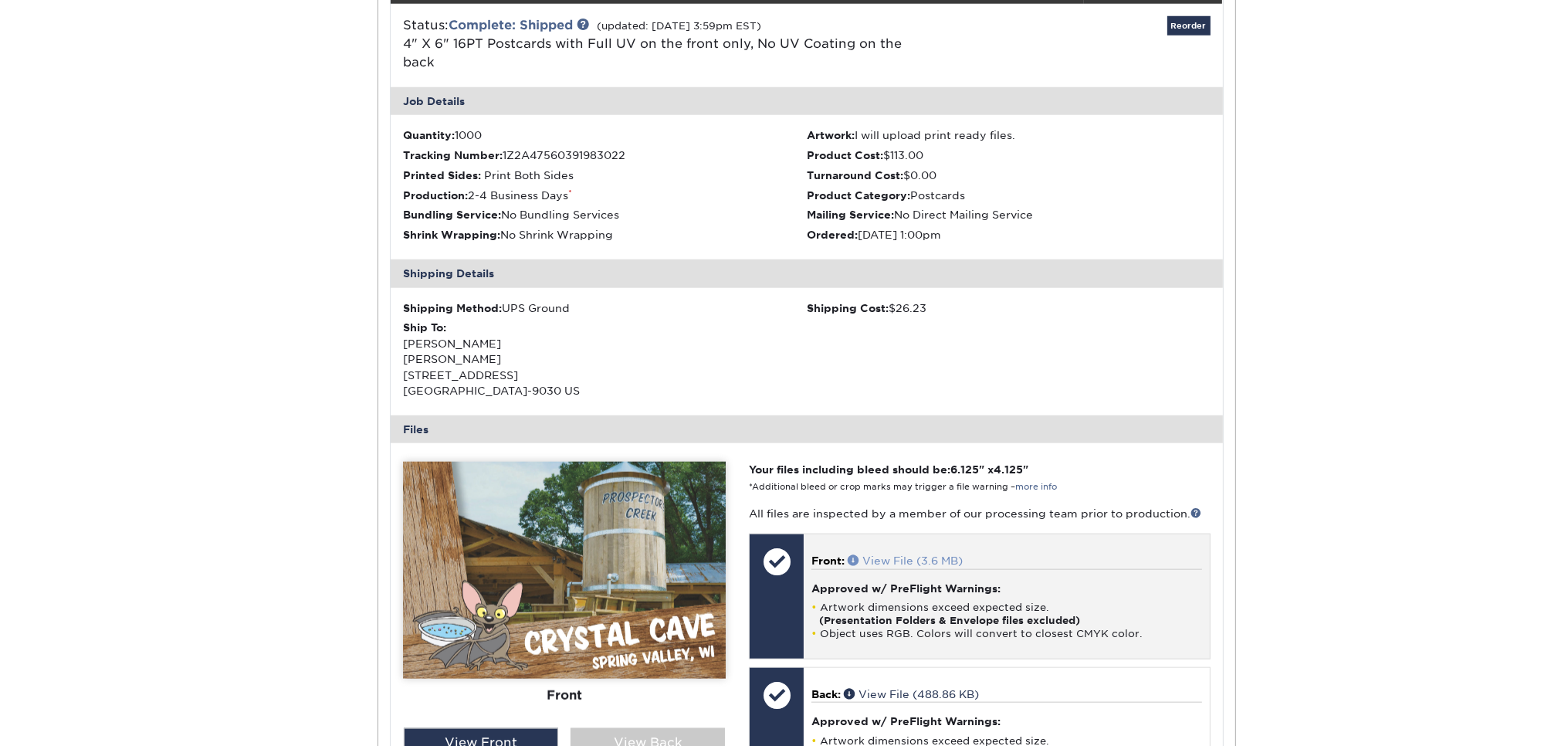
click at [924, 554] on link "View File (3.6 MB)" at bounding box center [906, 560] width 115 height 13
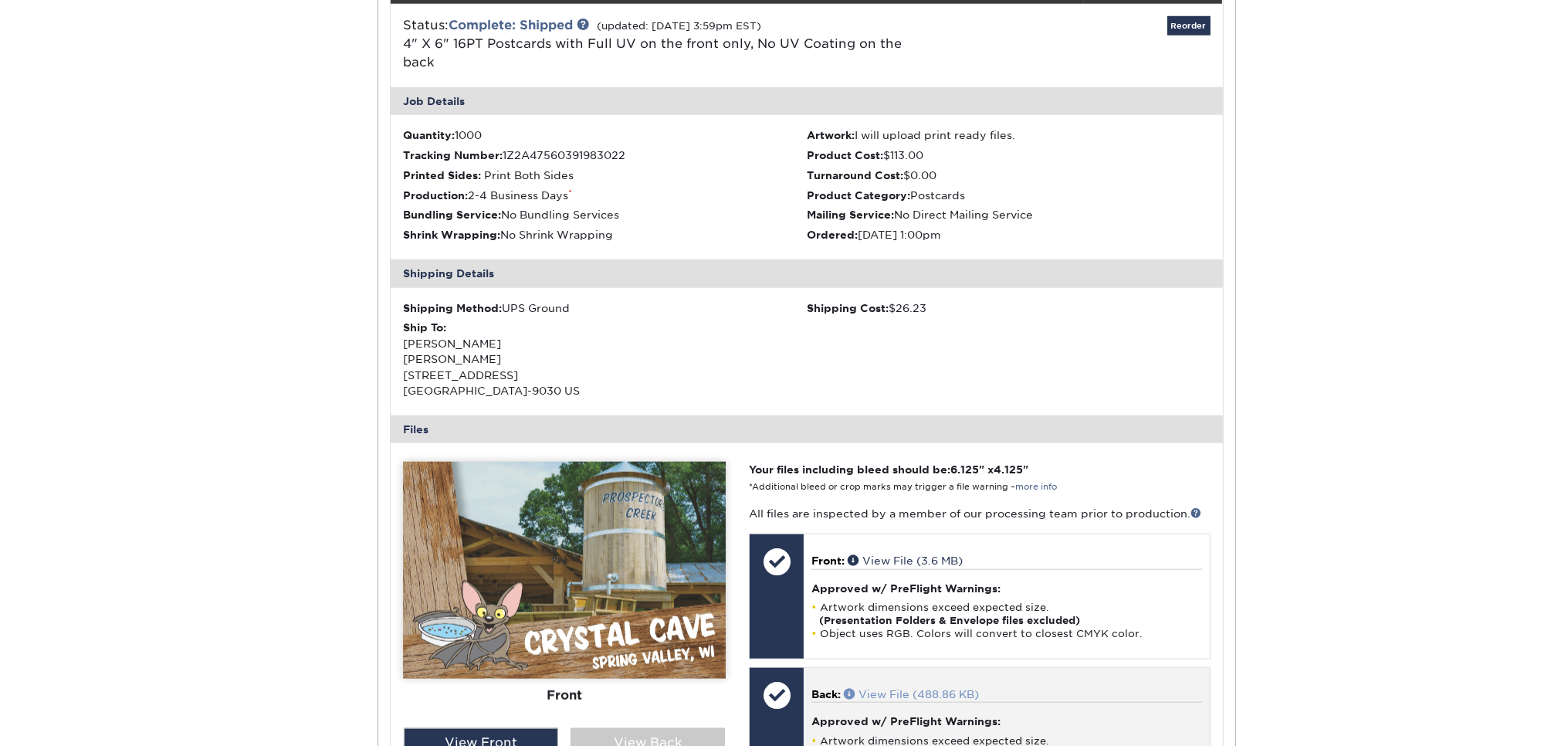
click at [948, 687] on link "View File (488.86 KB)" at bounding box center [912, 693] width 135 height 13
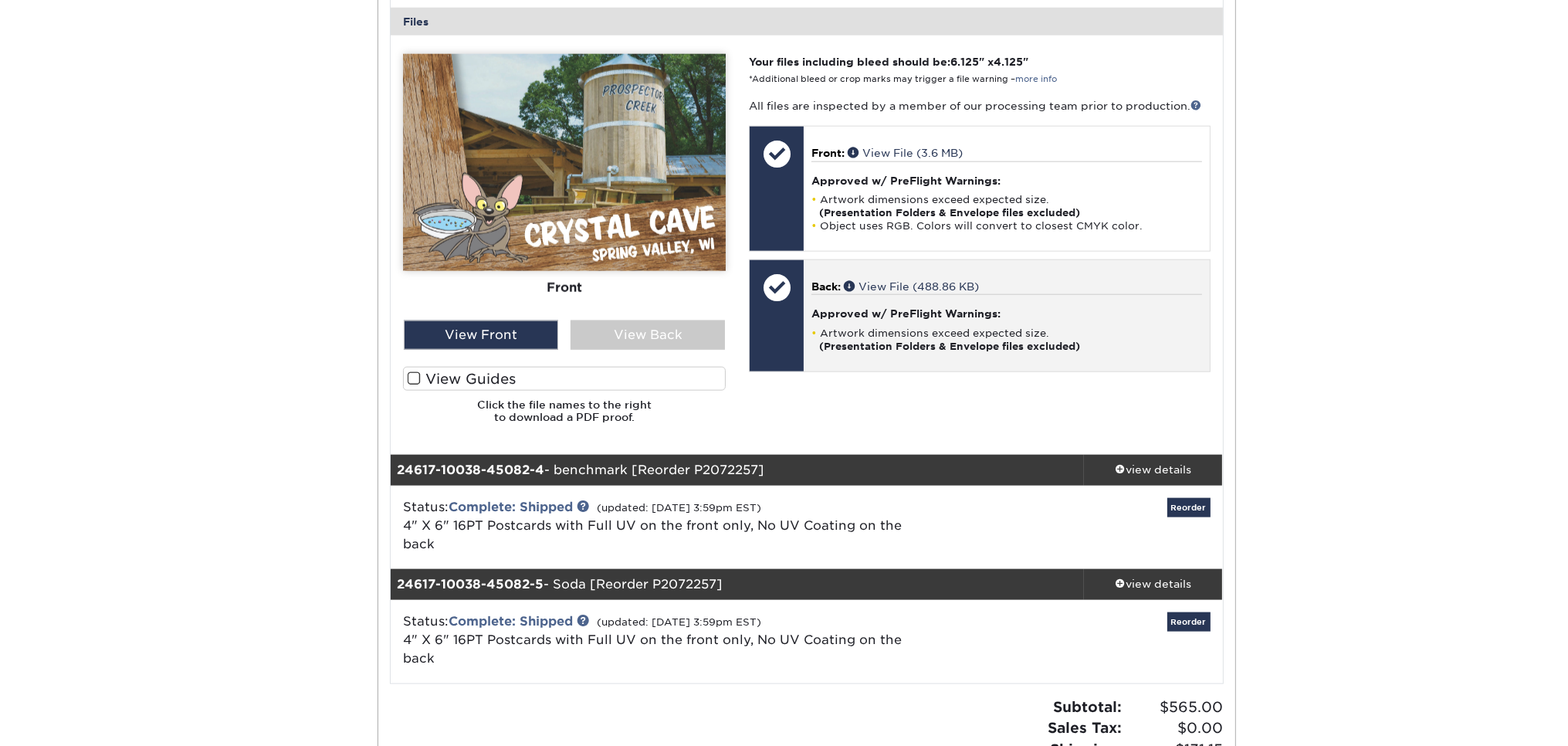
scroll to position [2526, 0]
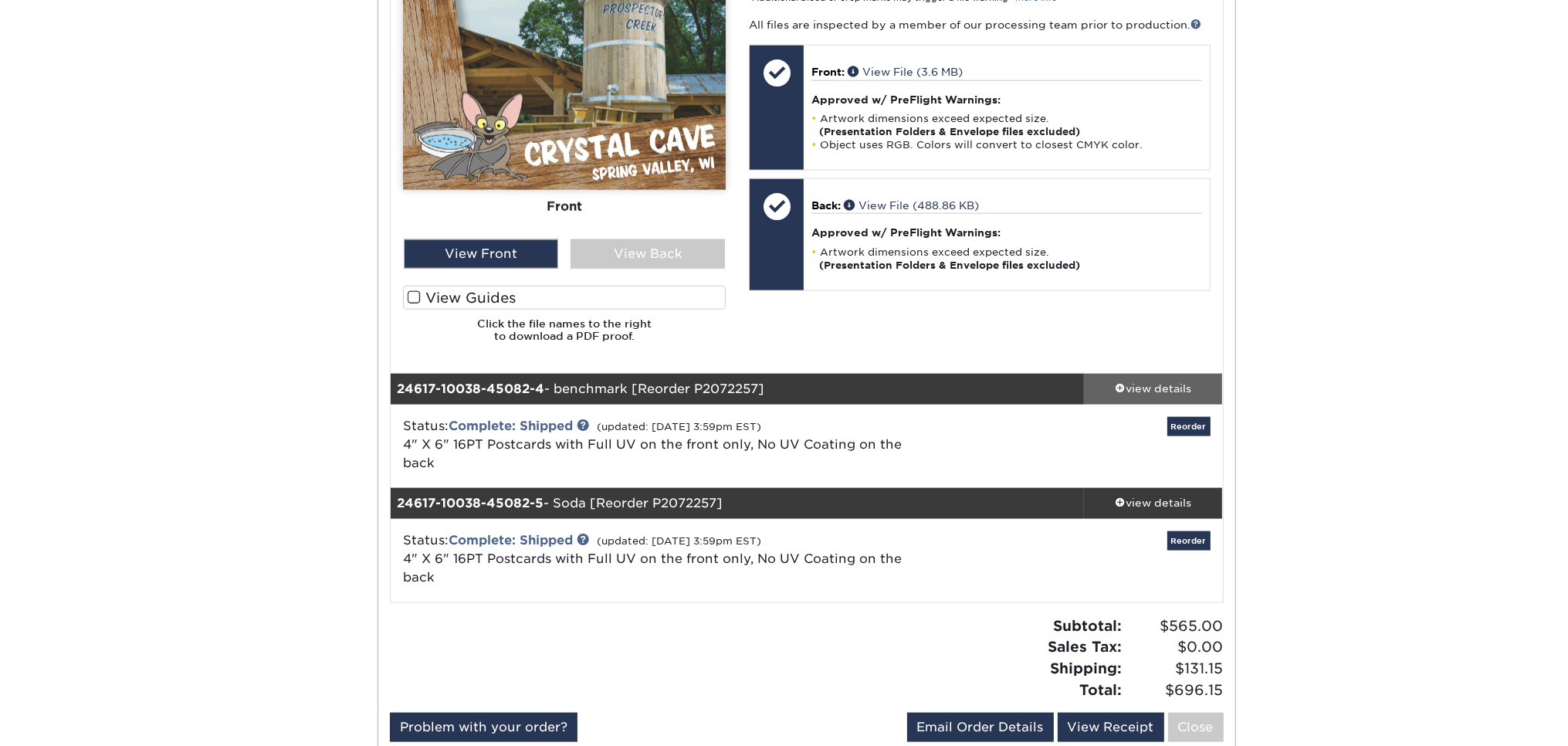
click at [1150, 381] on div "view details" at bounding box center [1153, 389] width 139 height 16
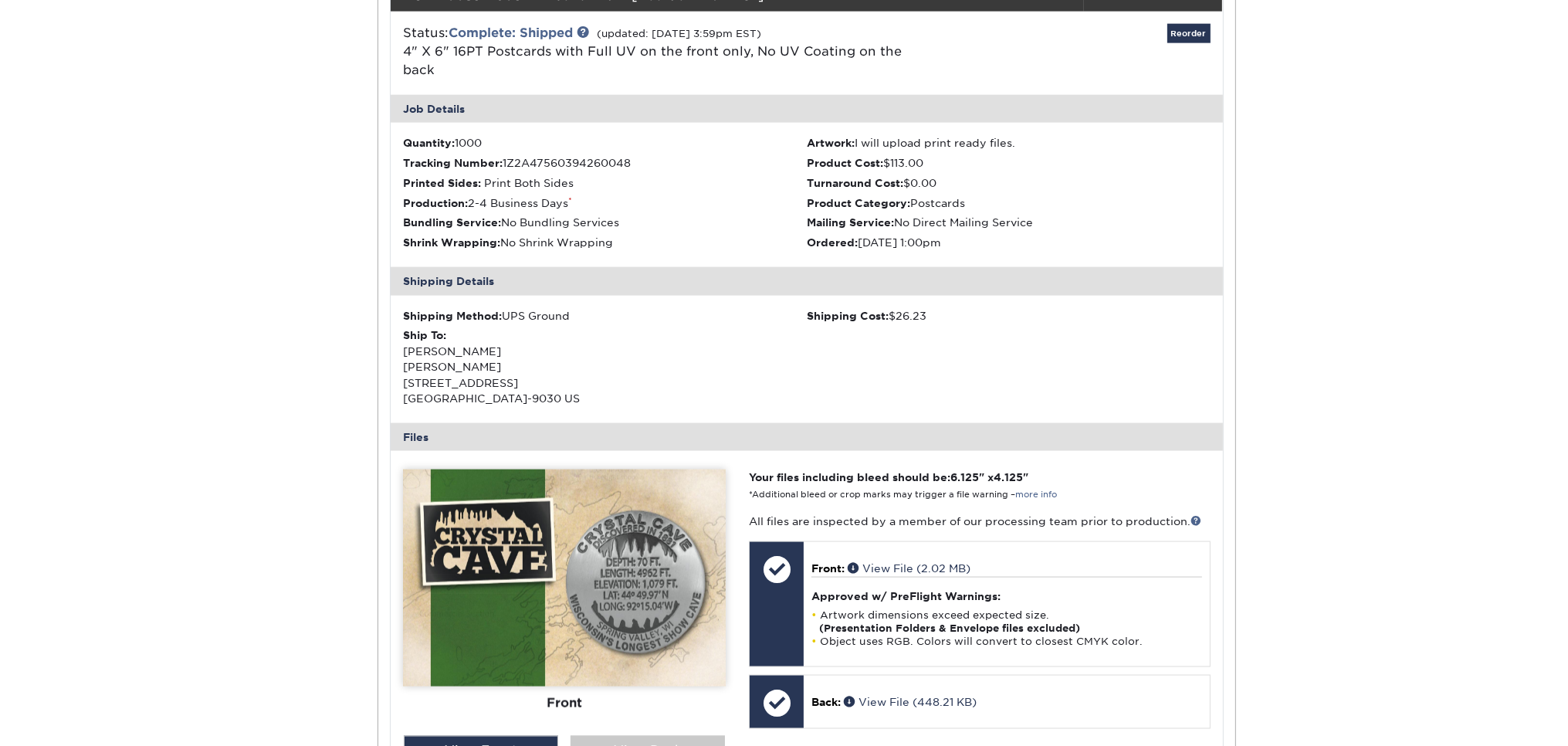
scroll to position [2934, 0]
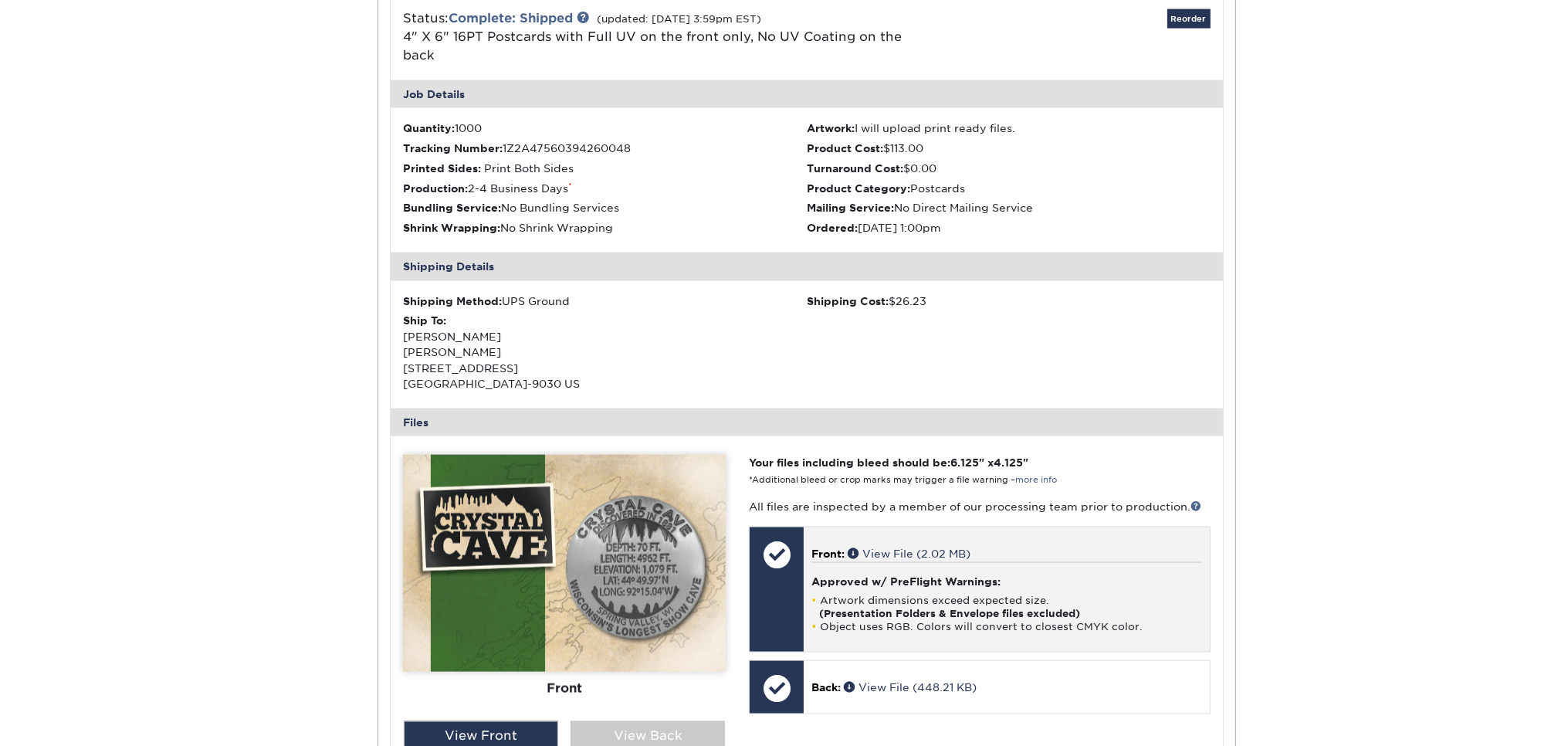
click at [901, 575] on h4 "Approved w/ PreFlight Warnings:" at bounding box center [1007, 581] width 390 height 13
click at [938, 548] on link "View File (2.02 MB)" at bounding box center [910, 553] width 123 height 13
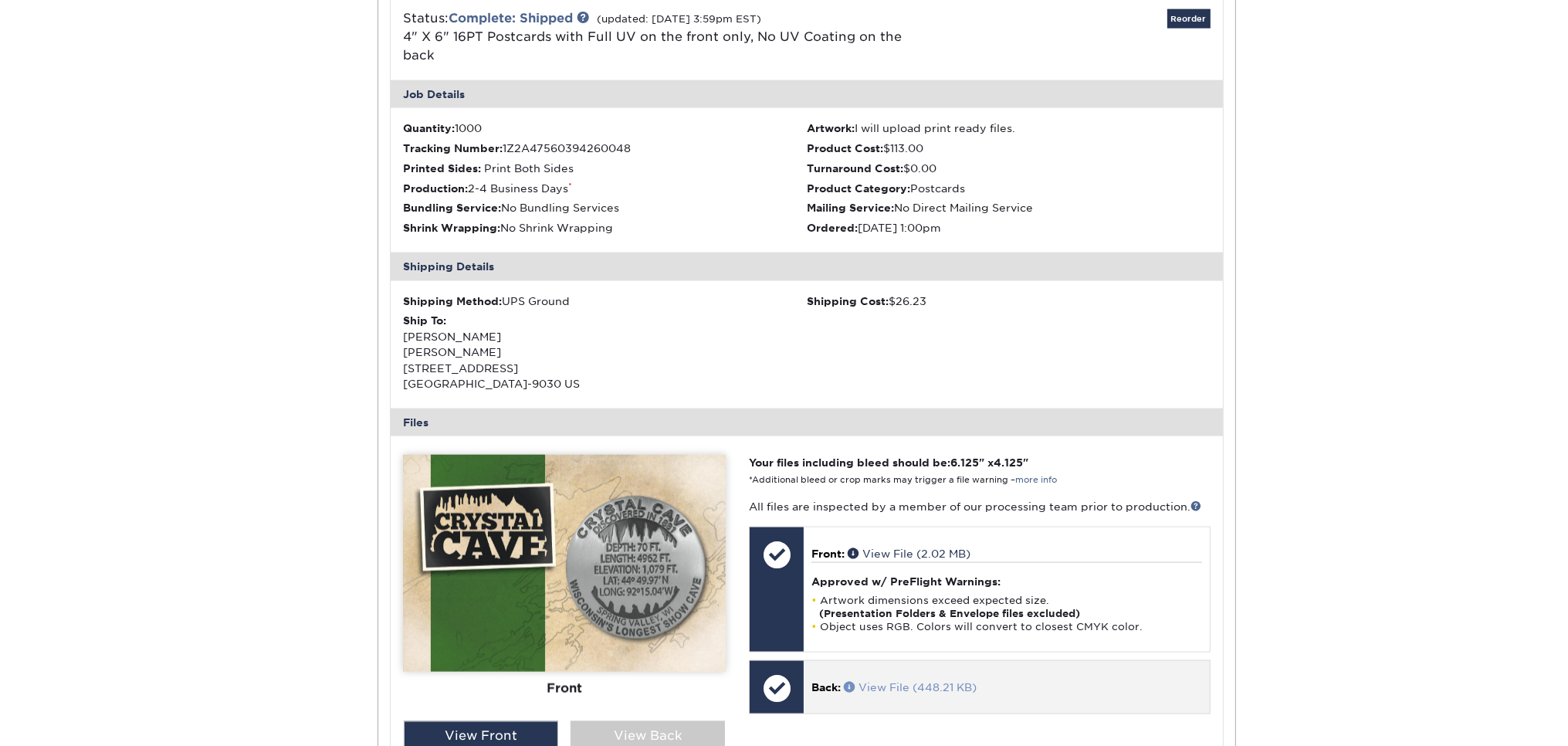
click at [889, 680] on link "View File (448.21 KB)" at bounding box center [911, 686] width 133 height 13
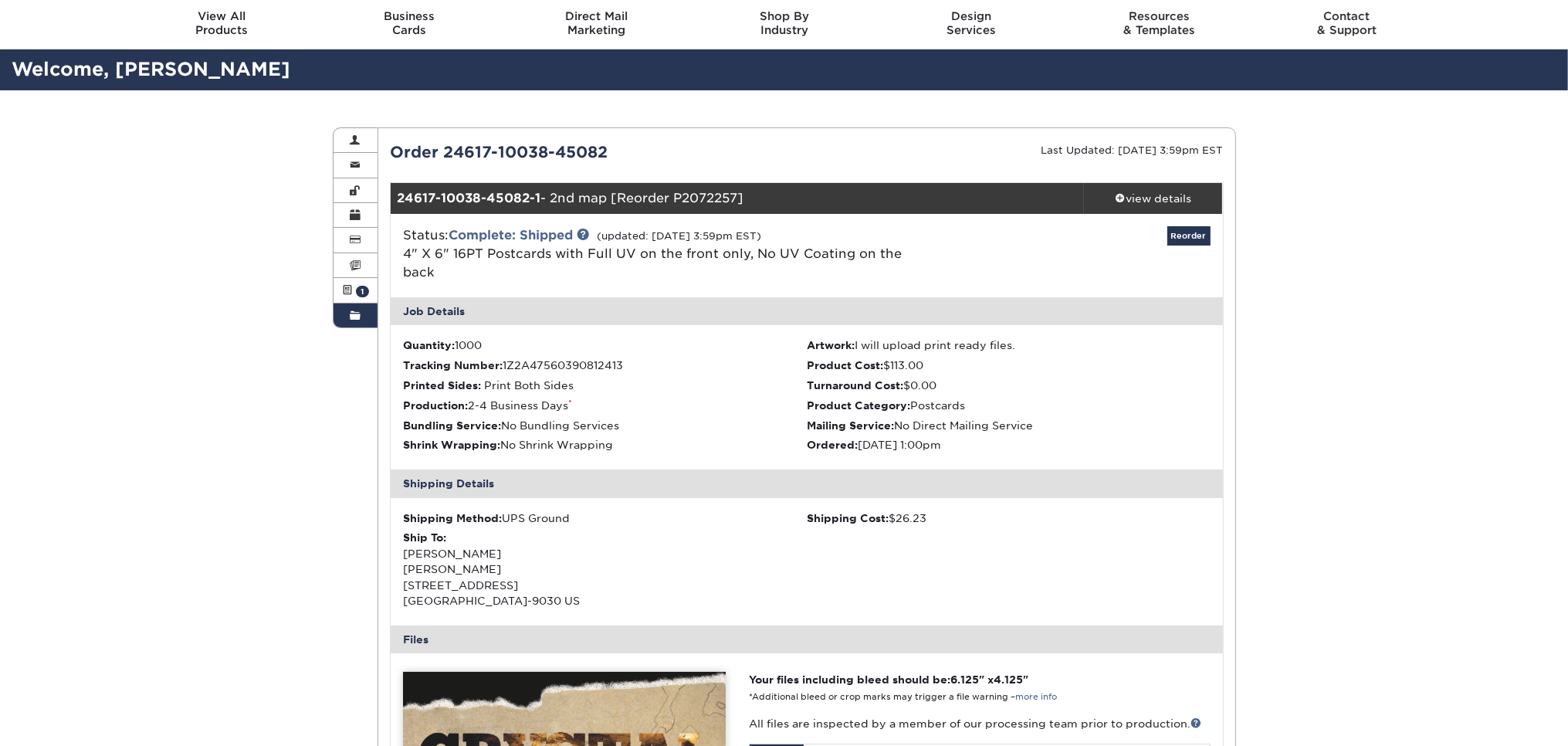
scroll to position [0, 0]
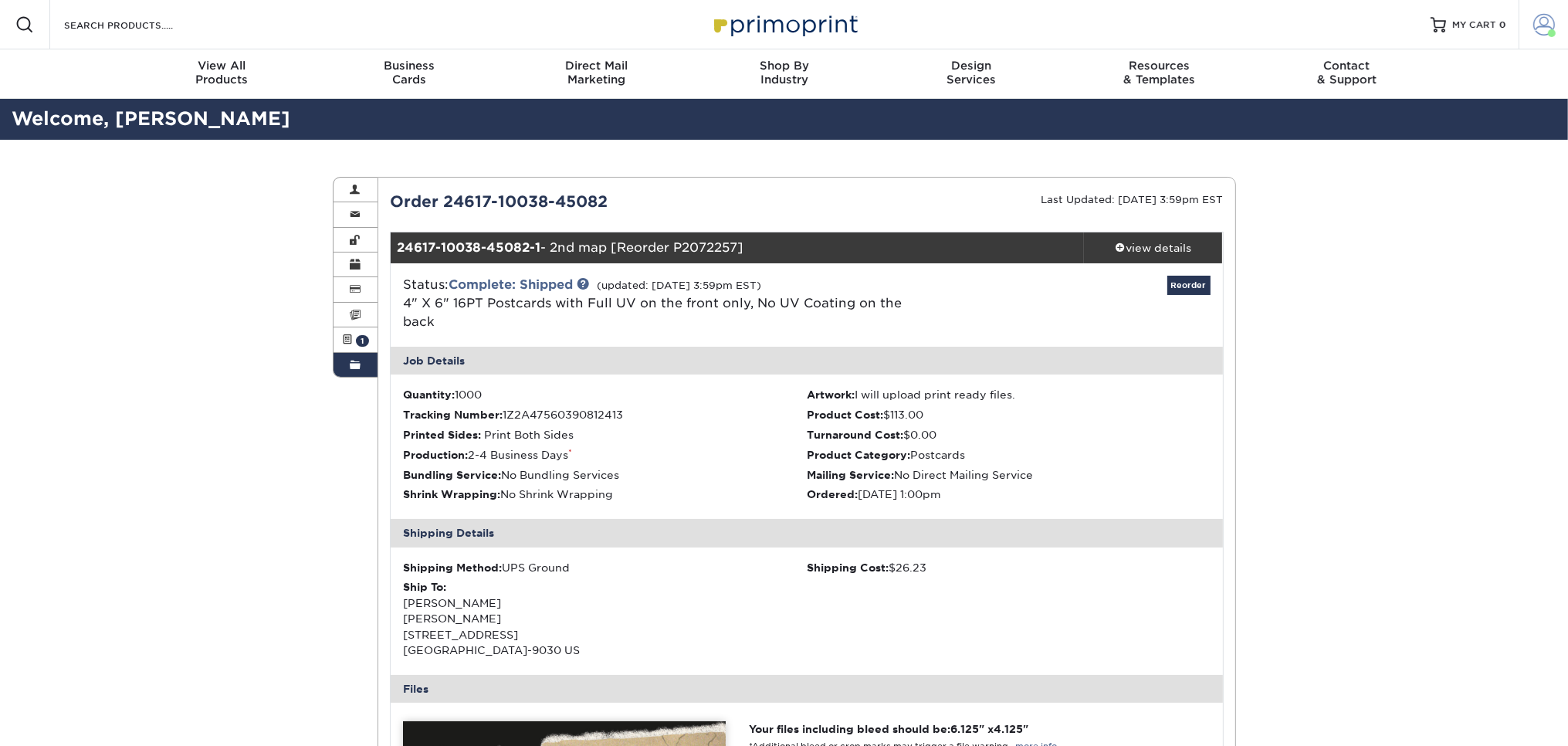
click at [1549, 24] on span at bounding box center [1545, 24] width 22 height 22
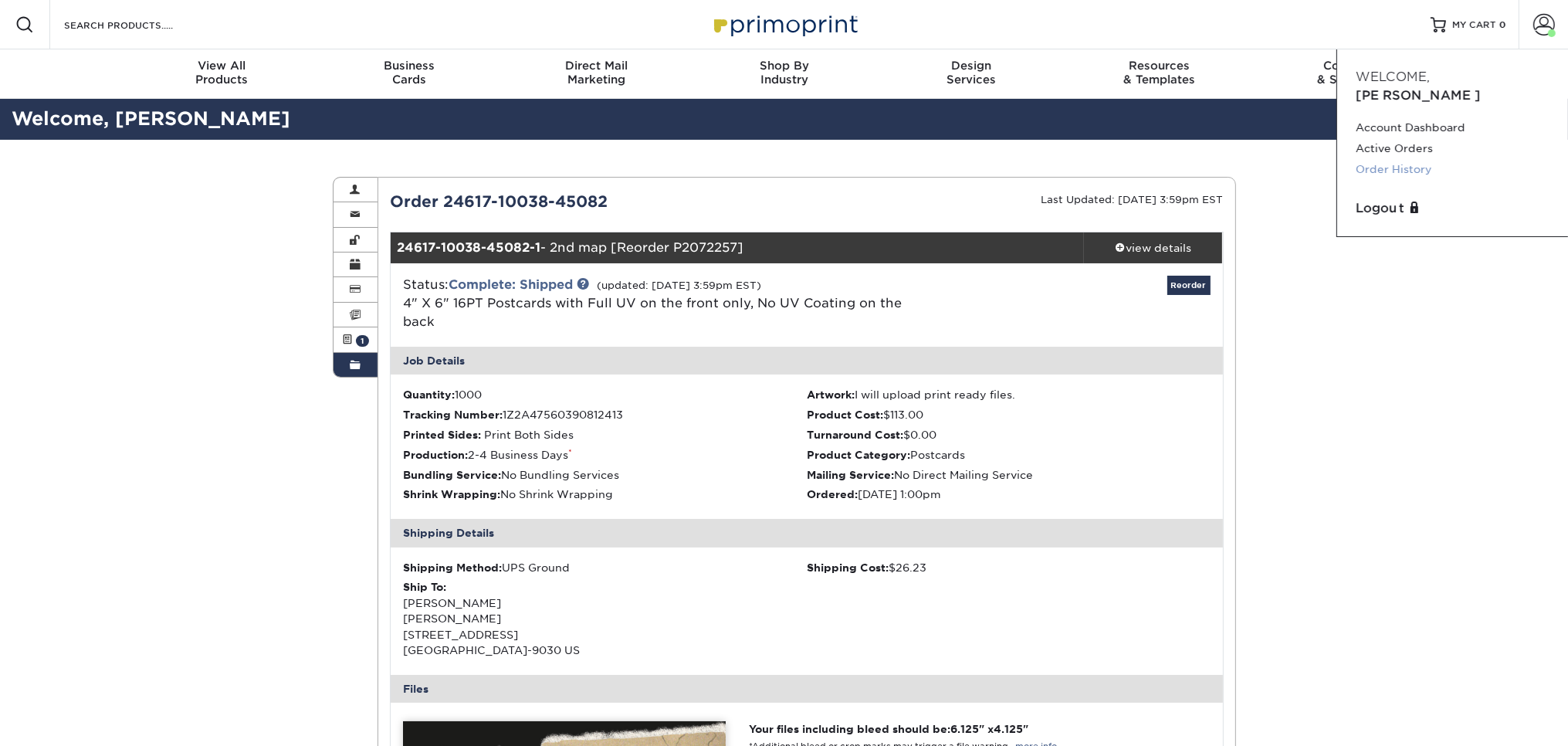
click at [1372, 159] on link "Order History" at bounding box center [1453, 169] width 194 height 21
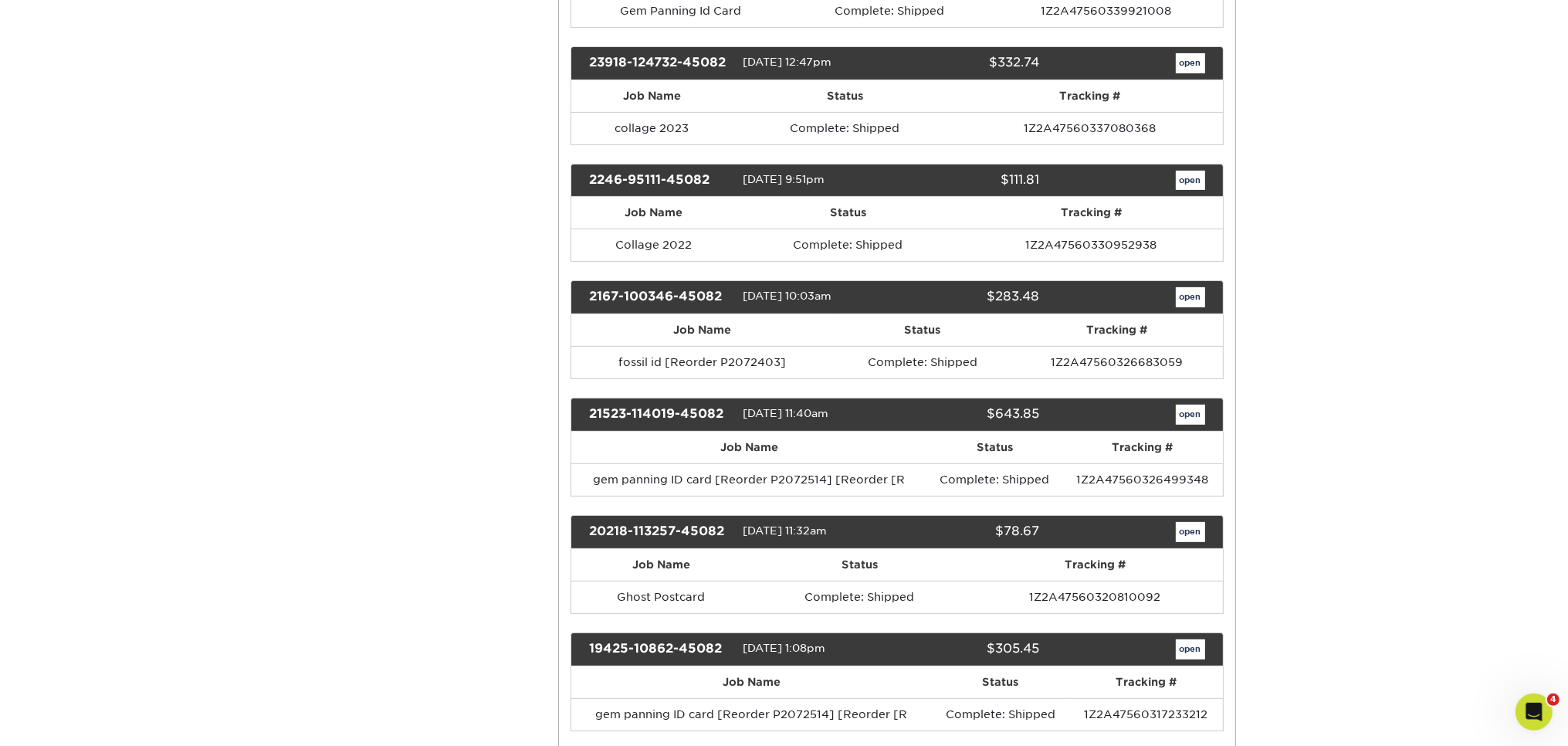
scroll to position [651, 0]
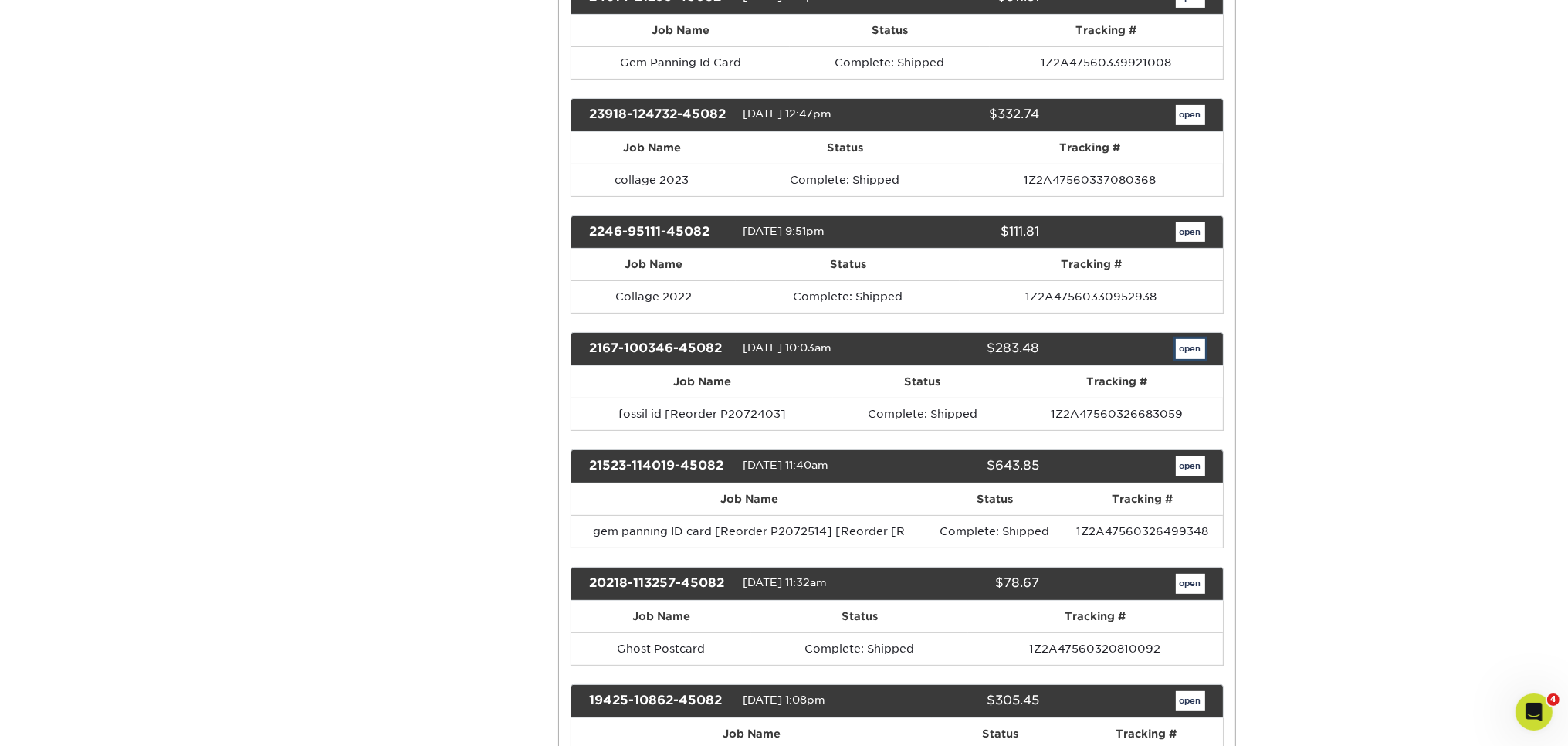
click at [1197, 339] on link "open" at bounding box center [1190, 349] width 29 height 21
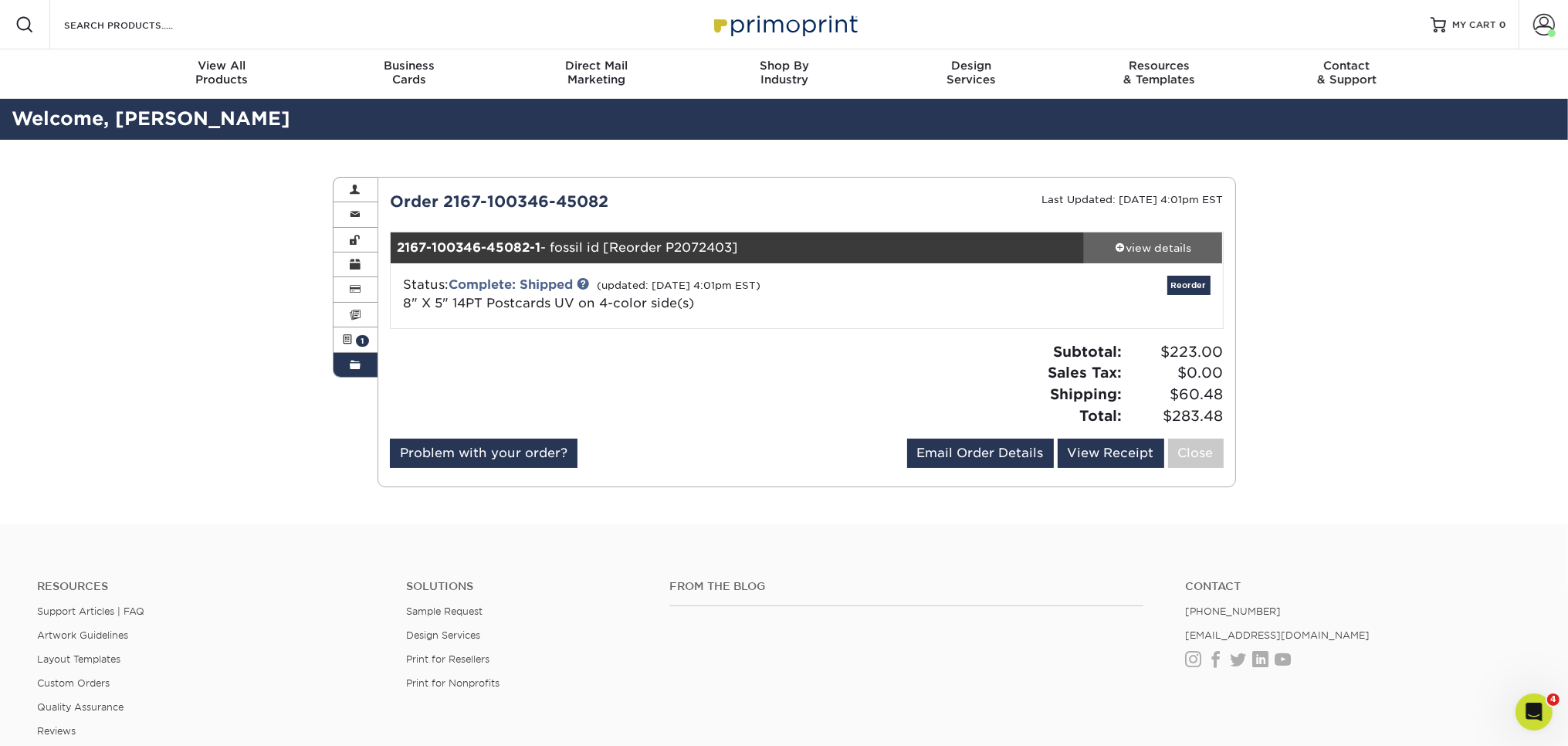
click at [1171, 247] on div "view details" at bounding box center [1153, 248] width 139 height 16
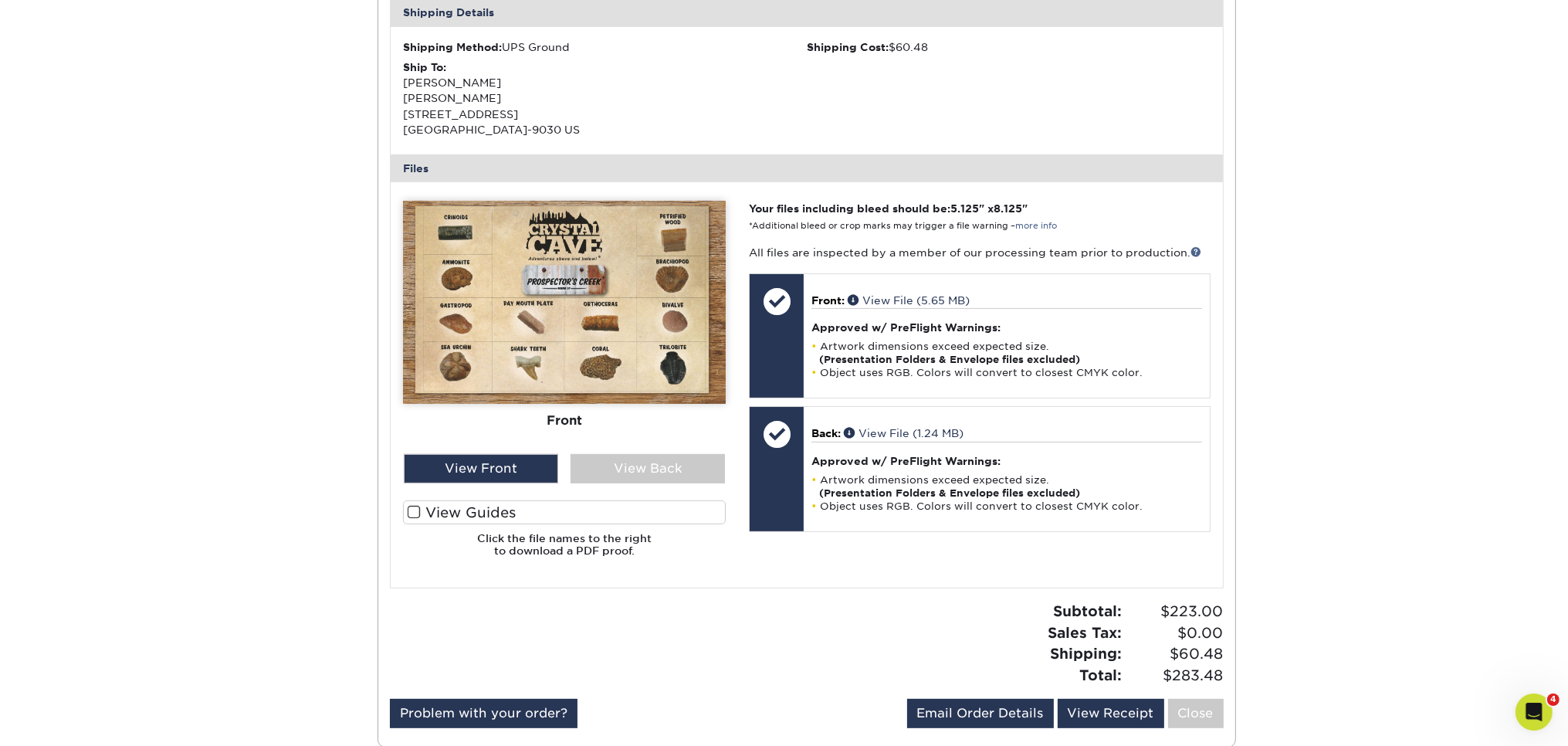
scroll to position [489, 0]
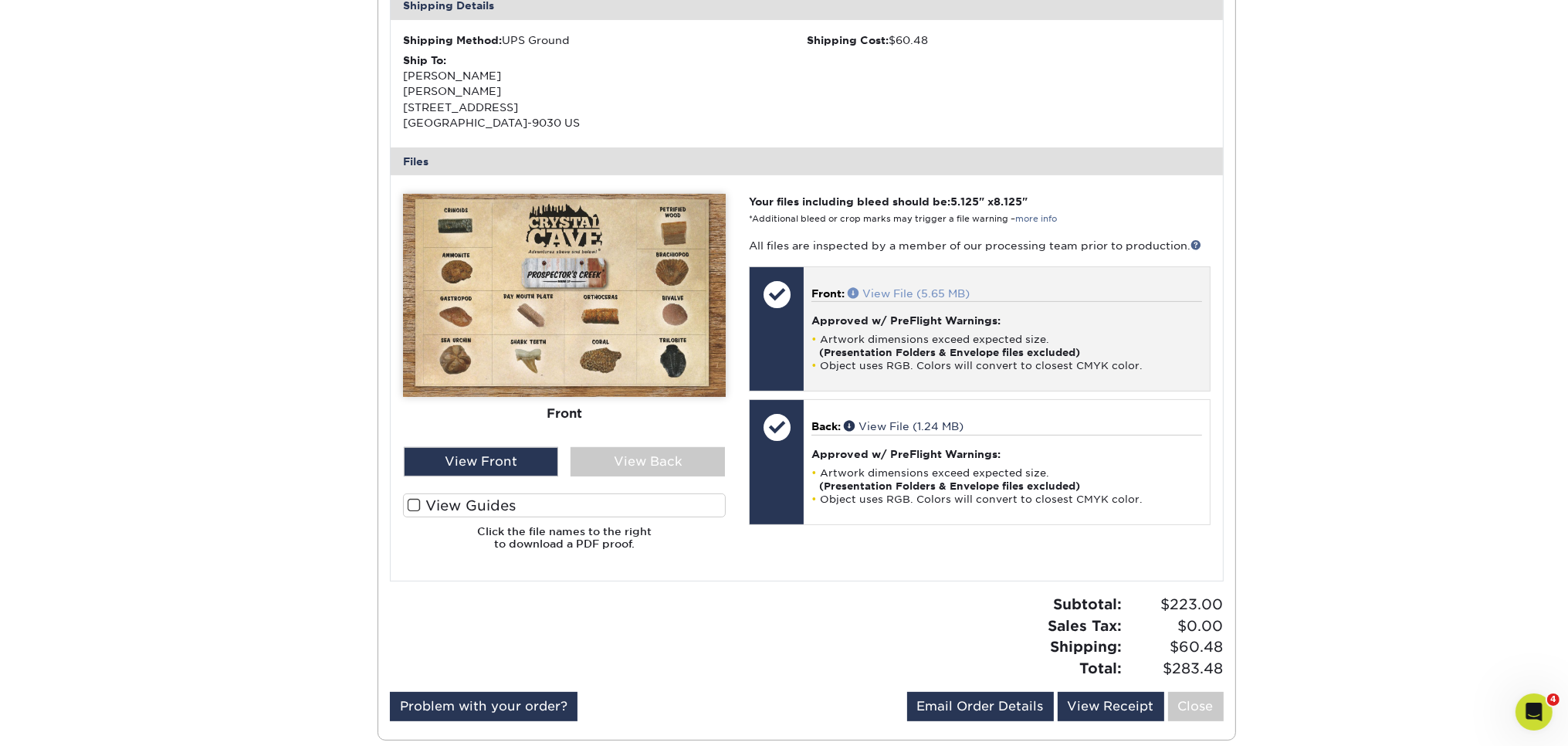
click at [950, 295] on link "View File (5.65 MB)" at bounding box center [909, 293] width 122 height 13
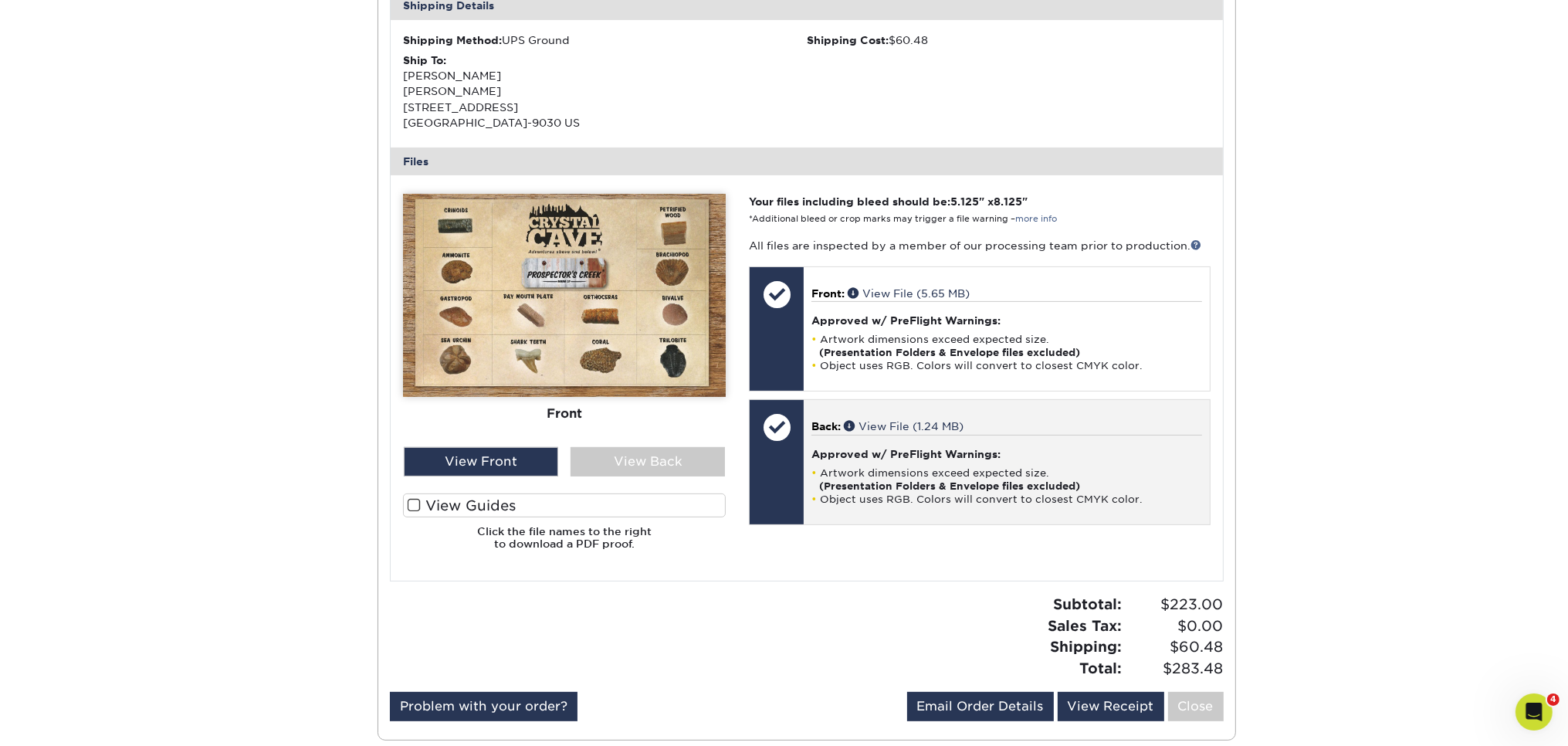
click at [941, 467] on li "Artwork dimensions exceed expected size. (Presentation Folders & Envelope files…" at bounding box center [1007, 479] width 390 height 26
click at [941, 425] on link "View File (1.24 MB)" at bounding box center [904, 425] width 119 height 13
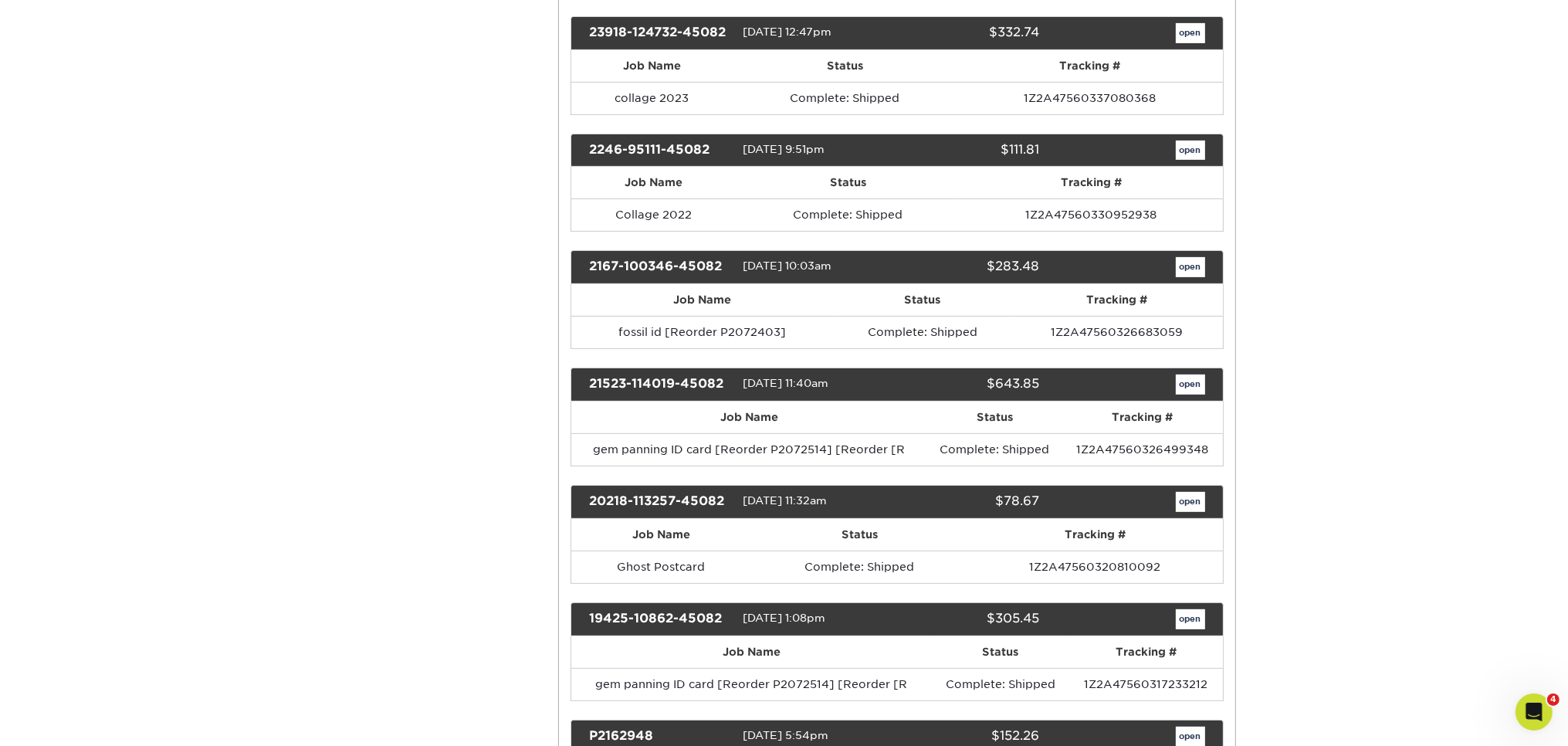
scroll to position [815, 0]
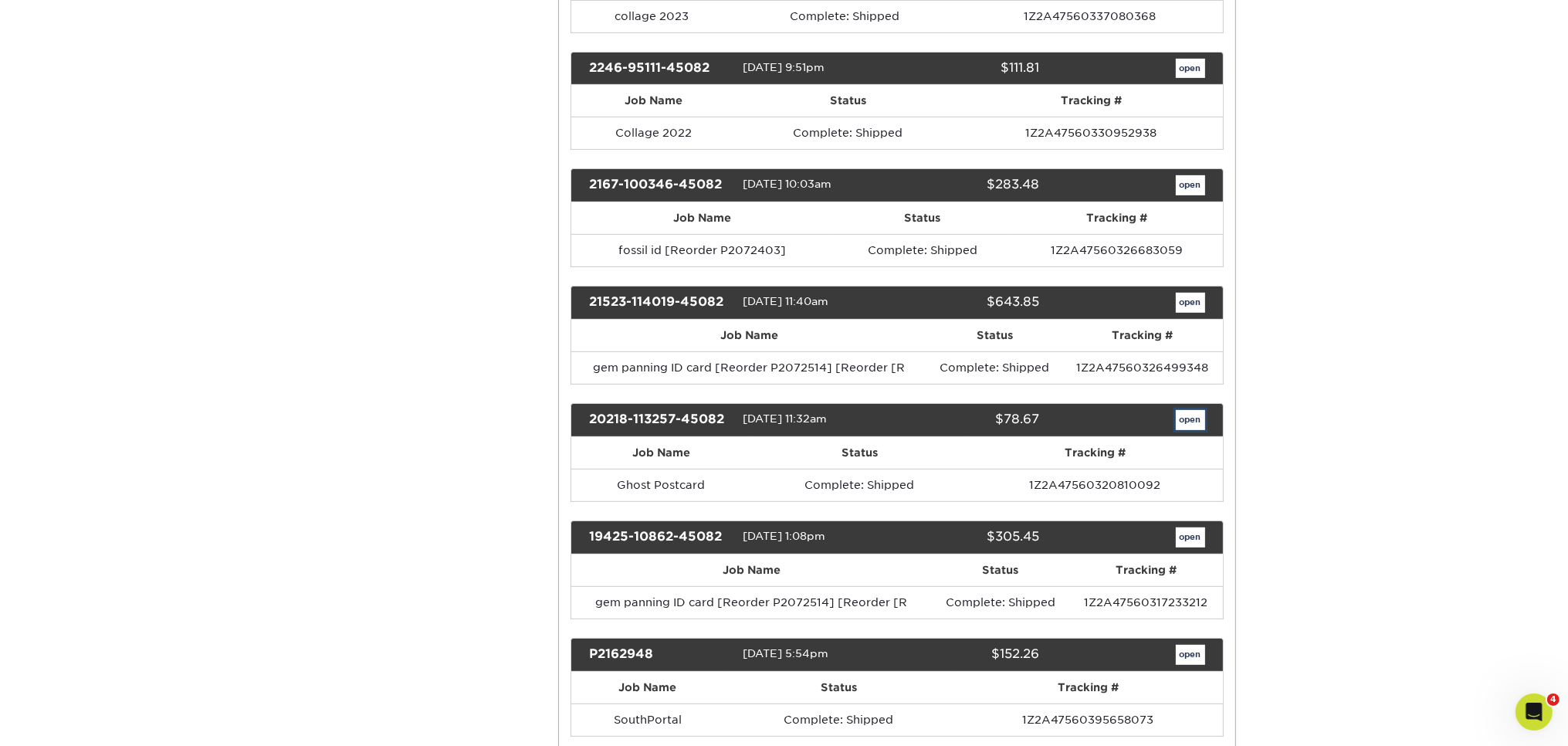
click at [1177, 413] on link "open" at bounding box center [1190, 419] width 29 height 21
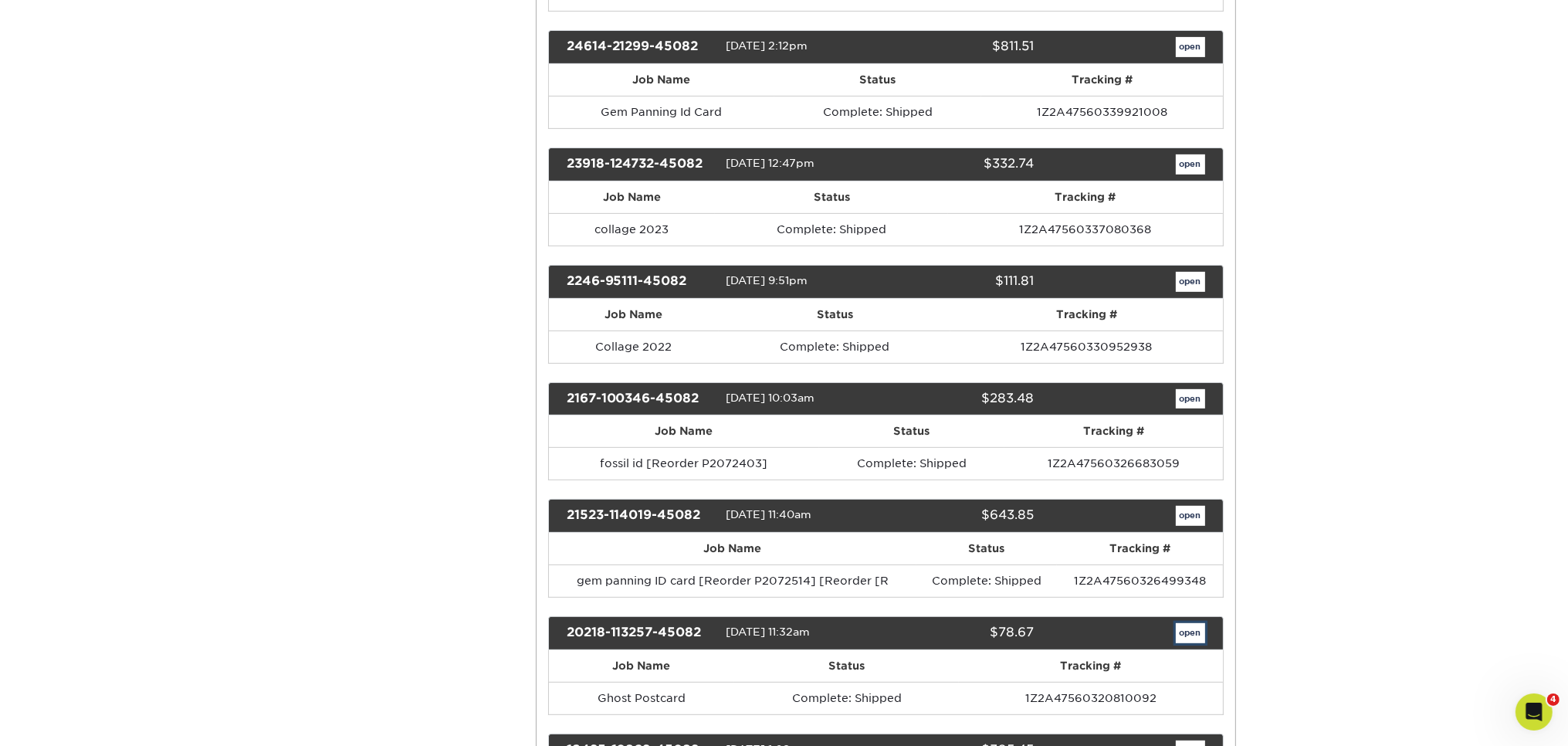
scroll to position [0, 0]
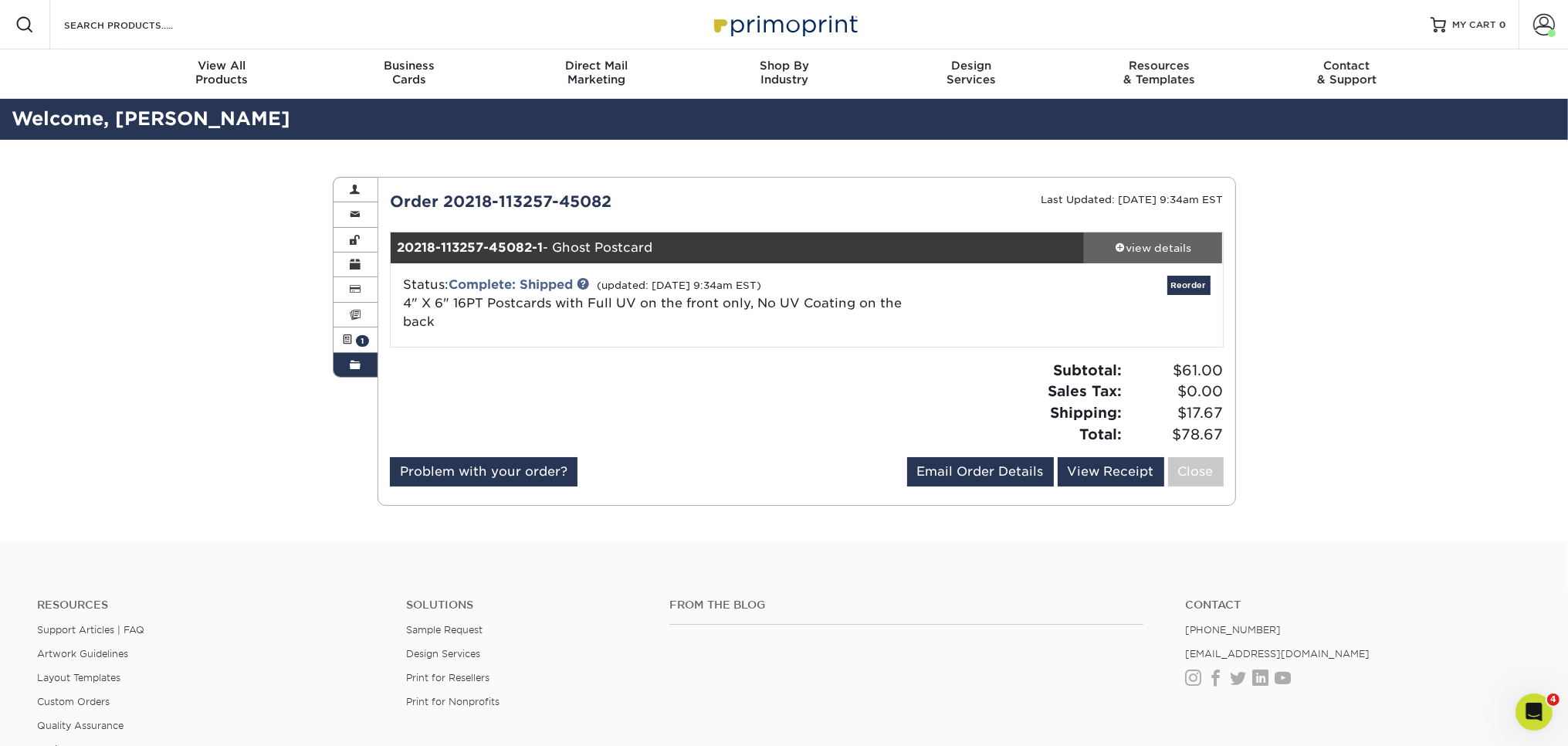
click at [1172, 243] on div "view details" at bounding box center [1153, 248] width 139 height 16
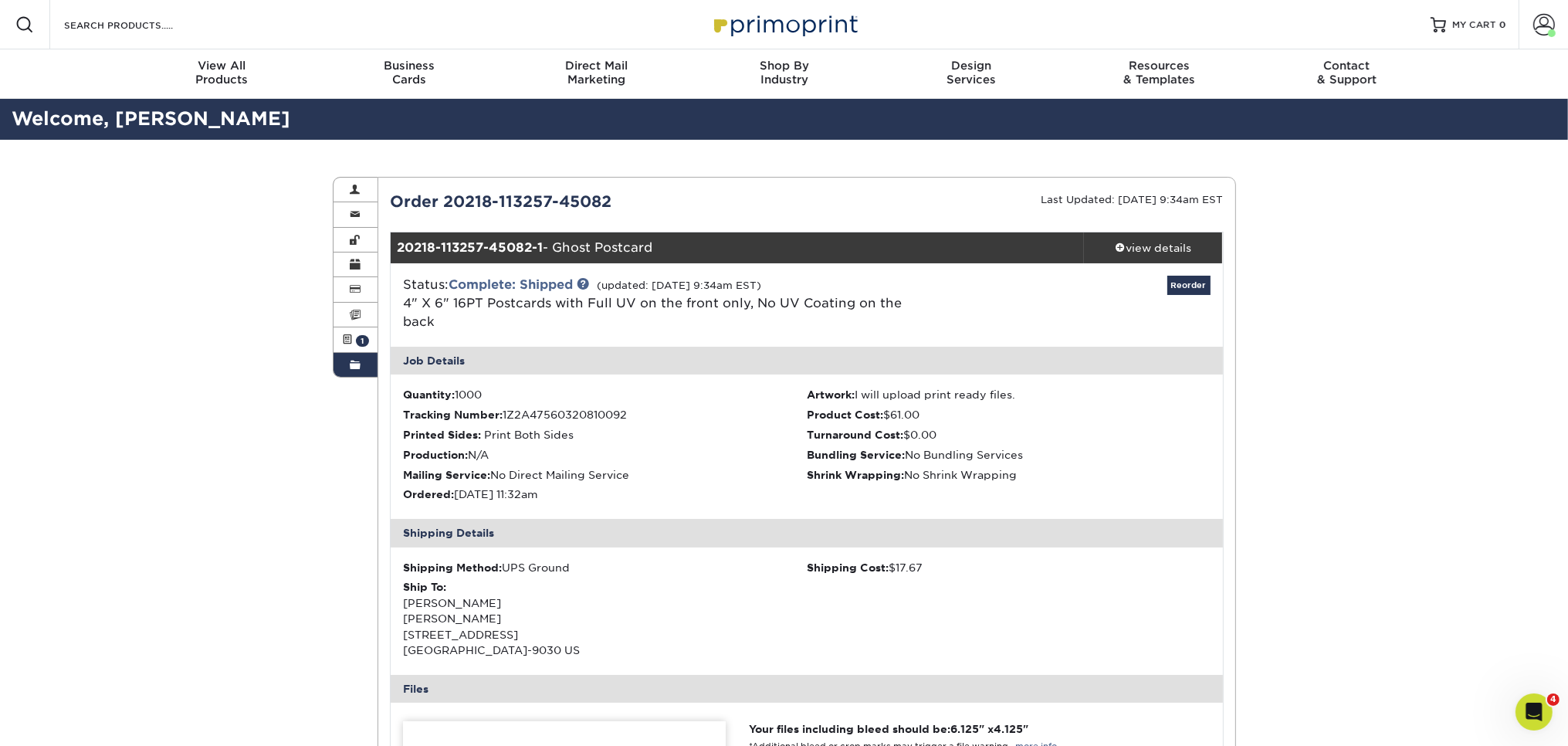
scroll to position [326, 0]
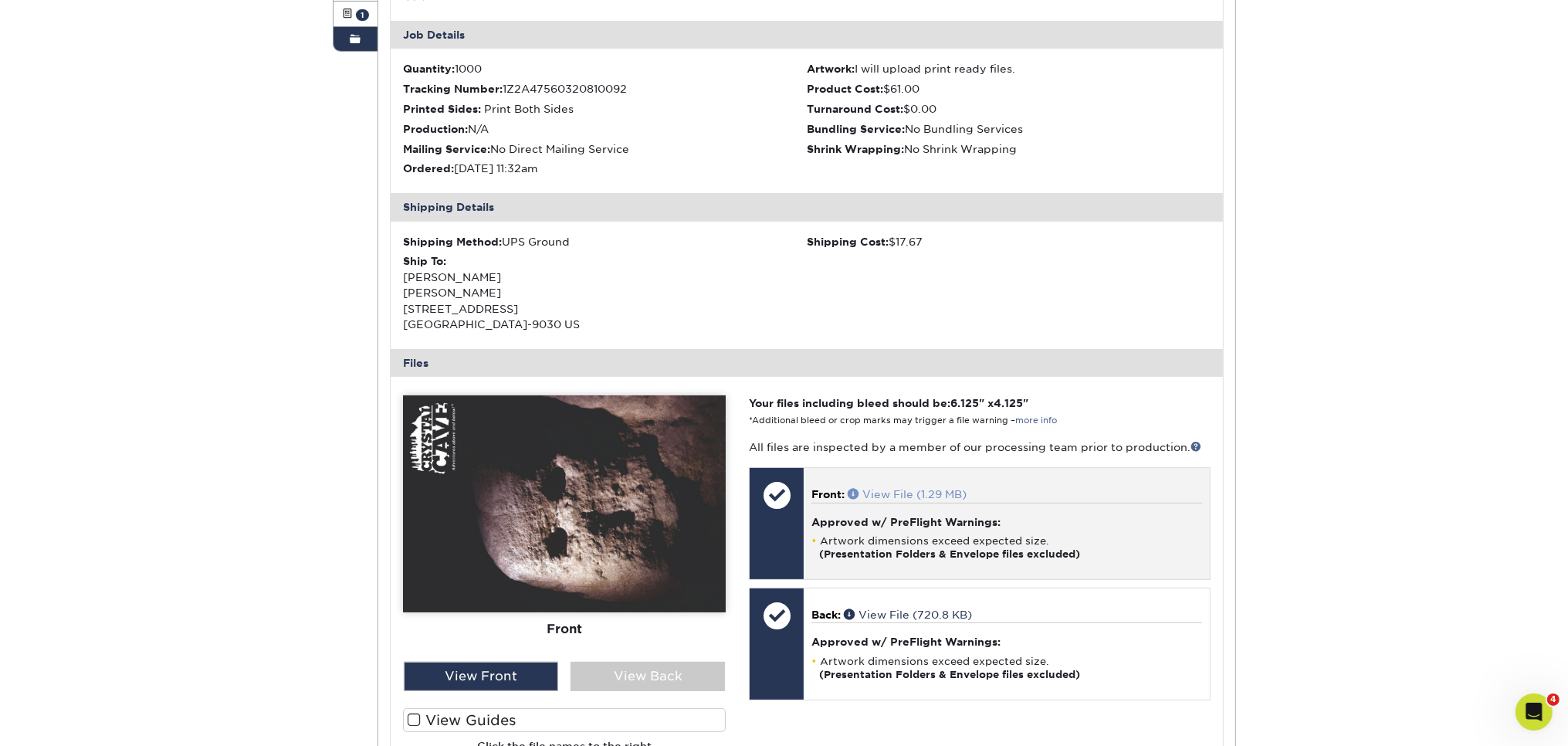
click at [909, 488] on link "View File (1.29 MB)" at bounding box center [908, 494] width 119 height 13
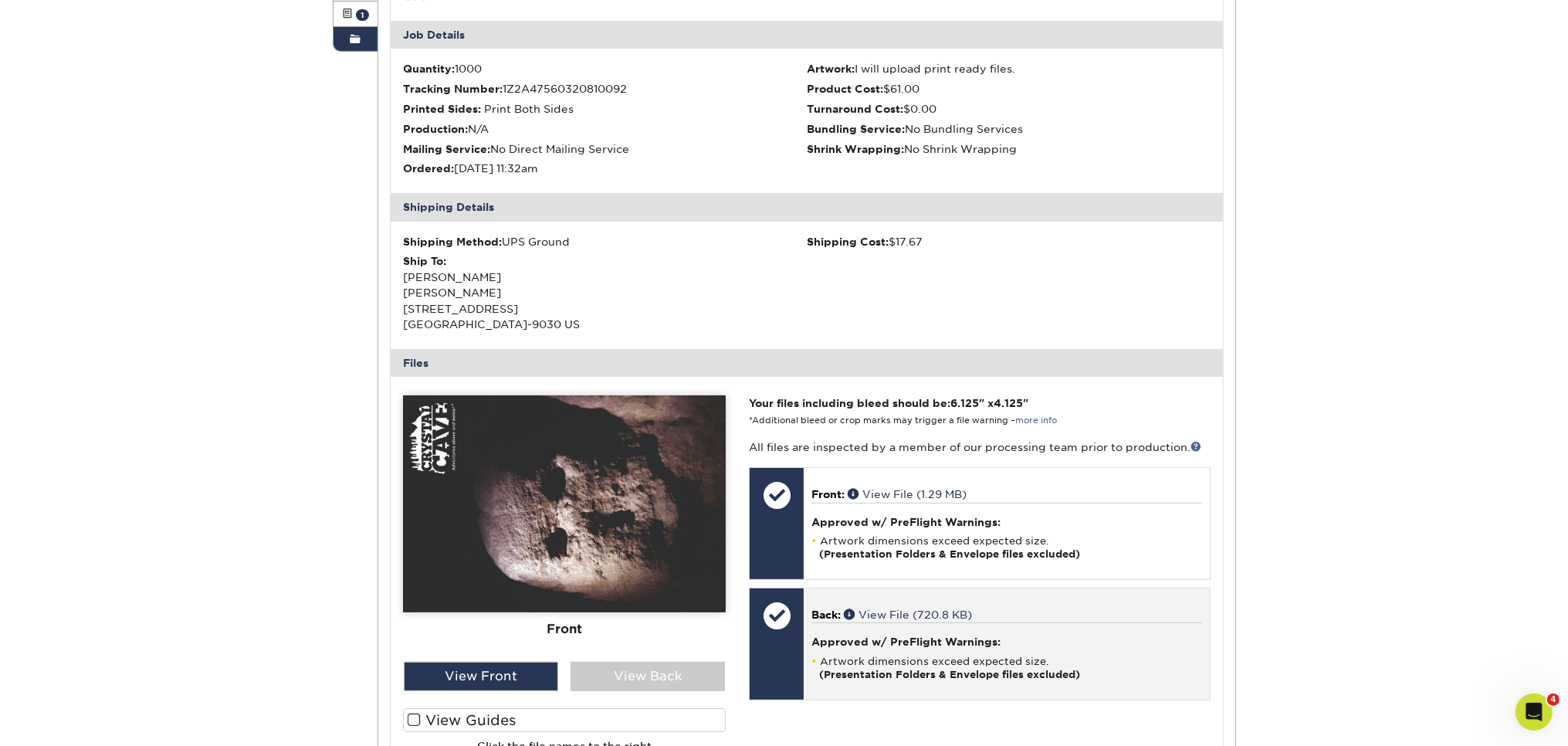
click at [938, 607] on p "Back: View File (720.8 KB)" at bounding box center [1007, 615] width 390 height 16
click at [940, 589] on div "Back: View File (720.8 KB) Approved w/ PreFlight Warnings: Artwork dimensions e…" at bounding box center [1007, 644] width 405 height 111
click at [904, 608] on link "View File (720.8 KB)" at bounding box center [908, 614] width 128 height 13
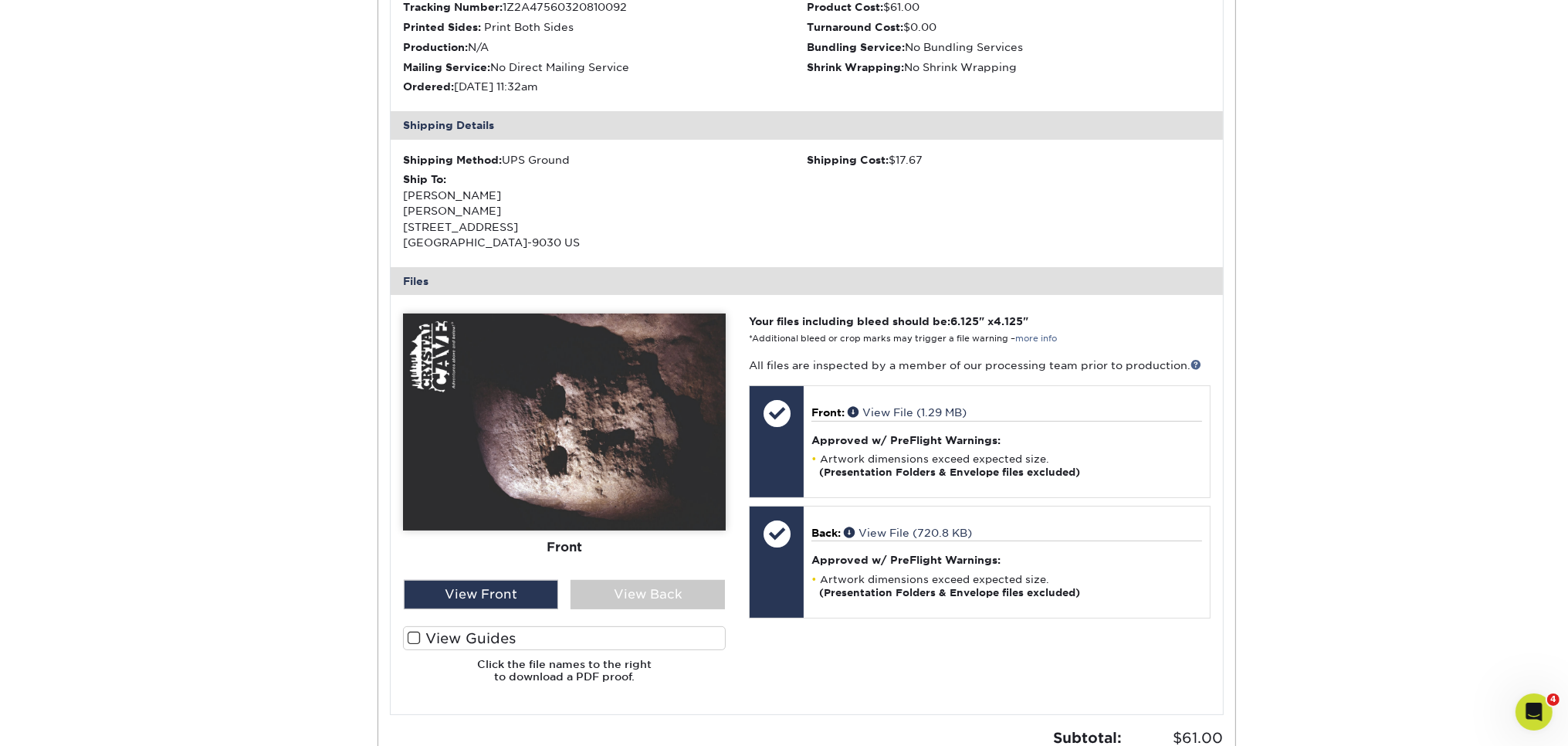
scroll to position [0, 0]
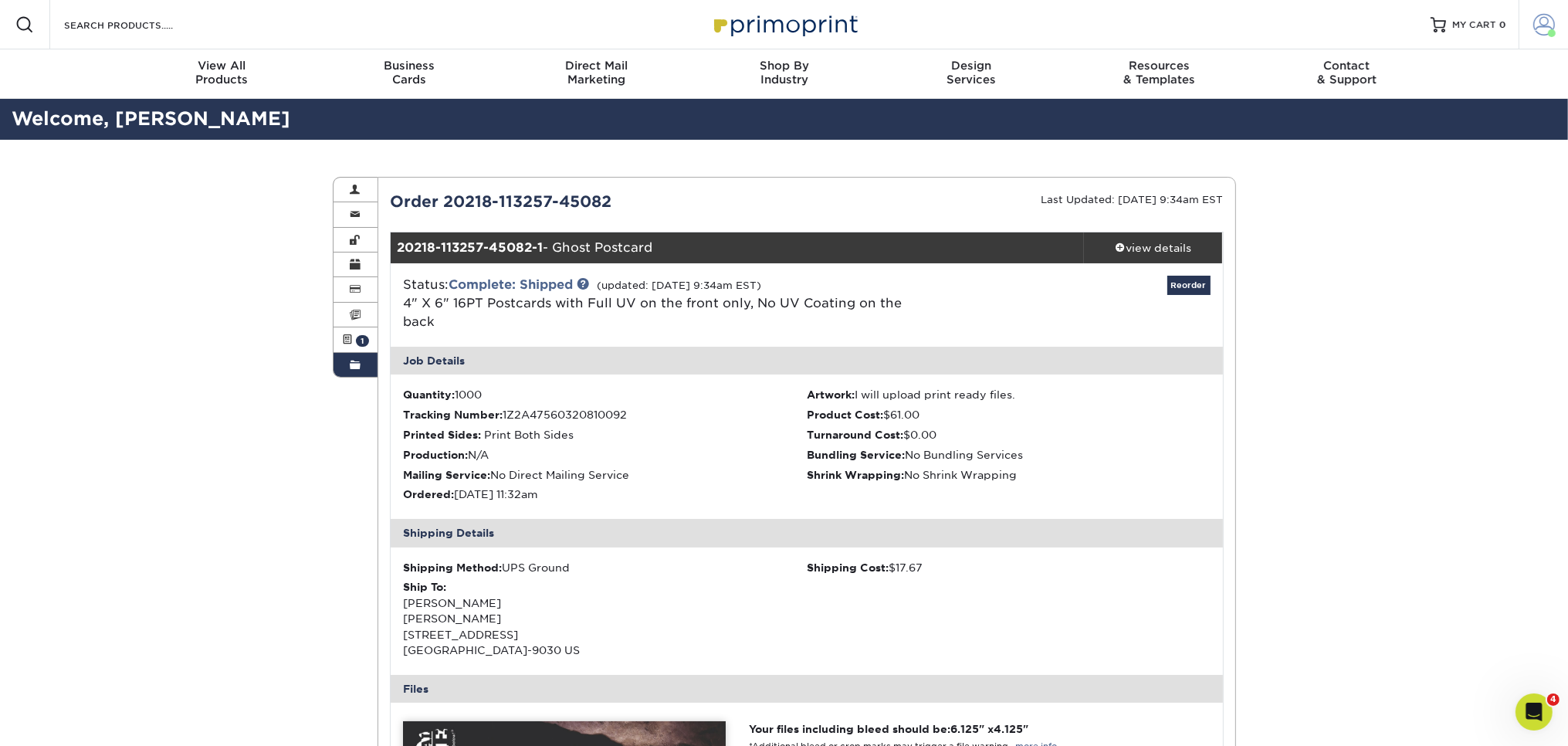
click at [1546, 26] on span at bounding box center [1545, 24] width 22 height 22
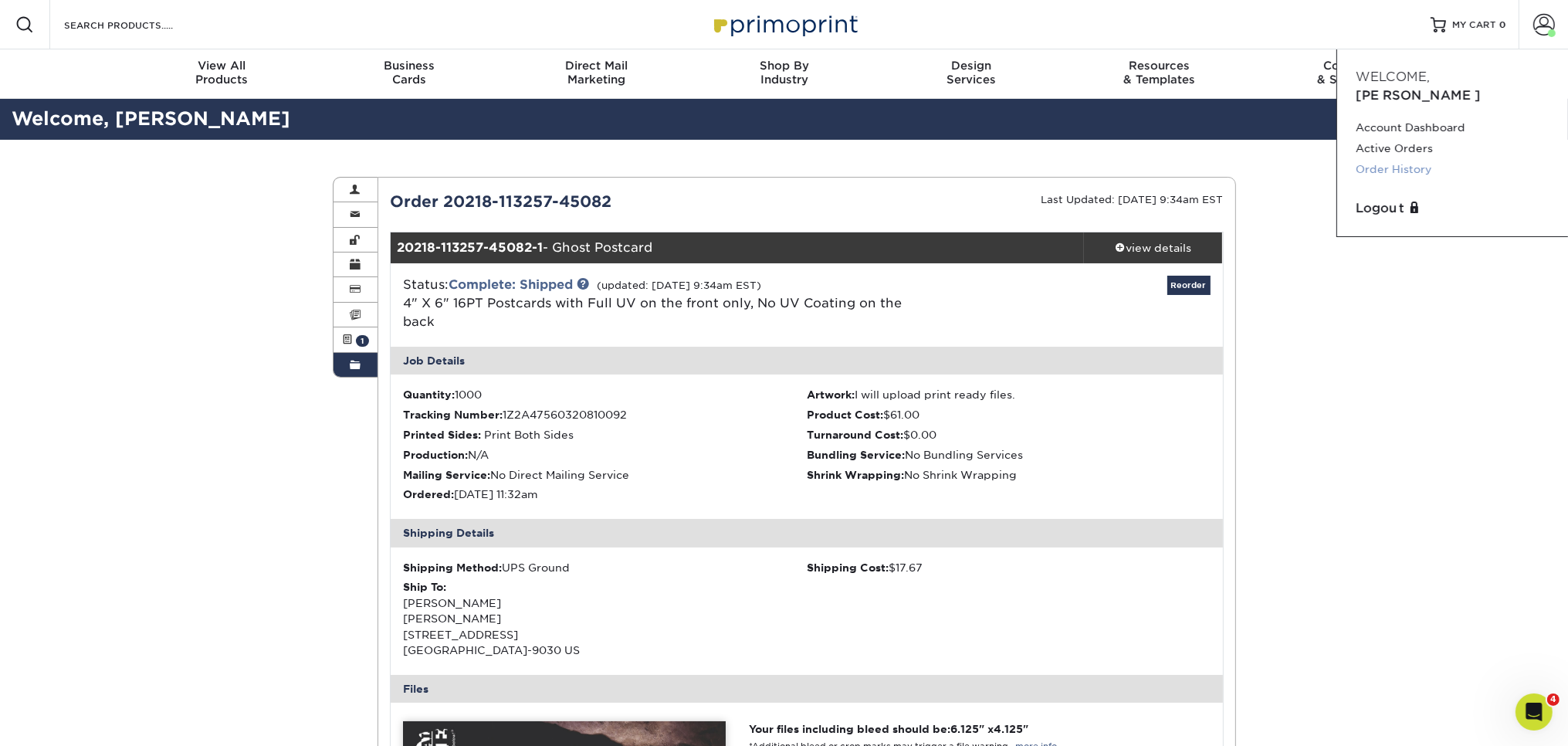
click at [1411, 159] on link "Order History" at bounding box center [1453, 169] width 194 height 21
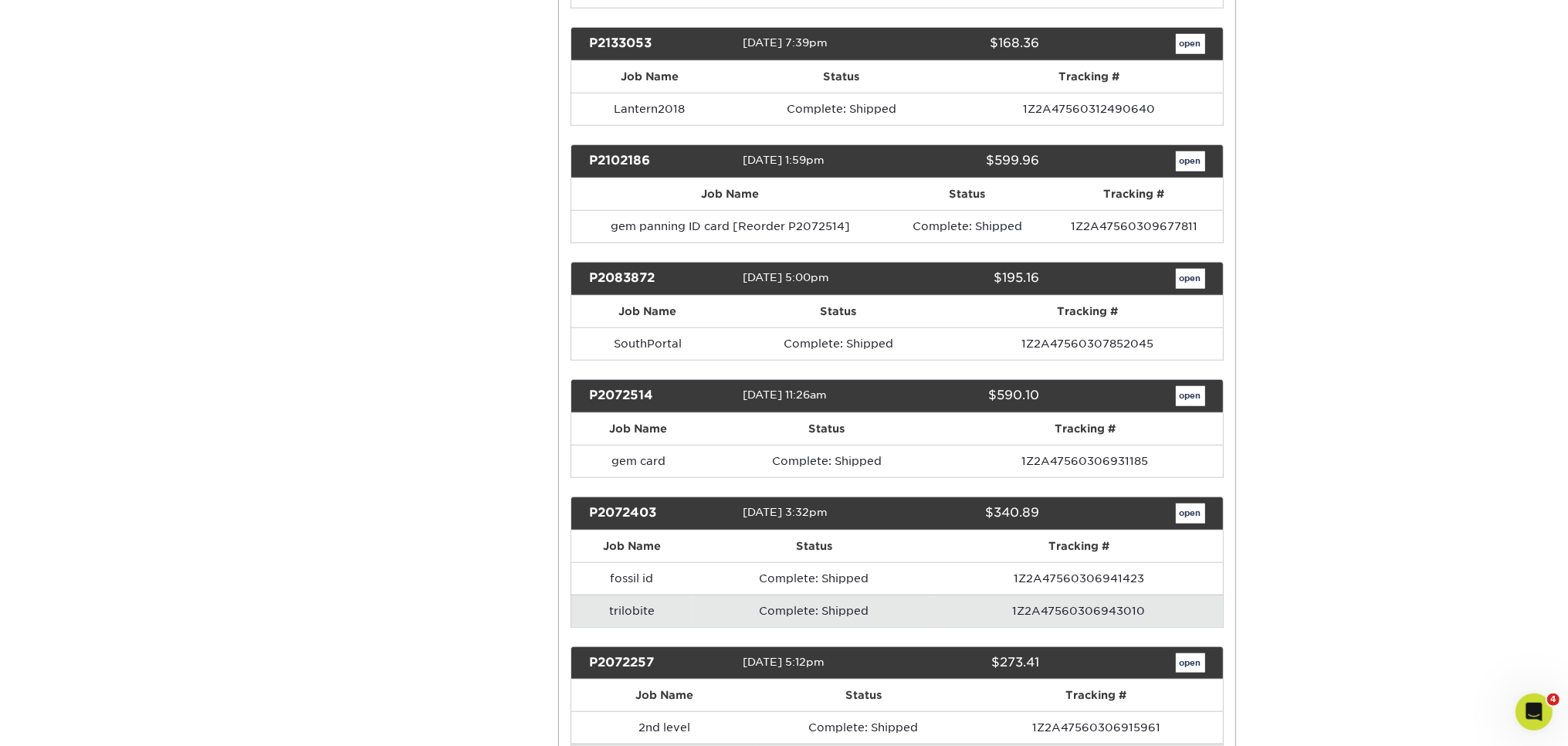
scroll to position [1850, 0]
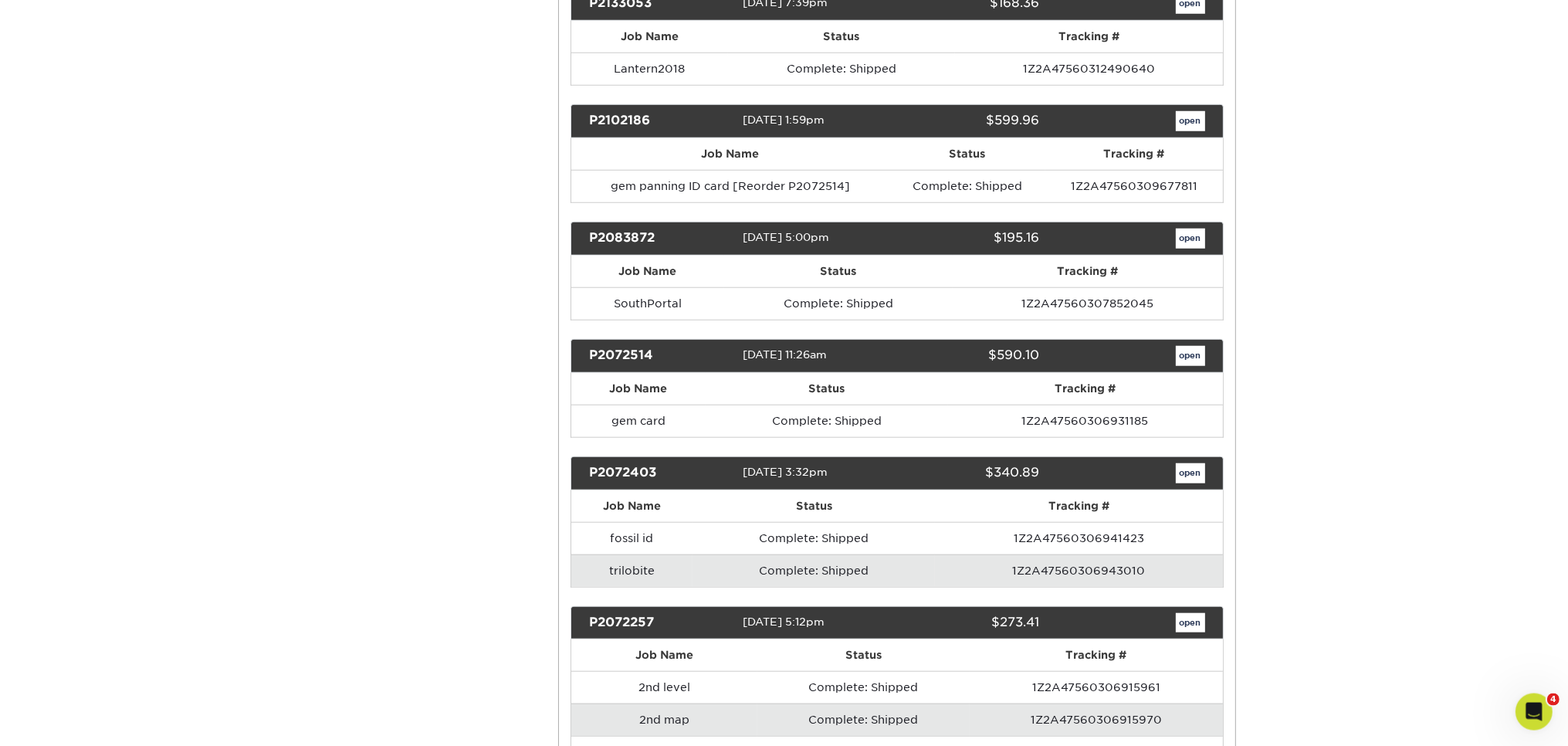
click at [1126, 554] on td "1Z2A47560306943010" at bounding box center [1079, 570] width 288 height 32
click at [1192, 463] on link "open" at bounding box center [1190, 473] width 29 height 21
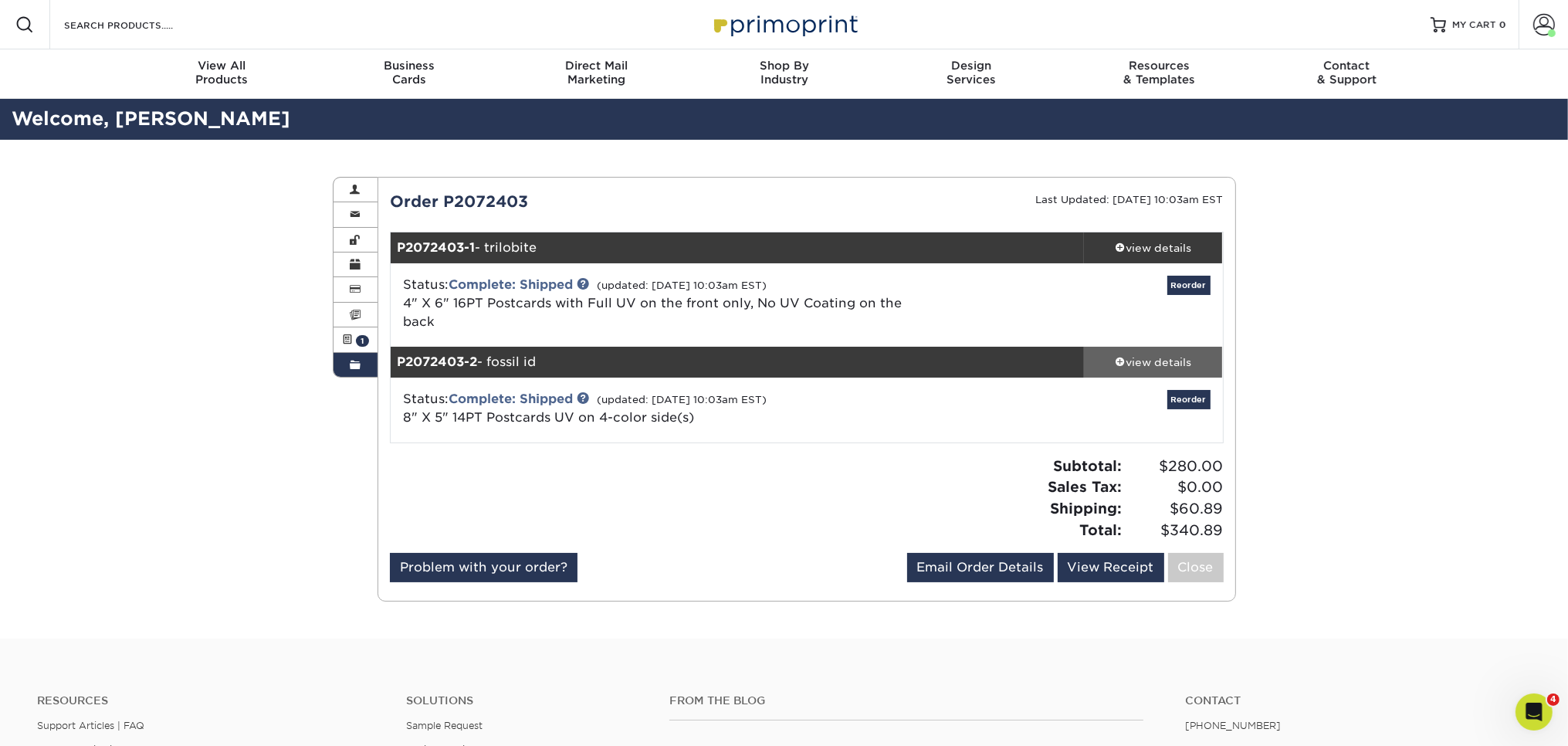
click at [1169, 354] on div "view details" at bounding box center [1153, 362] width 139 height 16
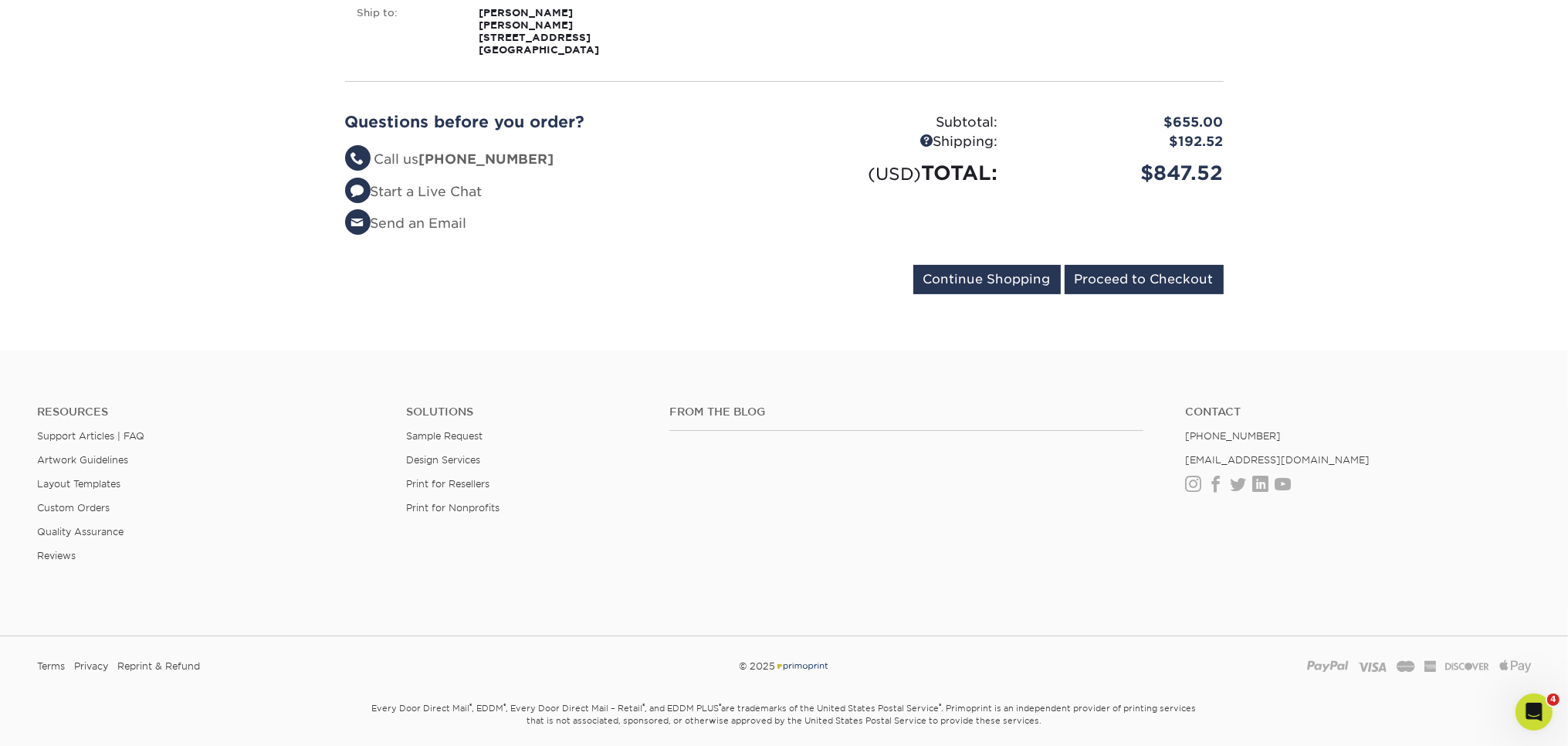
scroll to position [427, 0]
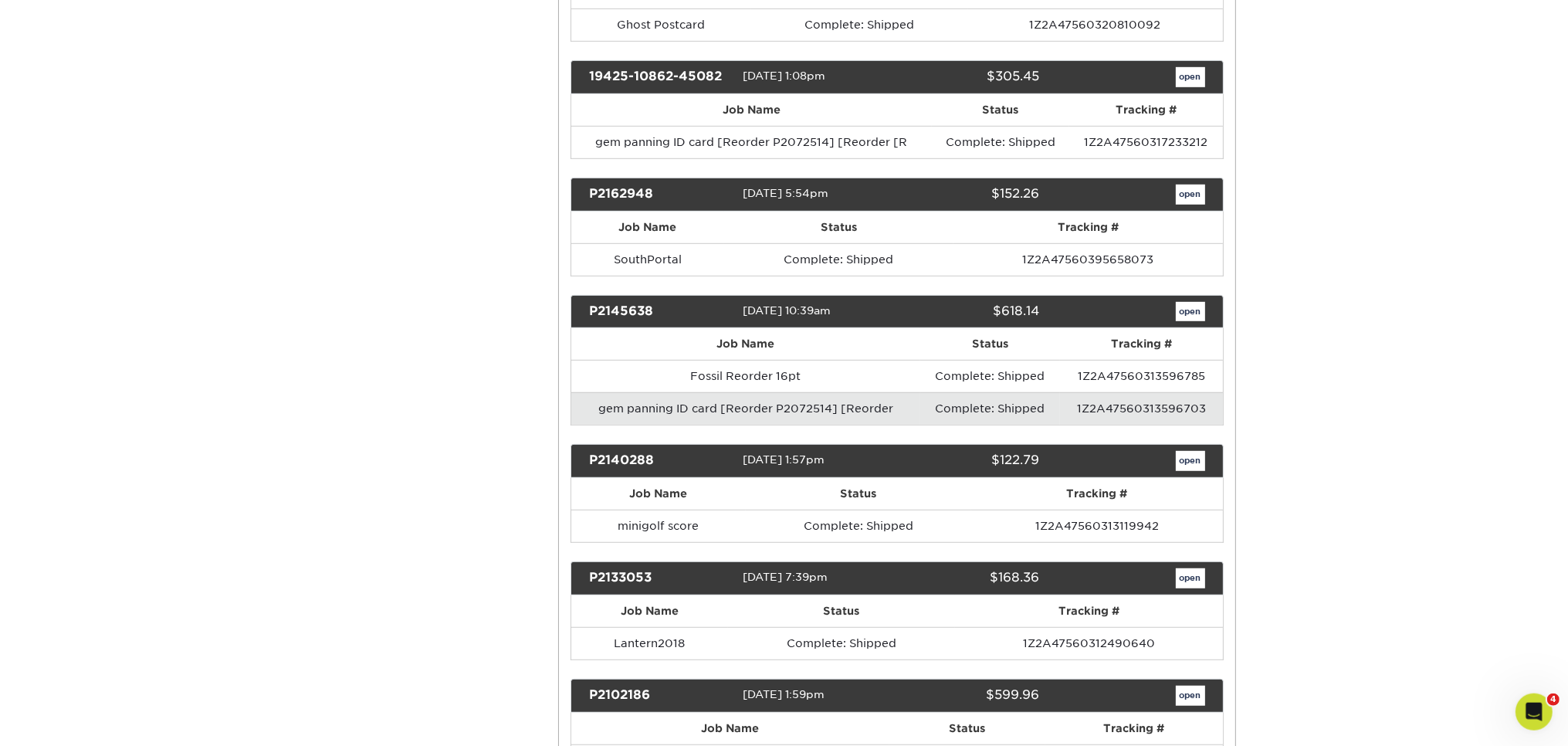
scroll to position [1303, 0]
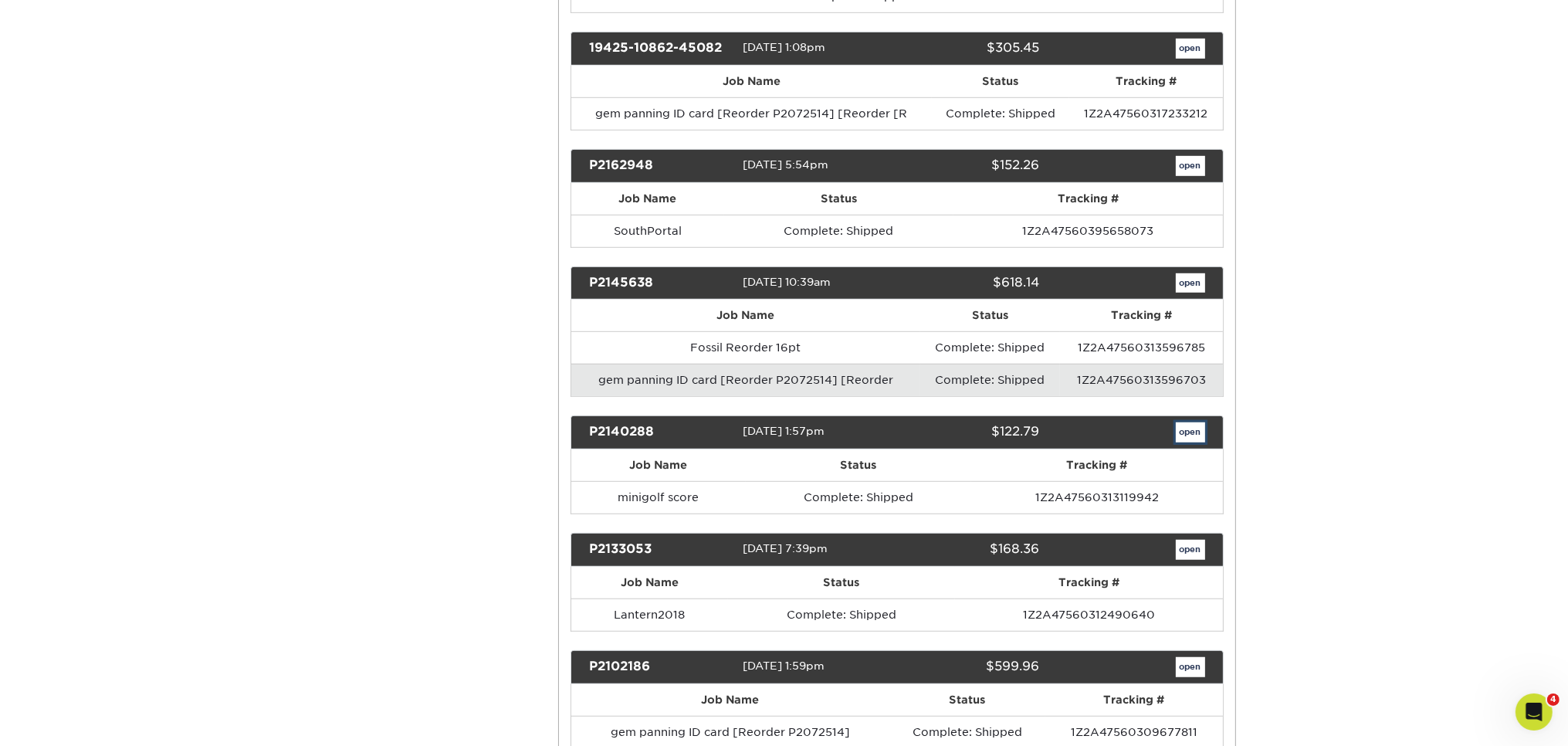
click at [1198, 422] on link "open" at bounding box center [1190, 432] width 29 height 21
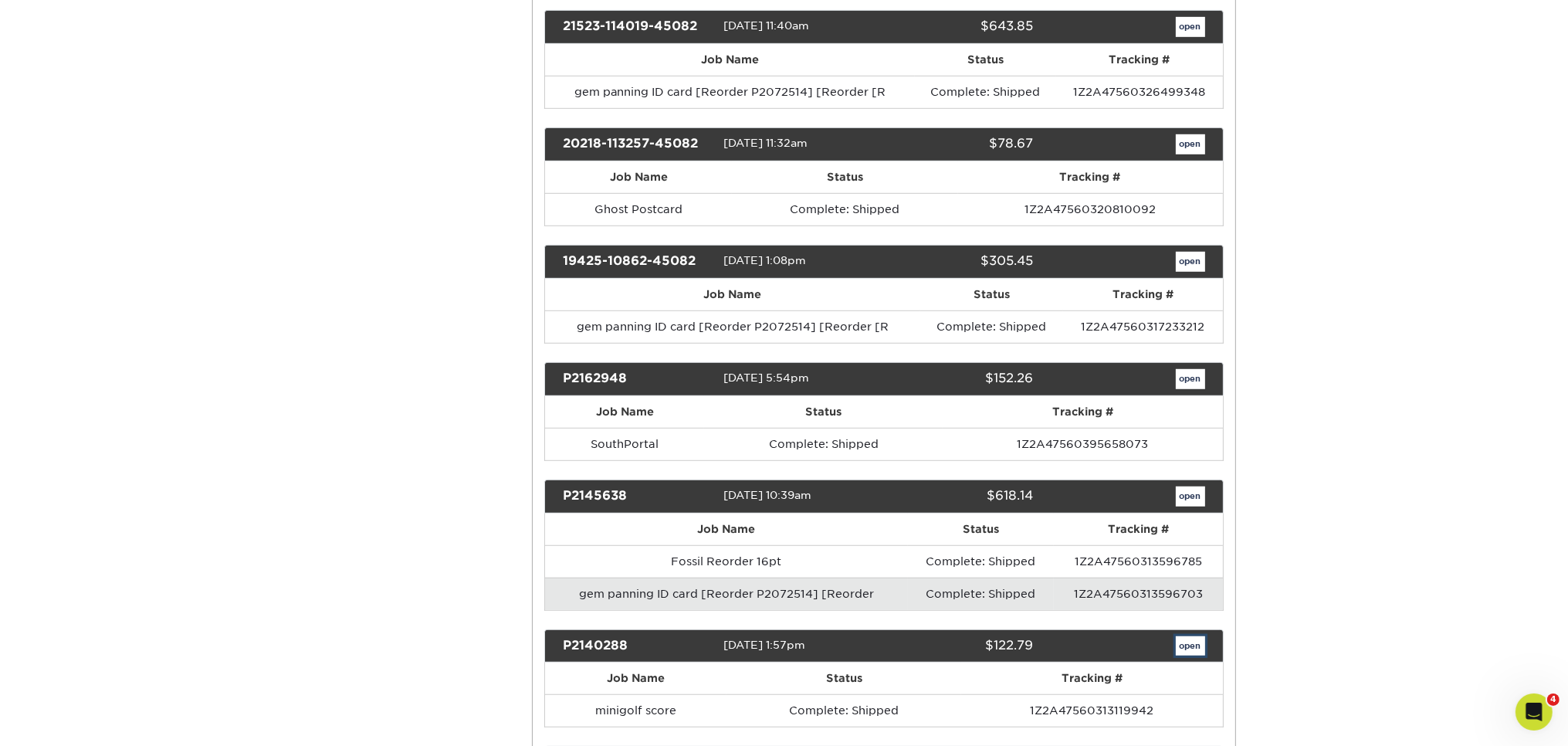
scroll to position [0, 0]
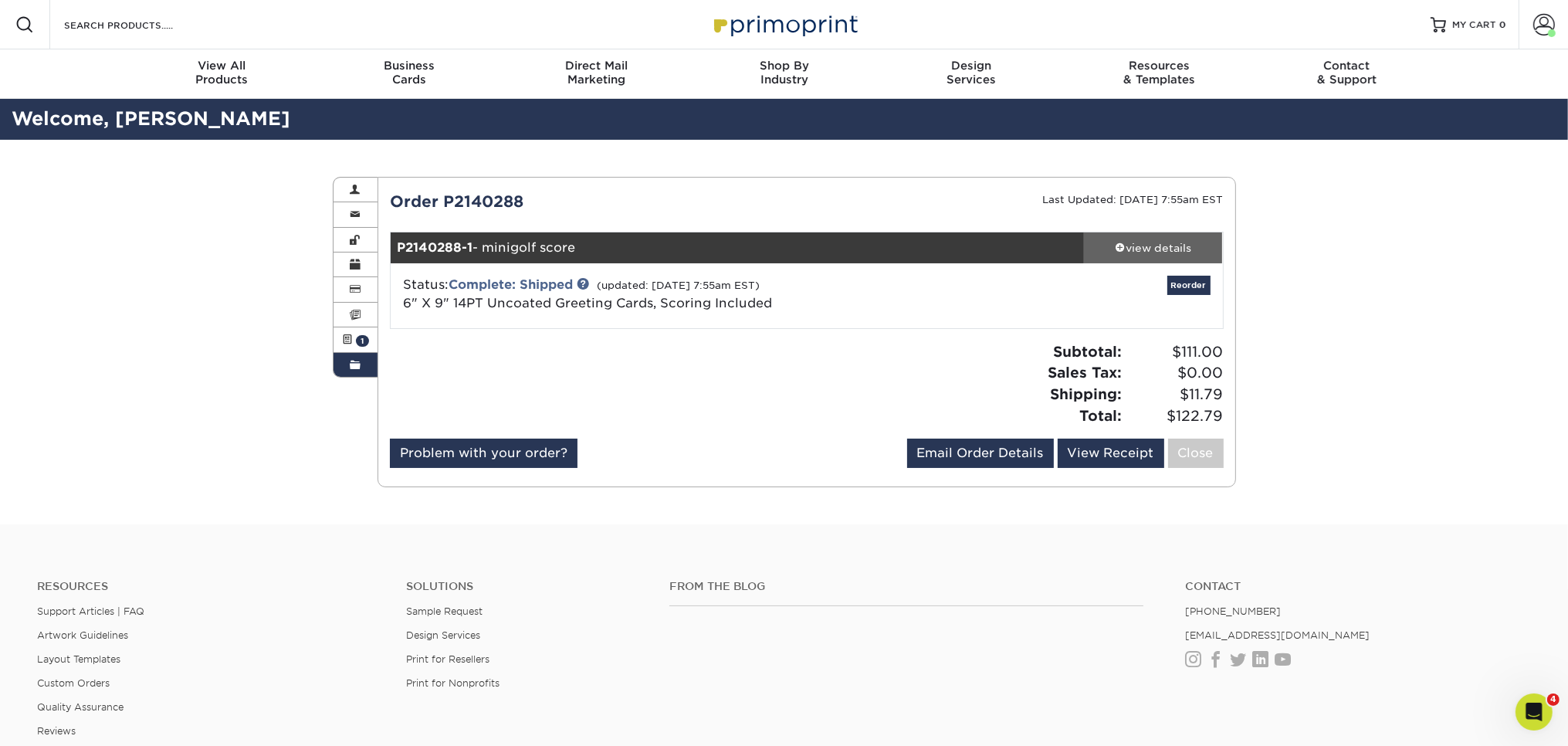
click at [1165, 249] on div "view details" at bounding box center [1153, 248] width 139 height 16
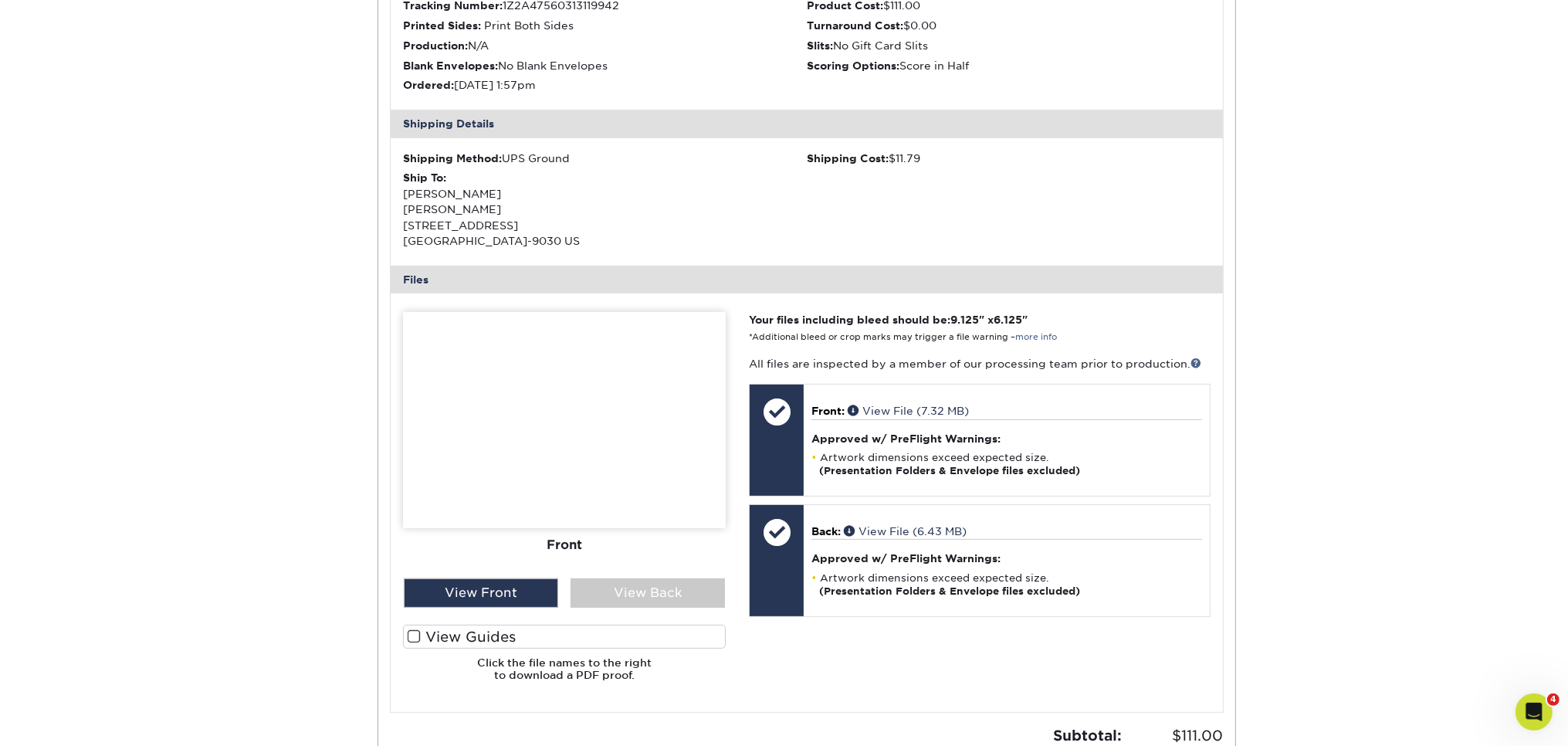
scroll to position [408, 0]
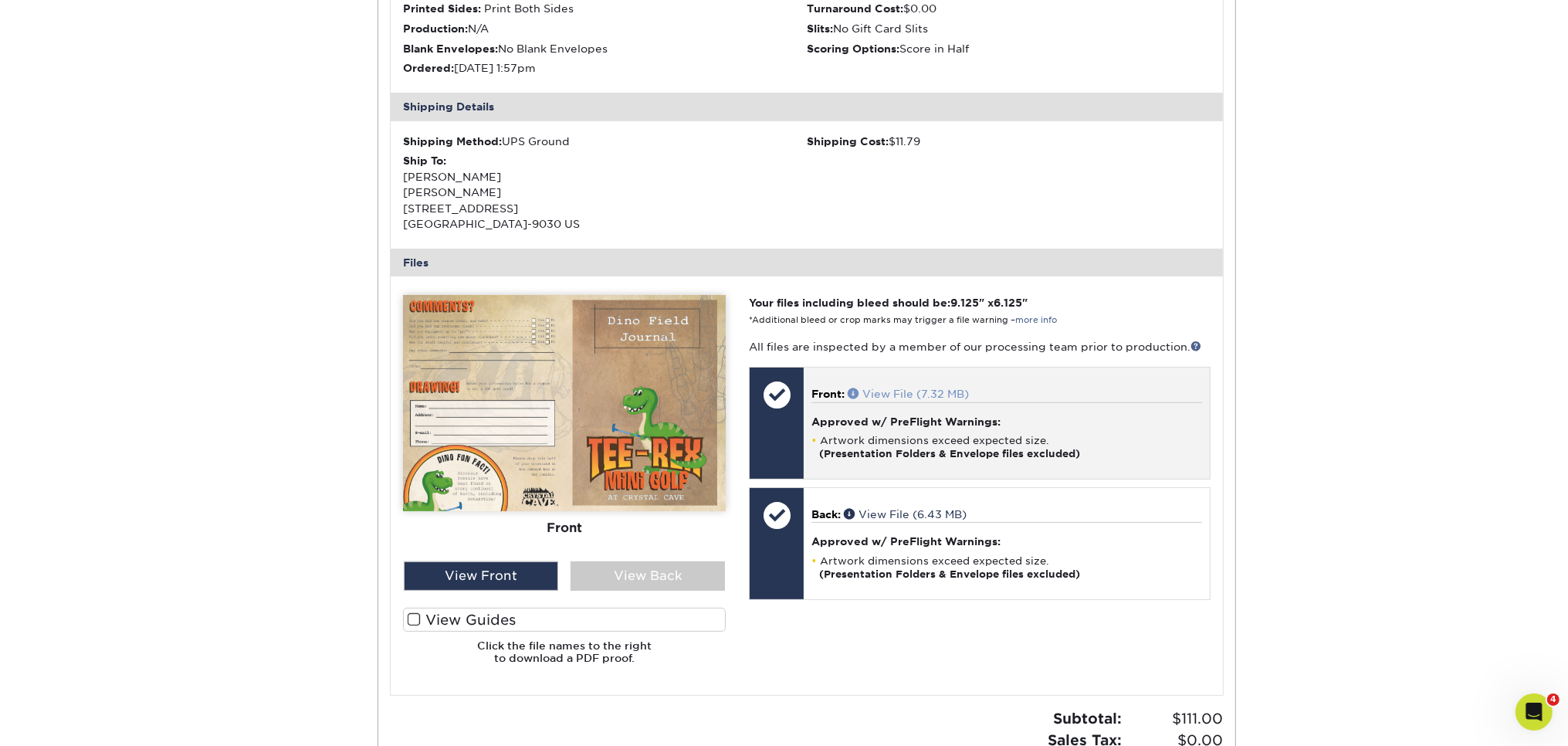
click at [929, 394] on link "View File (7.32 MB)" at bounding box center [909, 393] width 121 height 13
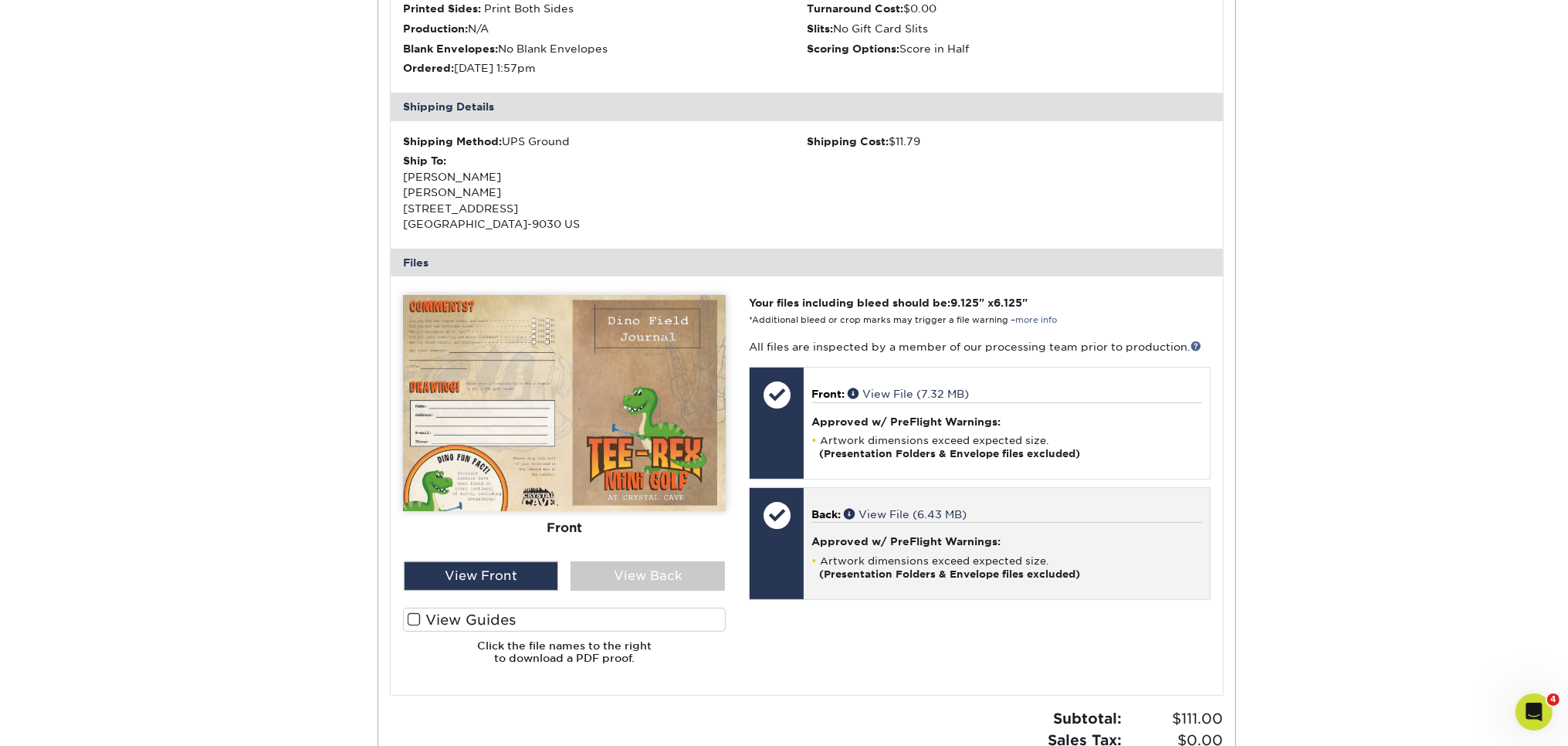
click at [945, 520] on p "Back: View File (6.43 MB)" at bounding box center [1007, 514] width 390 height 16
click at [946, 511] on link "View File (6.43 MB)" at bounding box center [906, 513] width 123 height 13
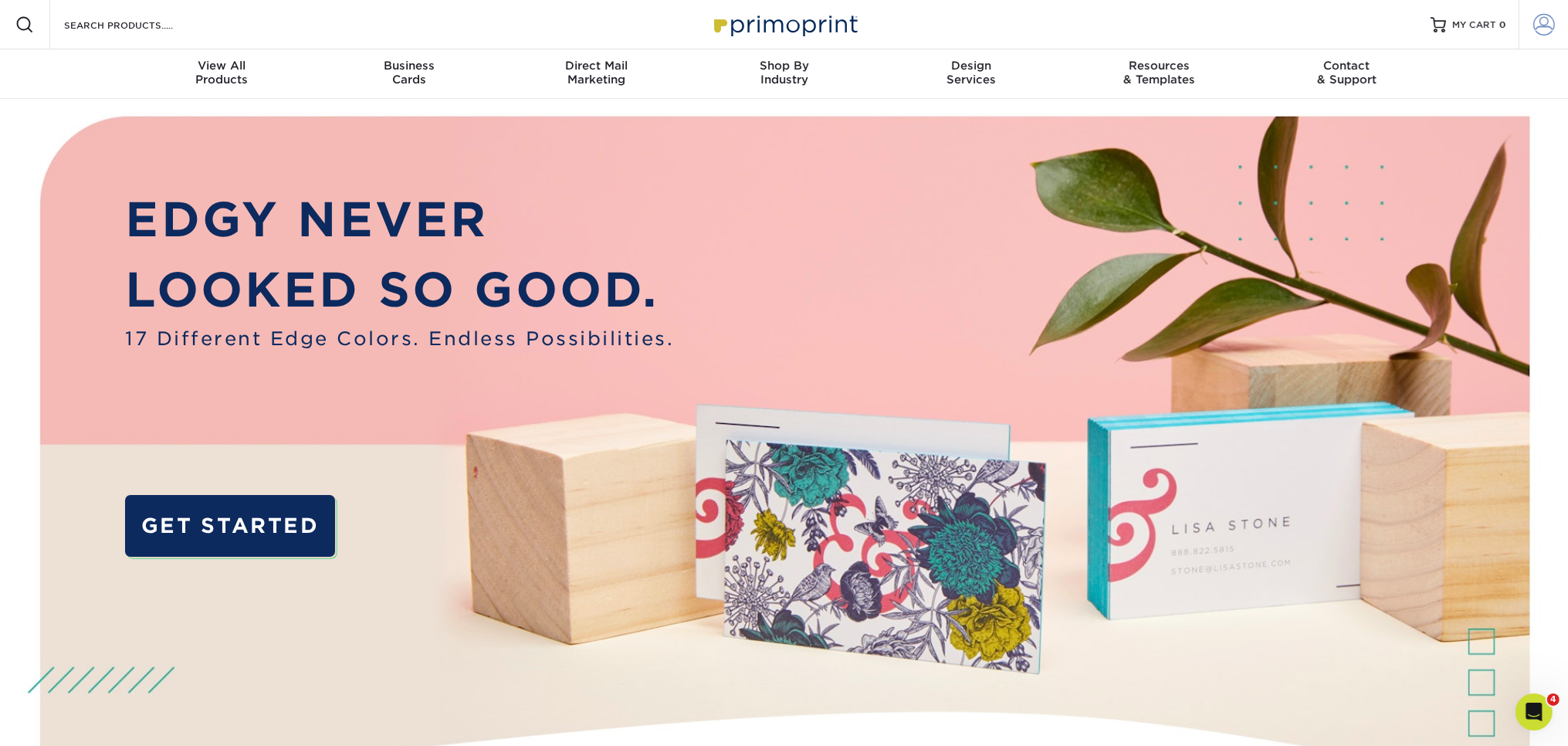
click at [1549, 26] on span at bounding box center [1545, 24] width 22 height 22
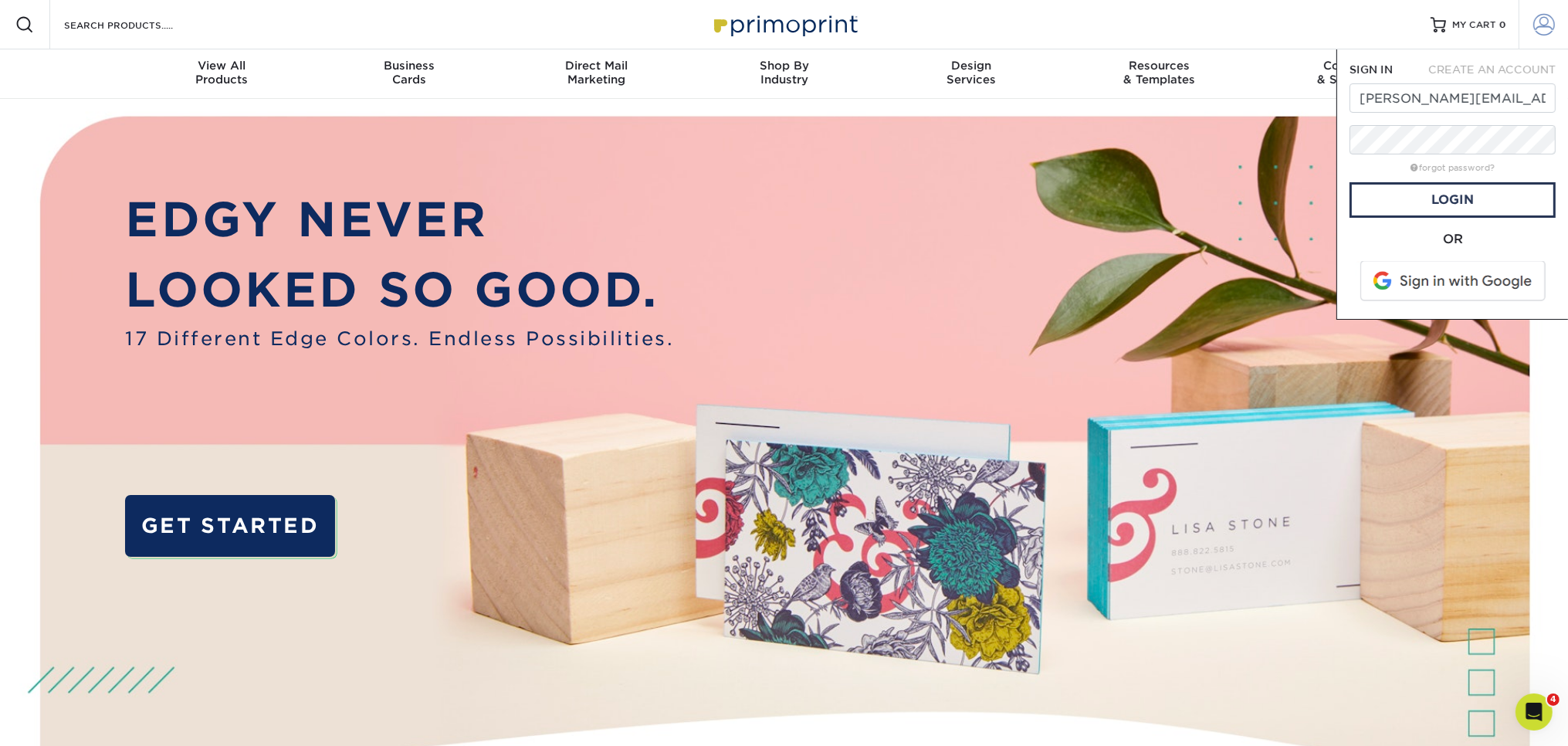
click at [1548, 20] on span at bounding box center [1545, 24] width 22 height 22
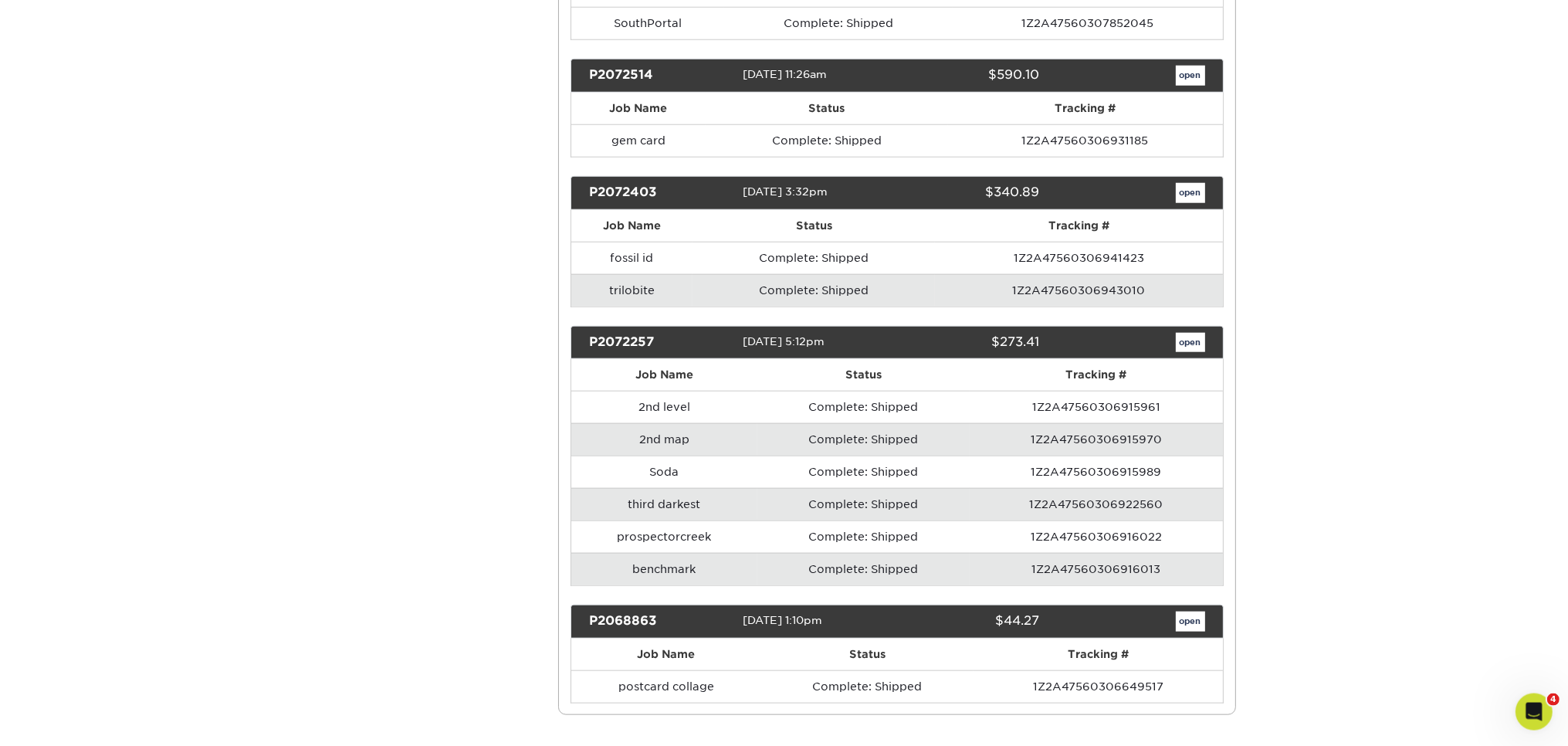
scroll to position [2130, 0]
click at [1188, 331] on link "open" at bounding box center [1190, 341] width 29 height 21
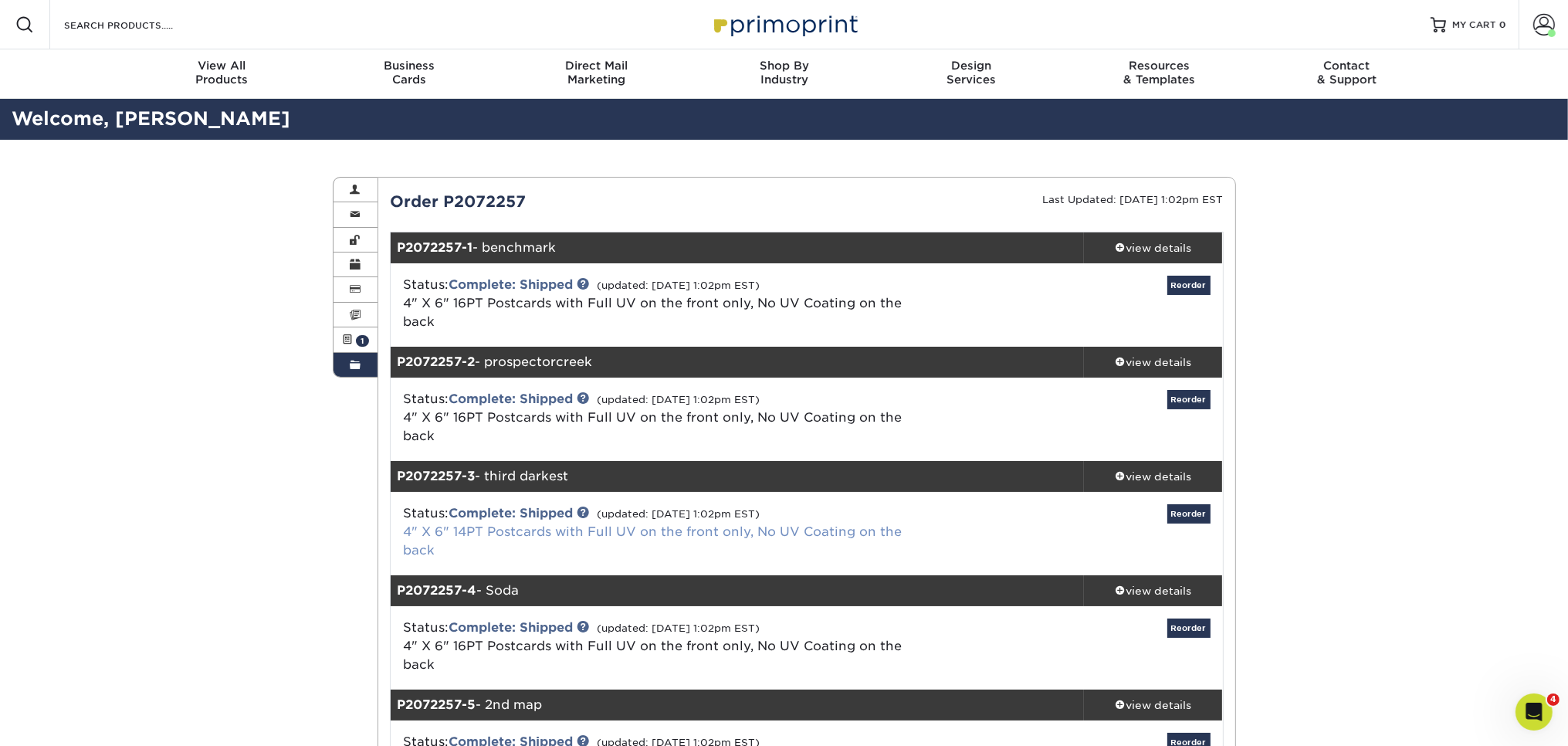
scroll to position [81, 0]
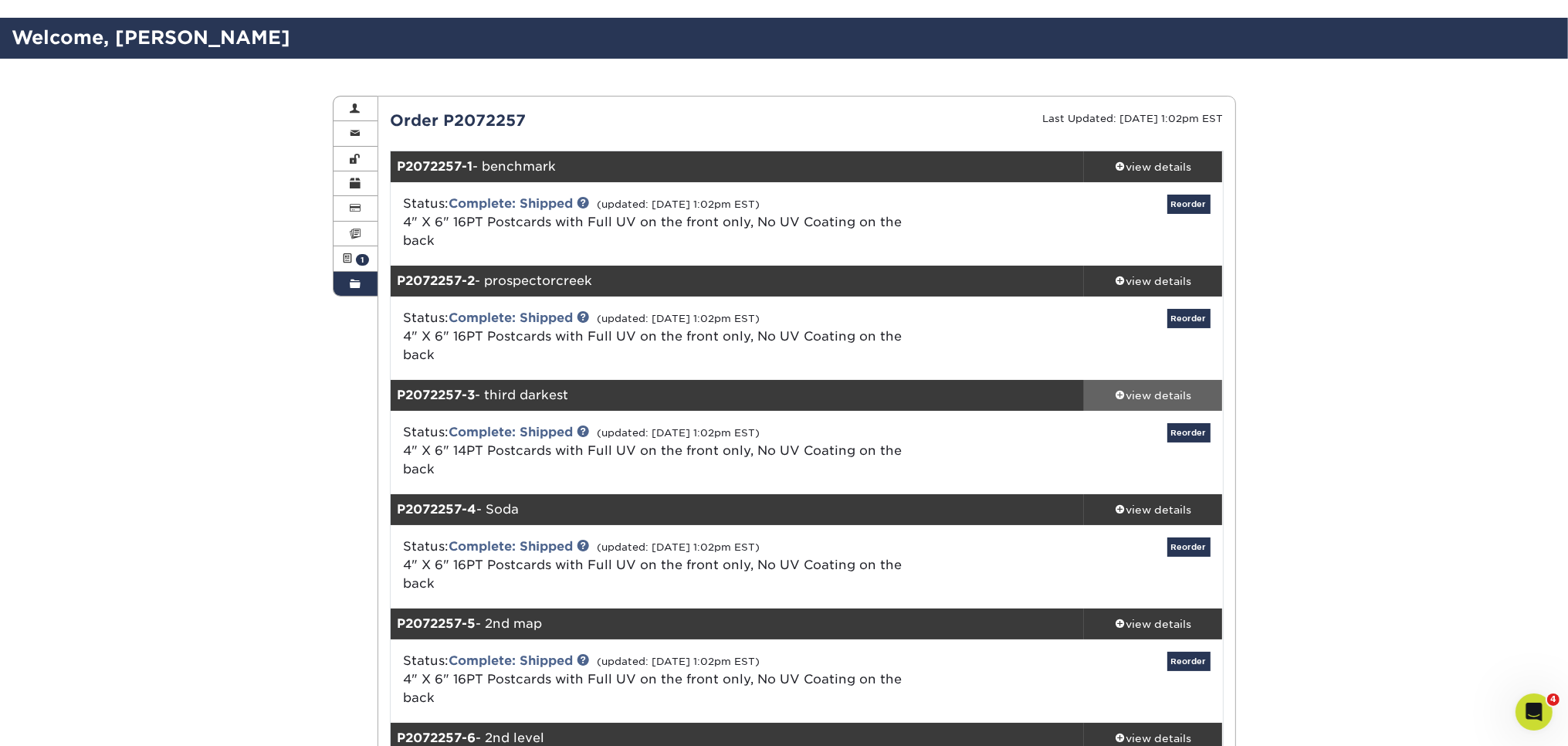
click at [1141, 387] on div "view details" at bounding box center [1153, 395] width 139 height 16
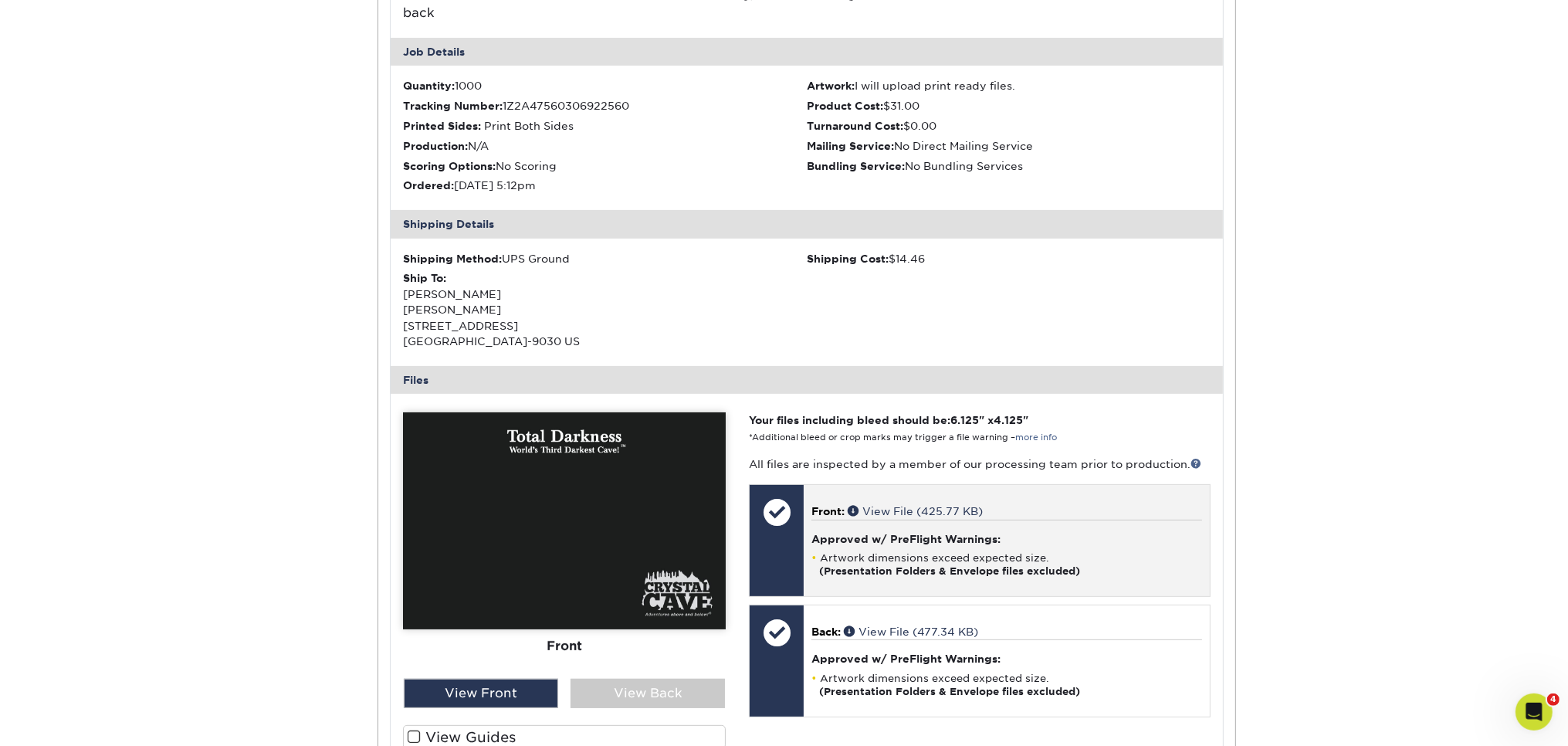
scroll to position [570, 0]
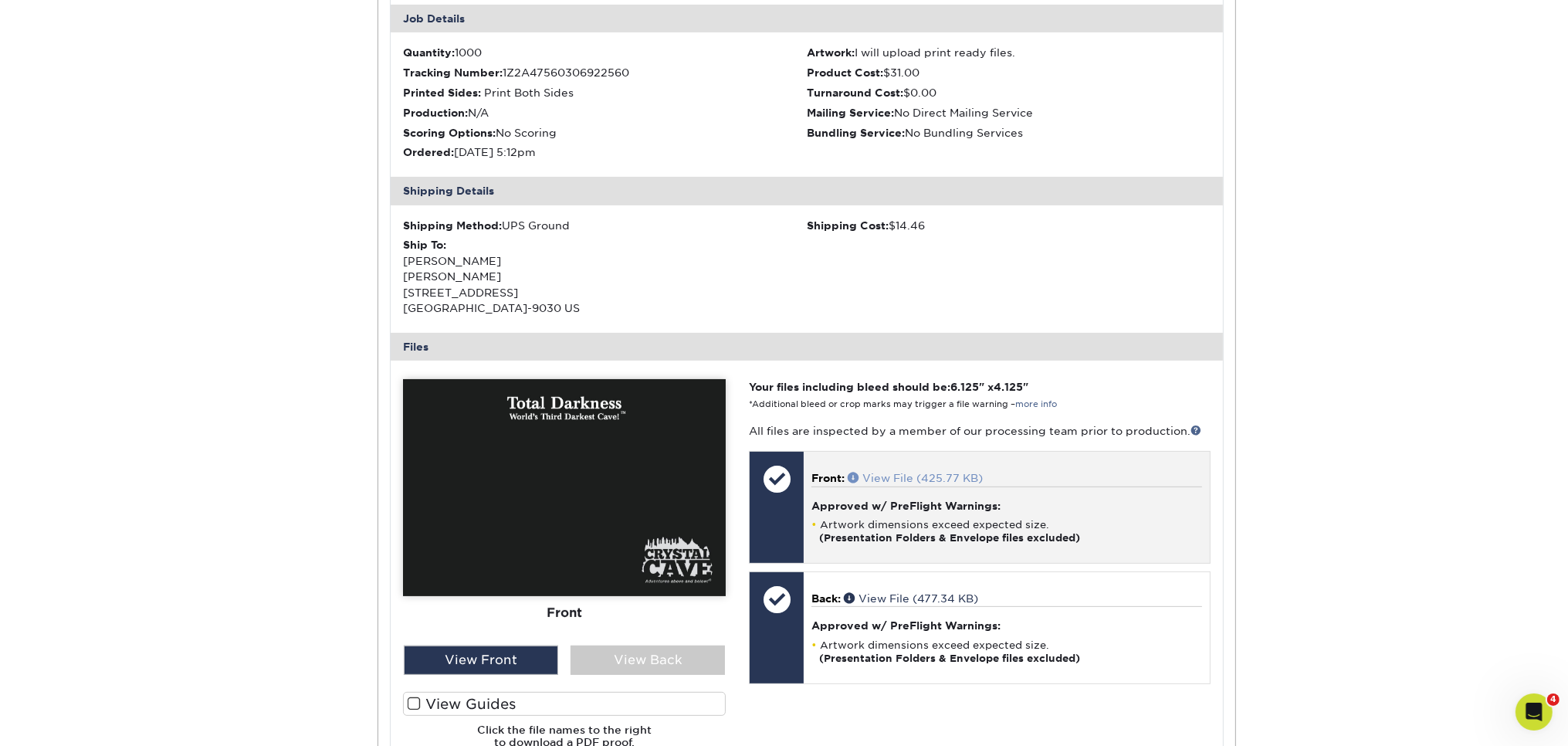
click at [965, 471] on link "View File (425.77 KB)" at bounding box center [916, 477] width 135 height 13
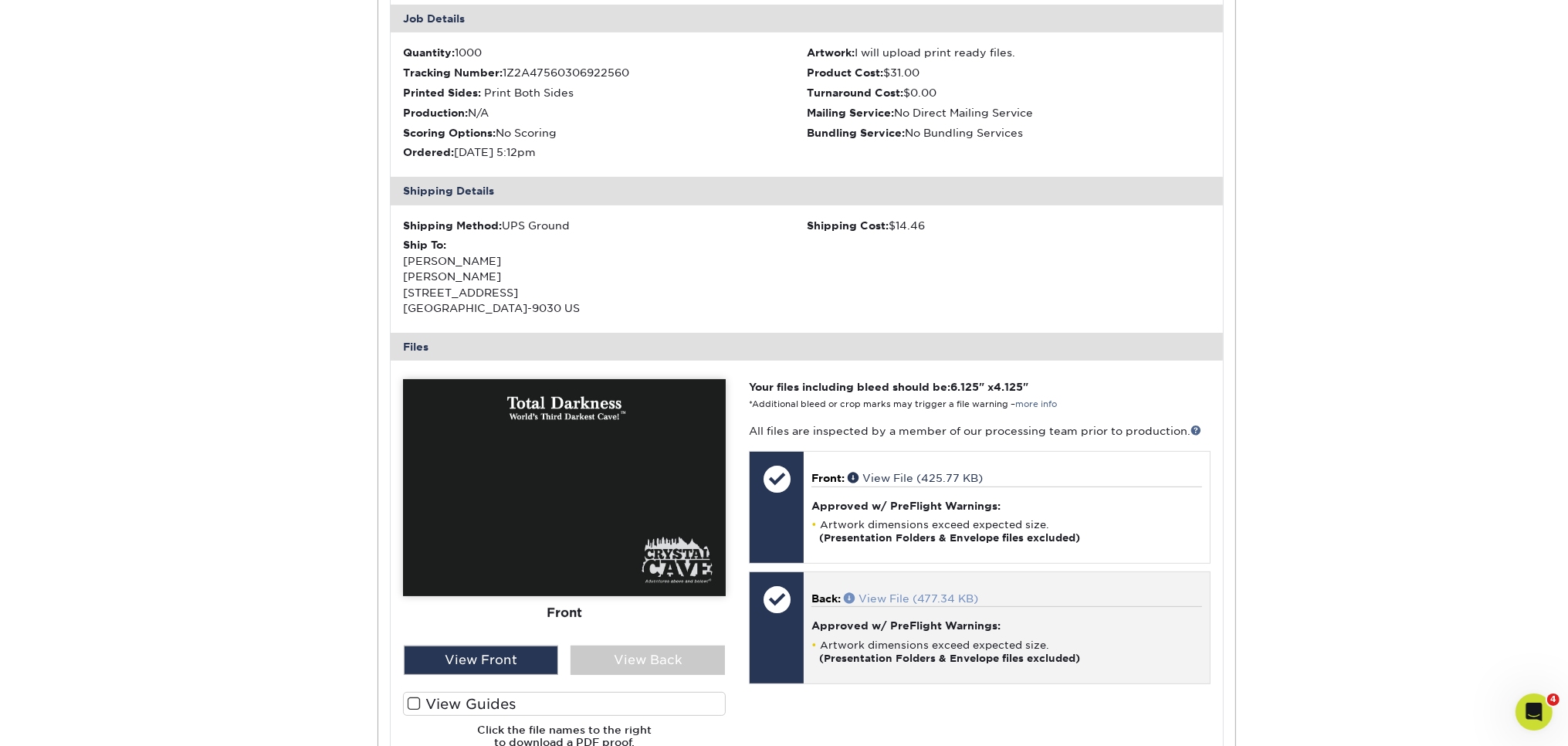
click at [909, 592] on link "View File (477.34 KB)" at bounding box center [911, 598] width 134 height 13
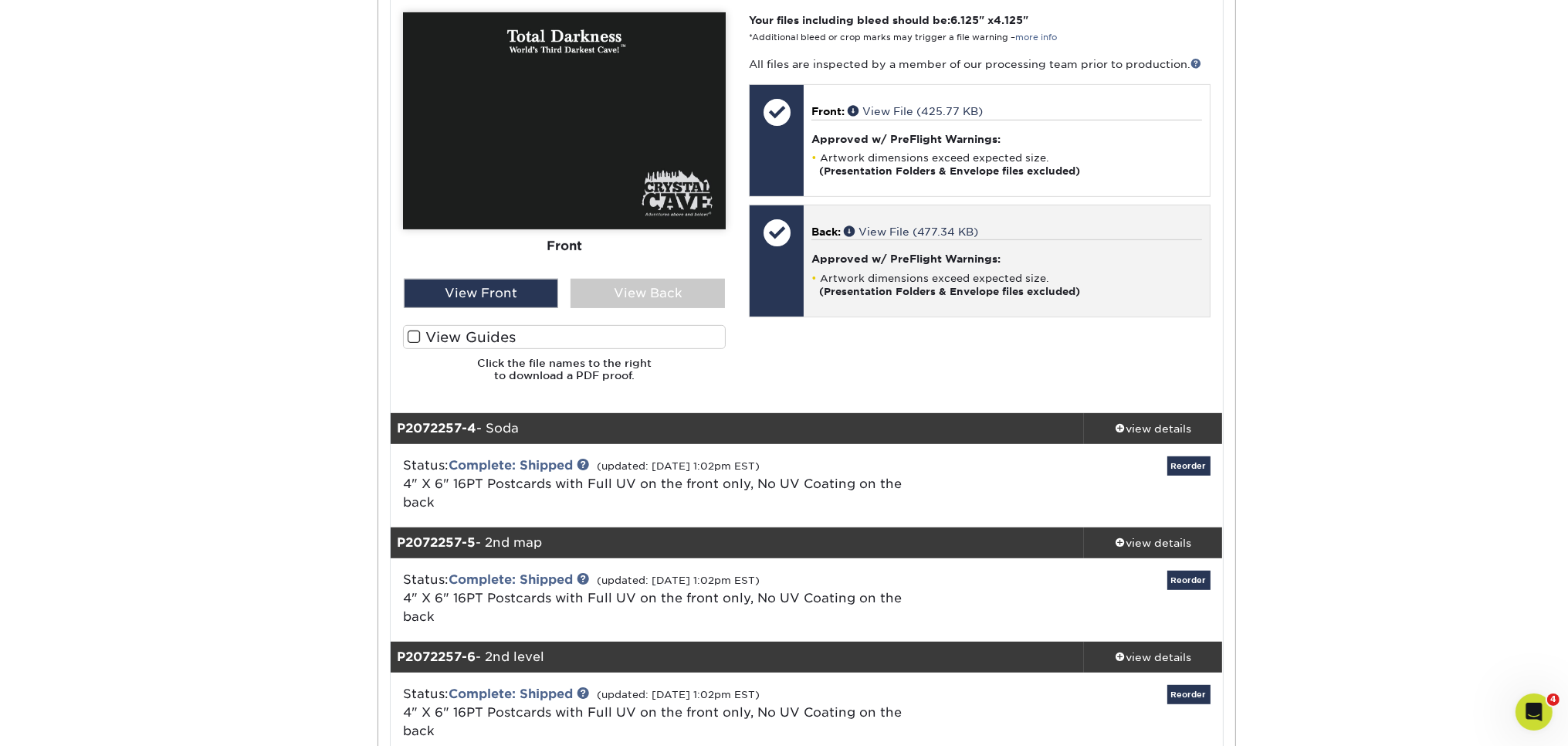
scroll to position [978, 0]
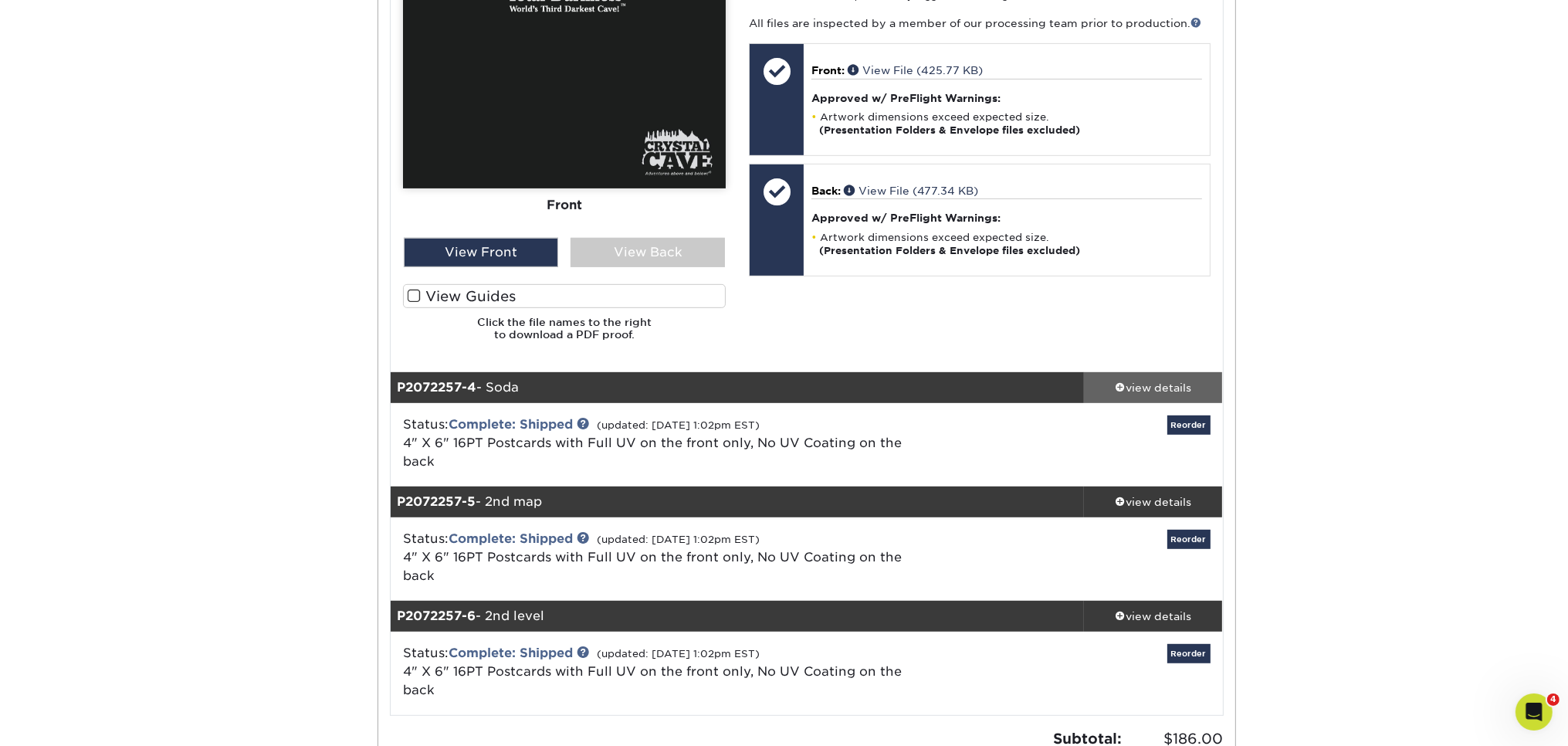
click at [1144, 379] on div "view details" at bounding box center [1153, 387] width 139 height 16
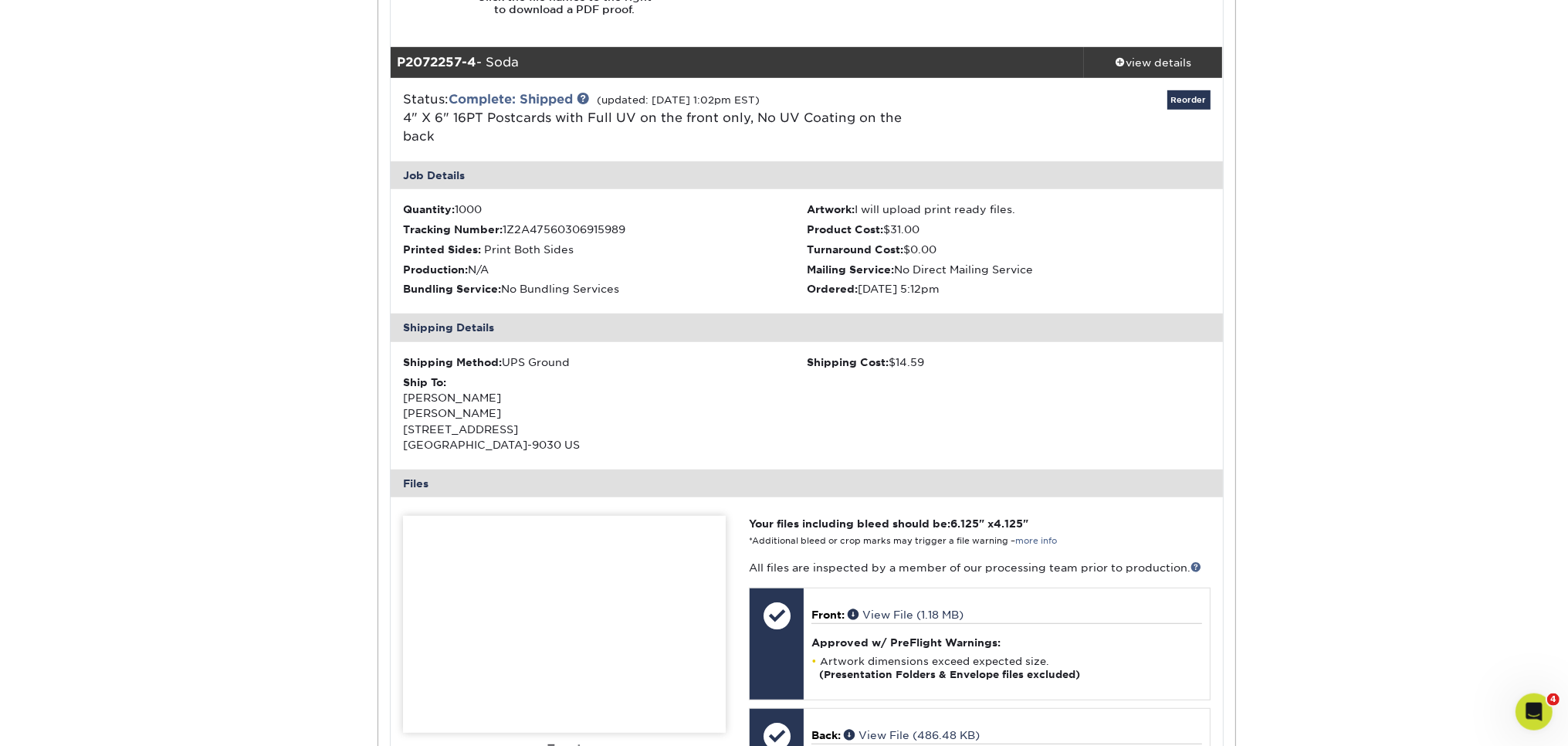
scroll to position [1467, 0]
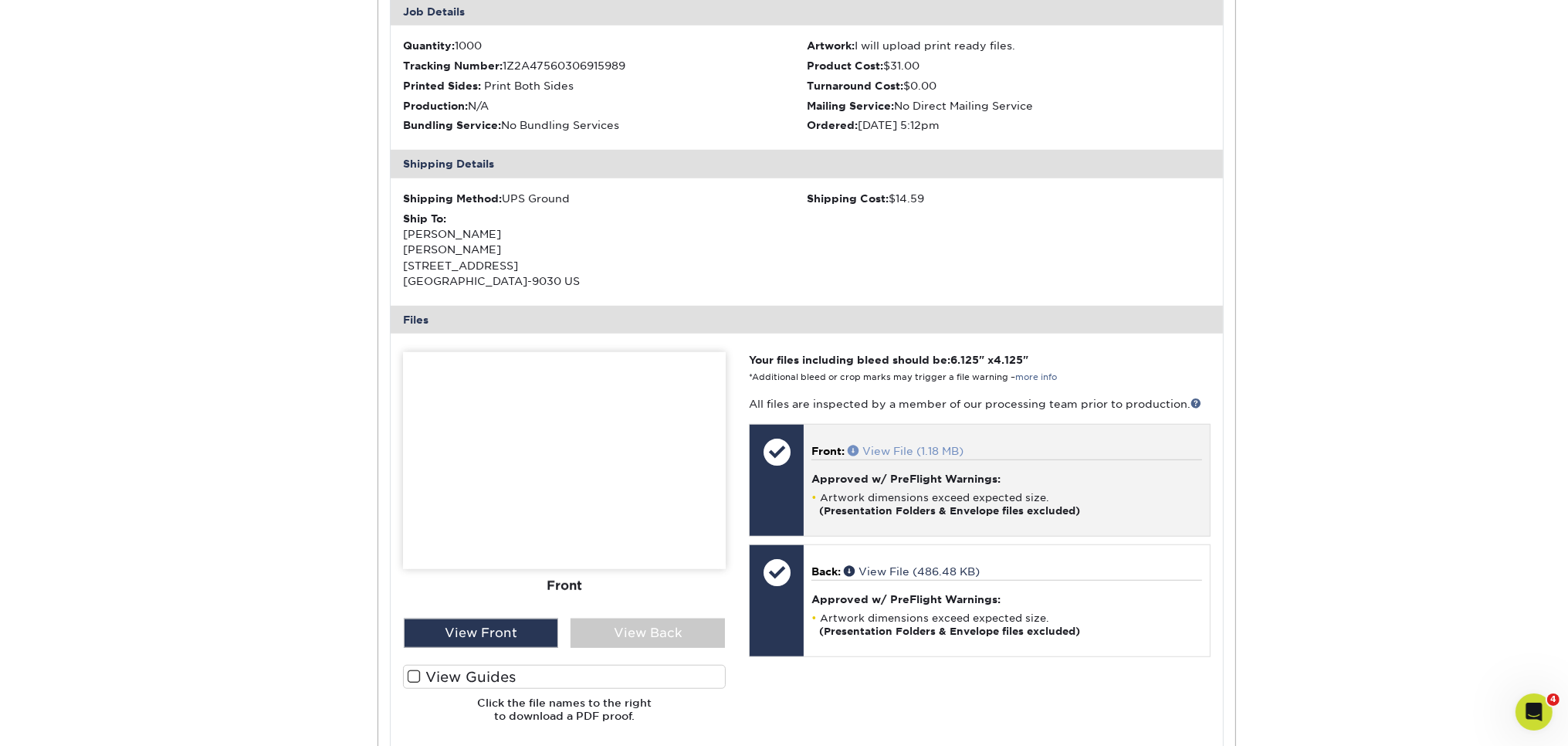
click at [922, 445] on link "View File (1.18 MB)" at bounding box center [906, 451] width 115 height 13
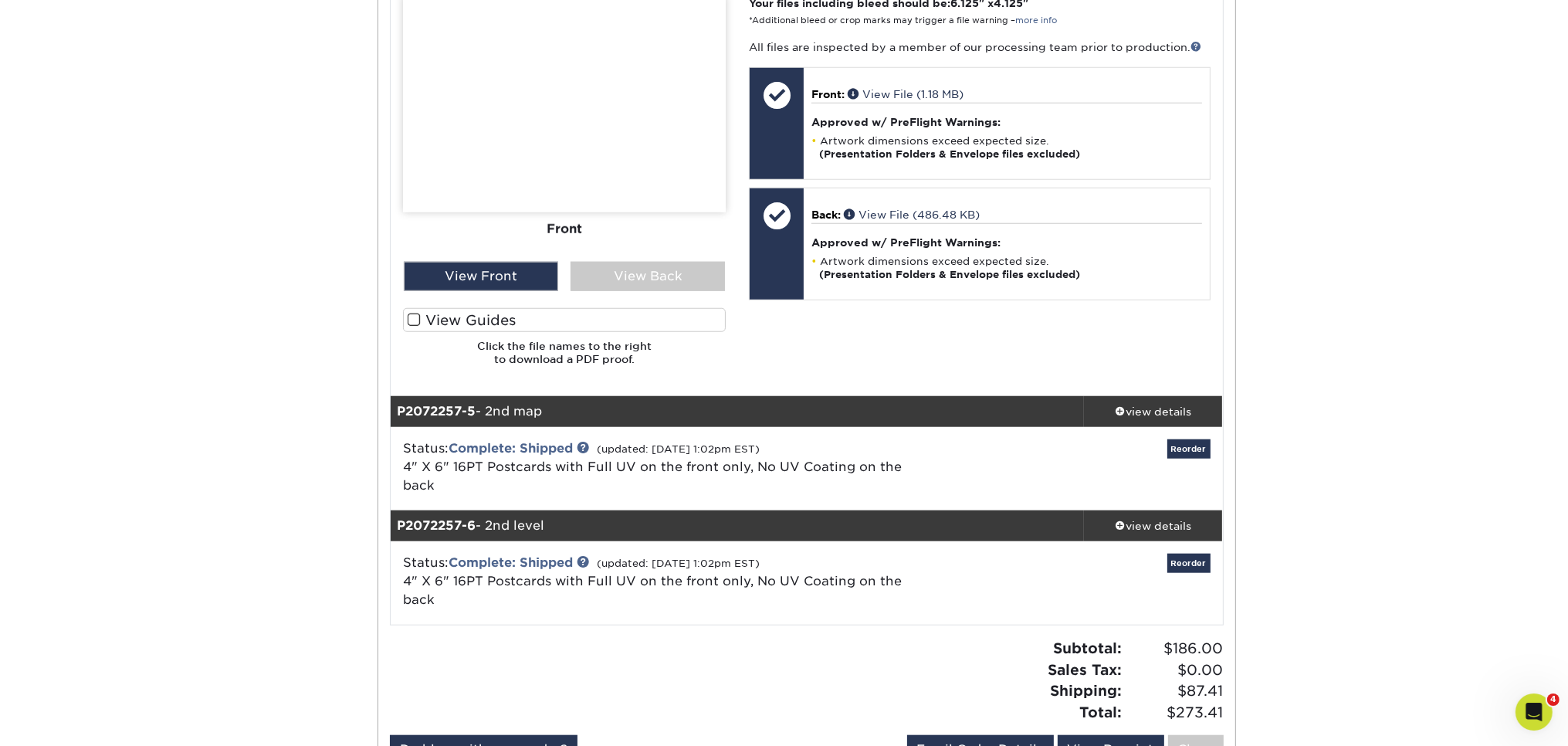
scroll to position [1874, 0]
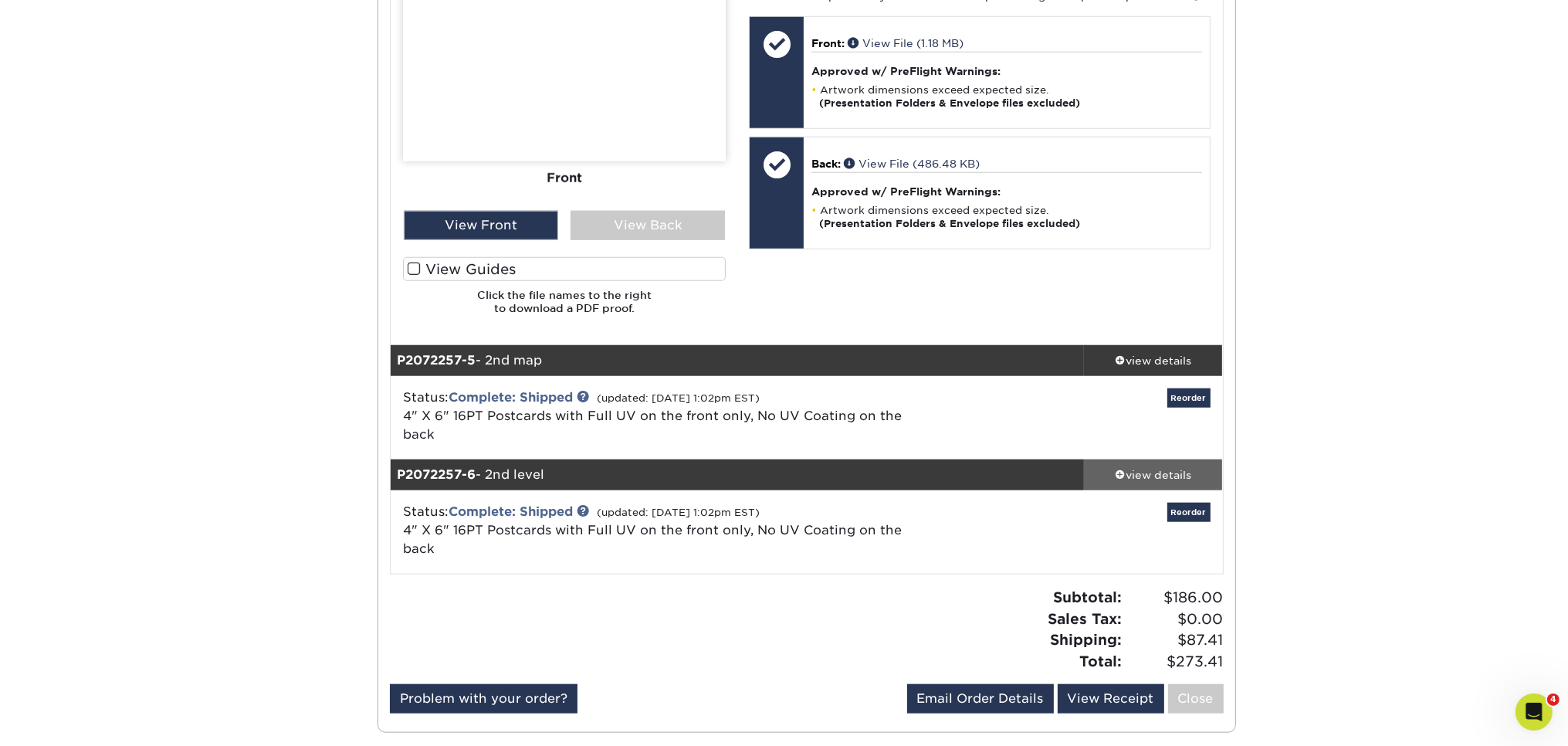
click at [1177, 467] on div "view details" at bounding box center [1153, 475] width 139 height 16
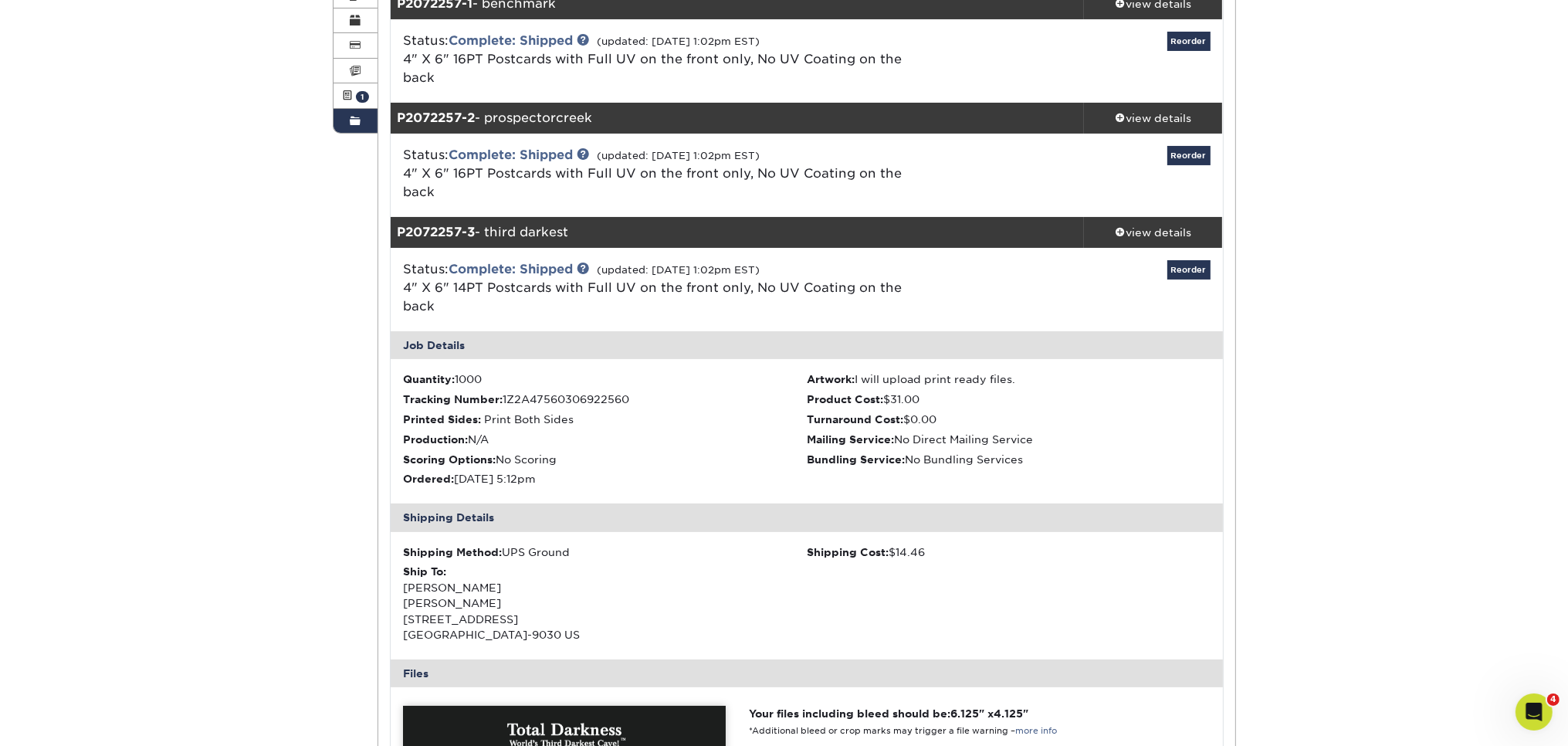
scroll to position [0, 0]
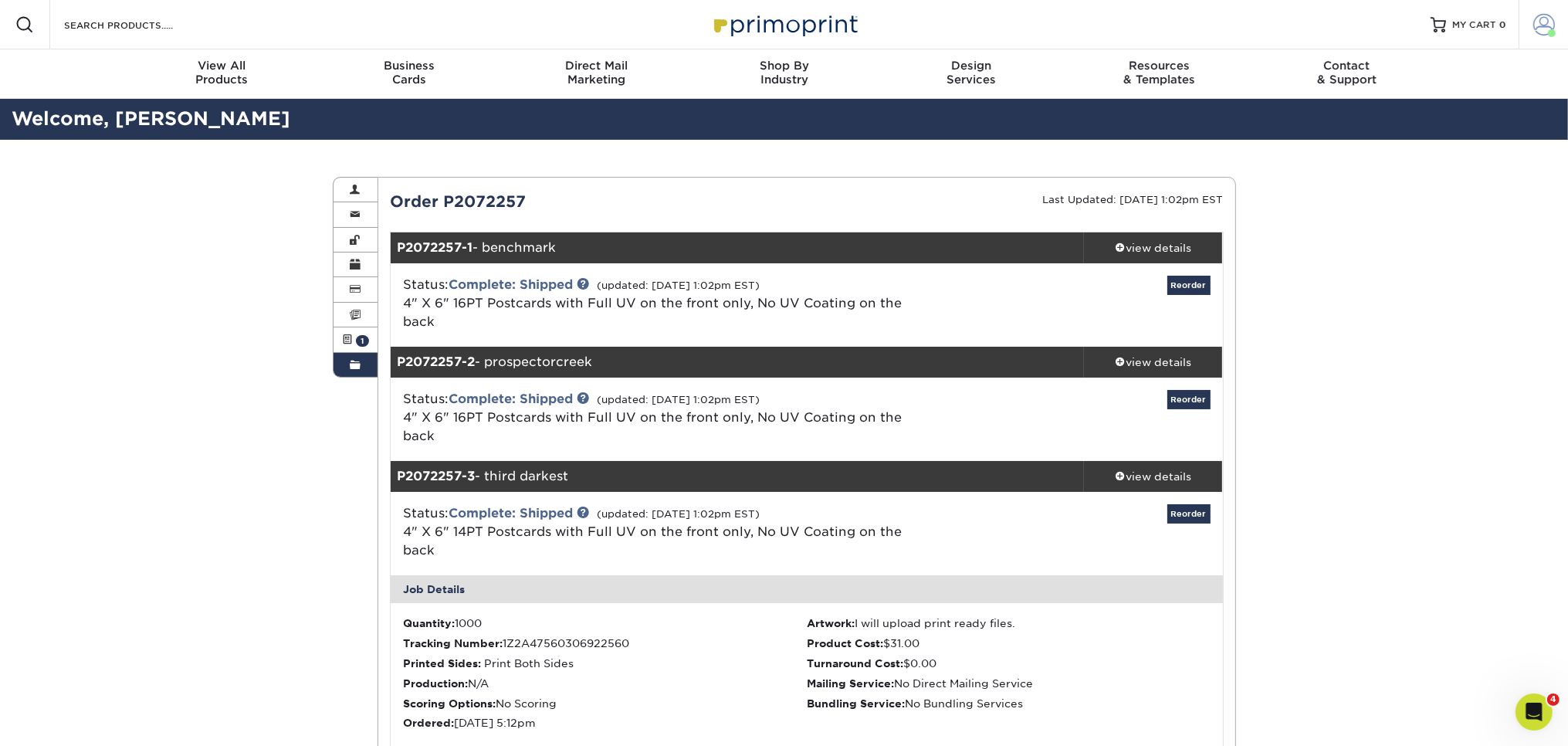
click at [1547, 22] on span at bounding box center [1545, 24] width 22 height 22
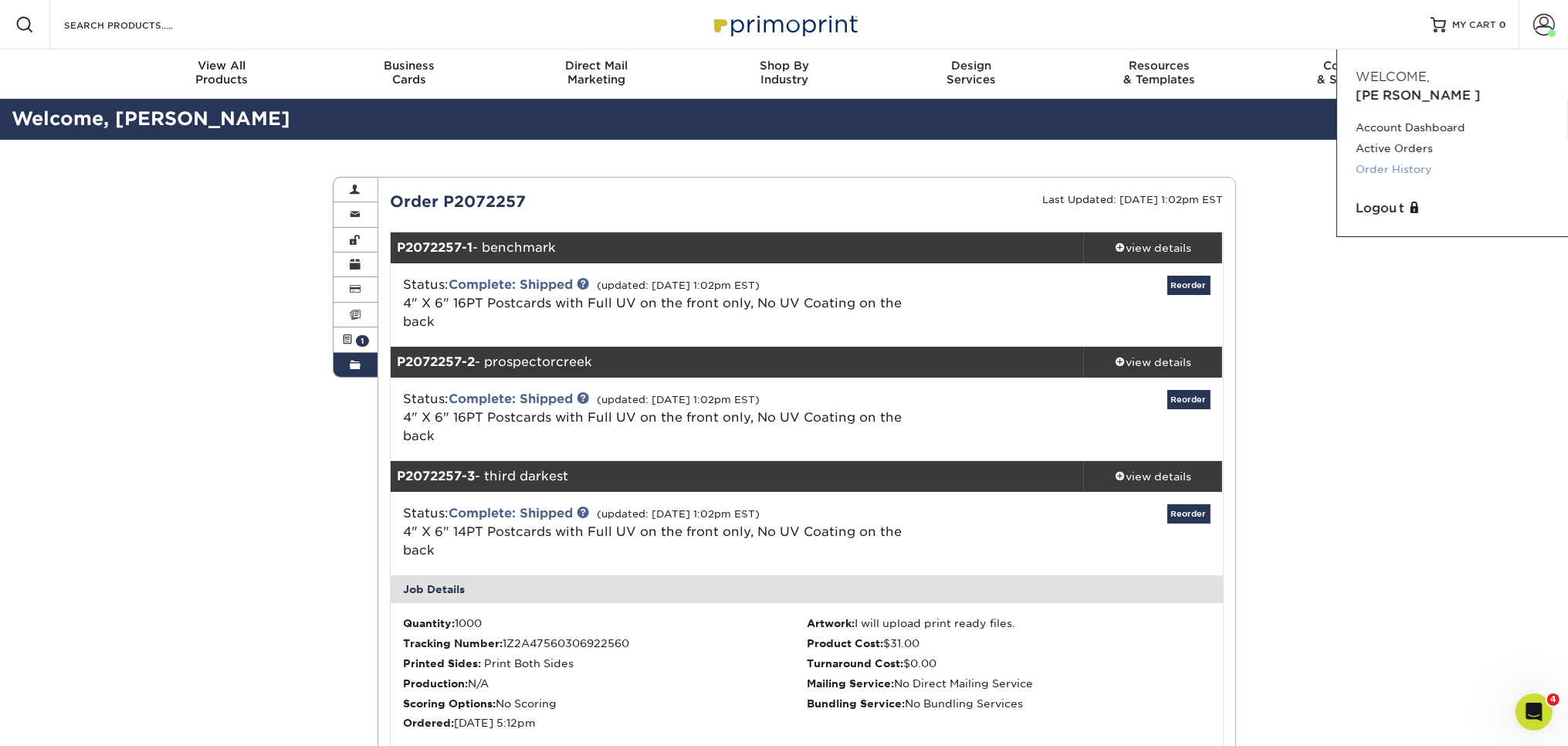
click at [1400, 159] on link "Order History" at bounding box center [1453, 169] width 194 height 21
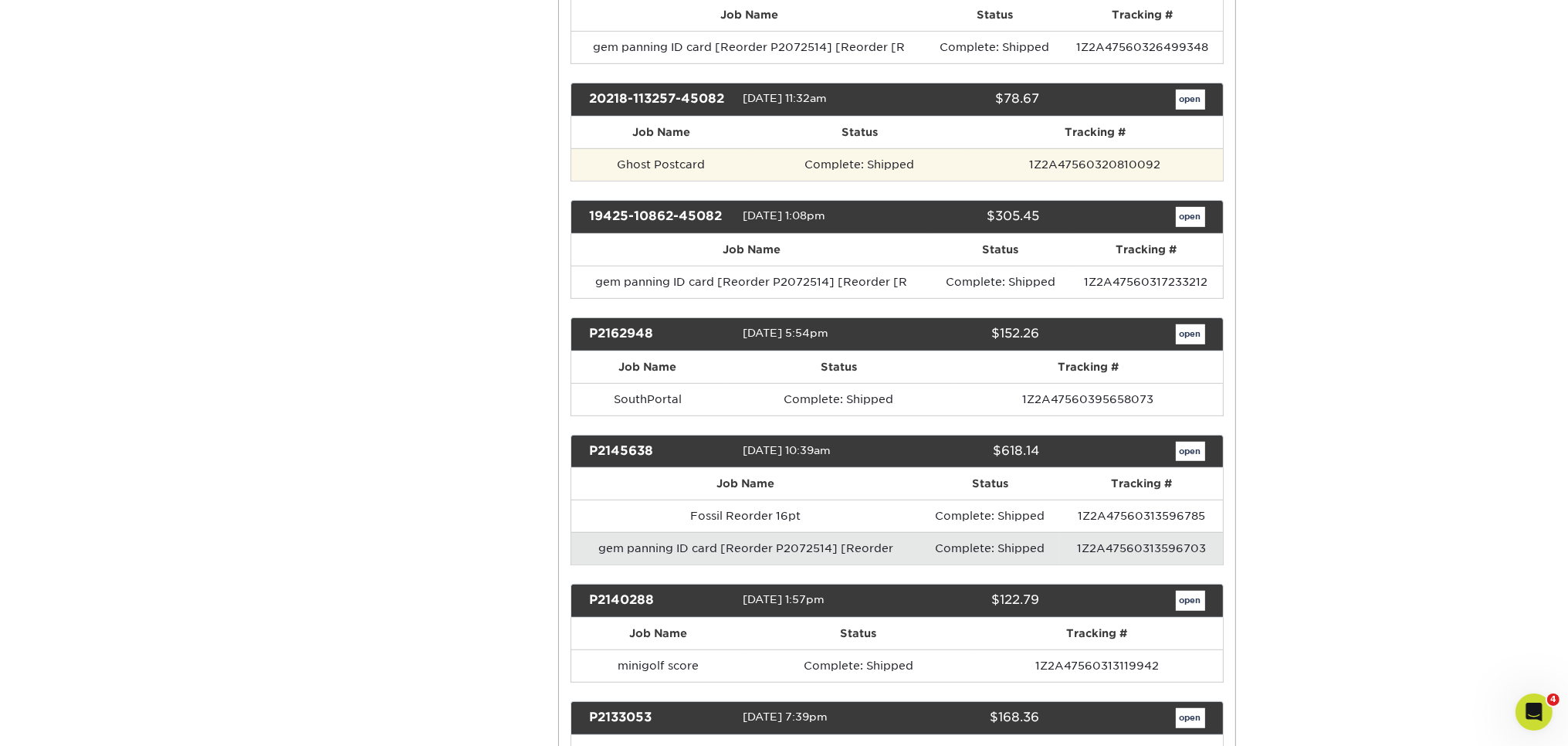
scroll to position [1120, 0]
